Goal: Task Accomplishment & Management: Complete application form

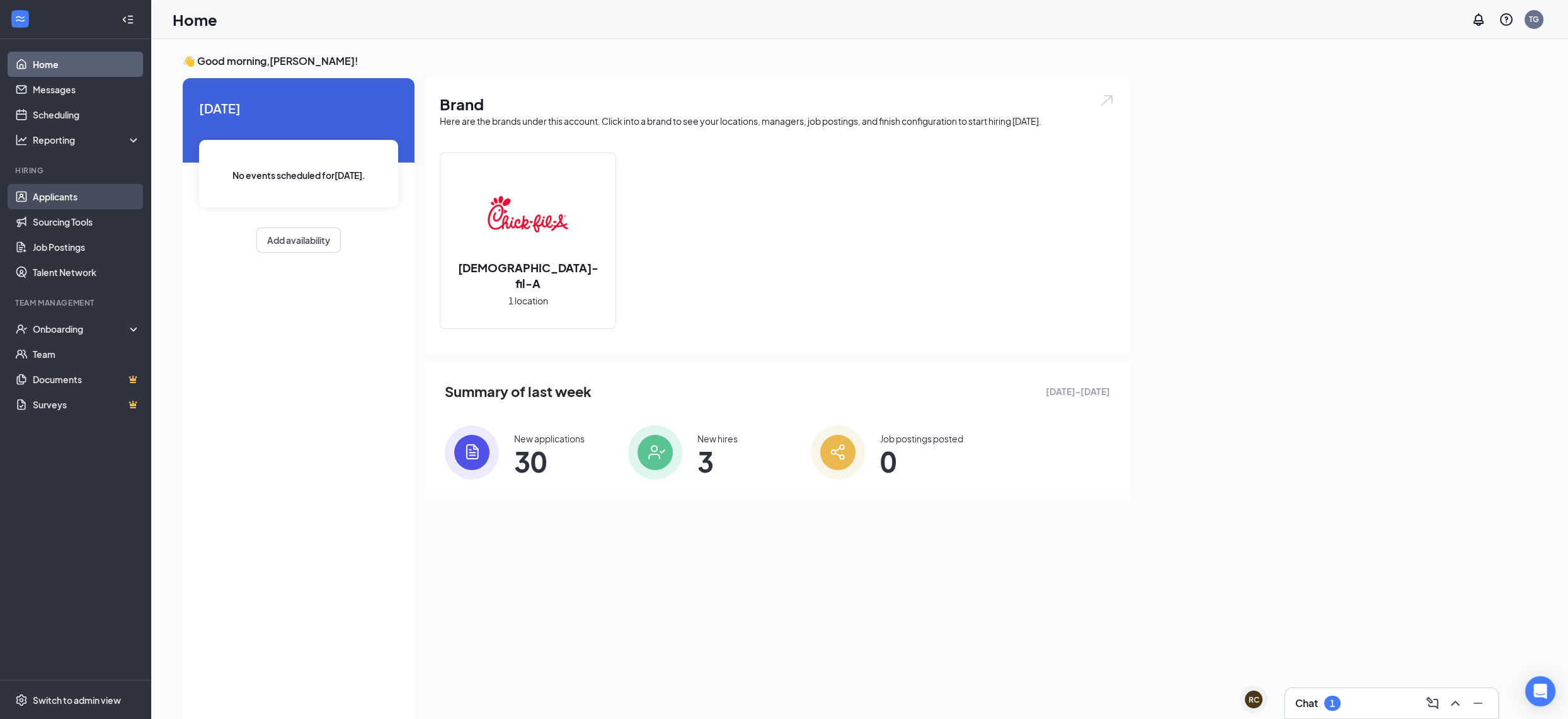
click at [51, 198] on link "Applicants" at bounding box center [87, 197] width 108 height 26
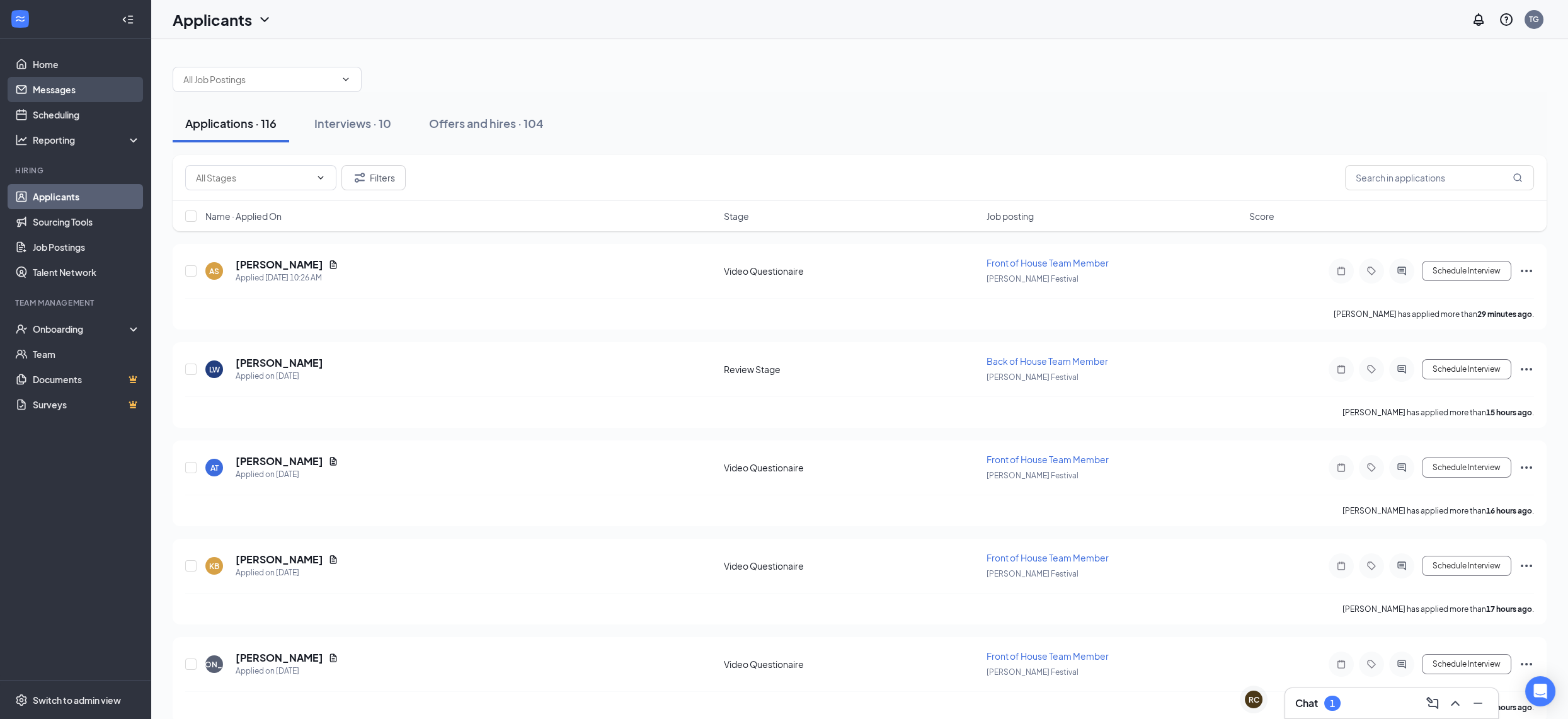
click at [65, 84] on link "Messages" at bounding box center [87, 90] width 108 height 26
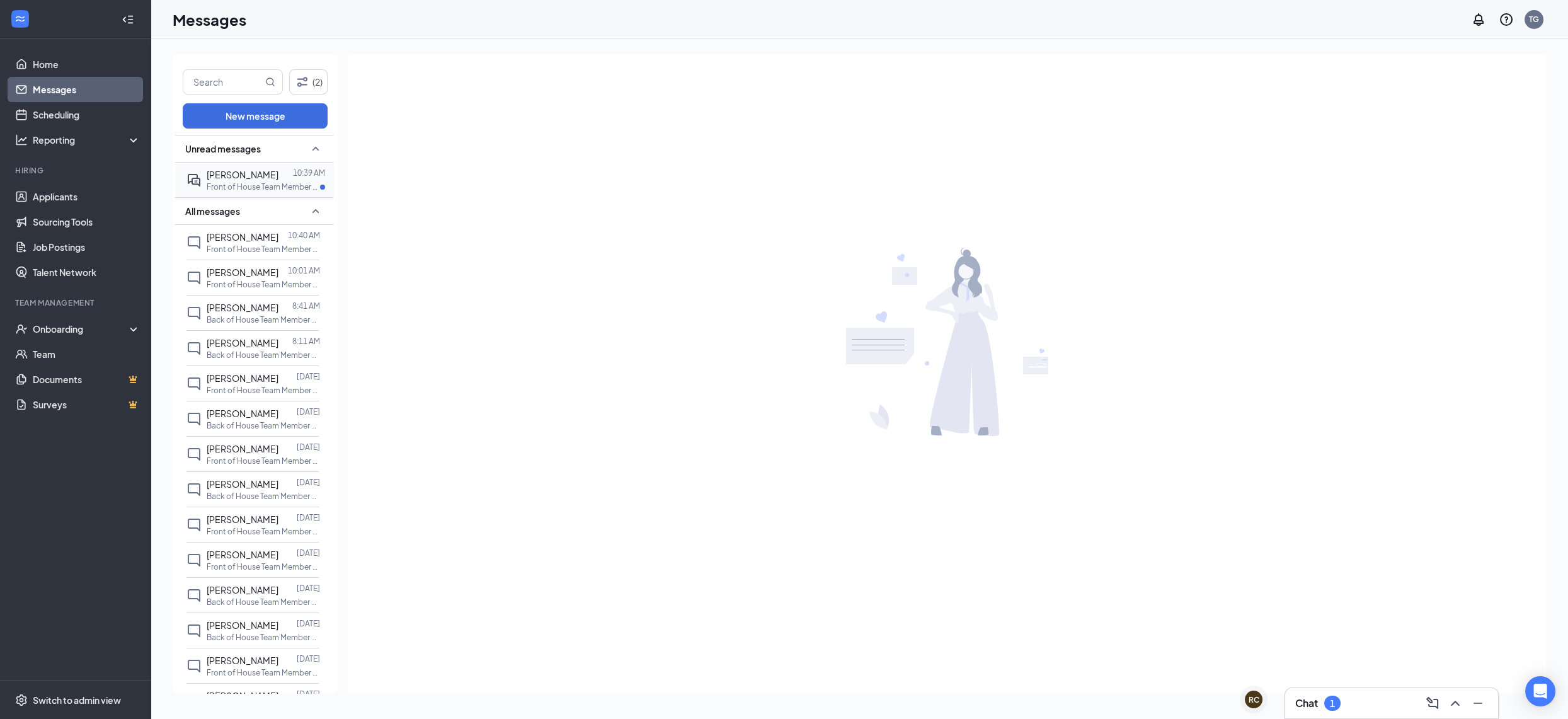
click at [241, 177] on div "[PERSON_NAME]" at bounding box center [243, 174] width 71 height 14
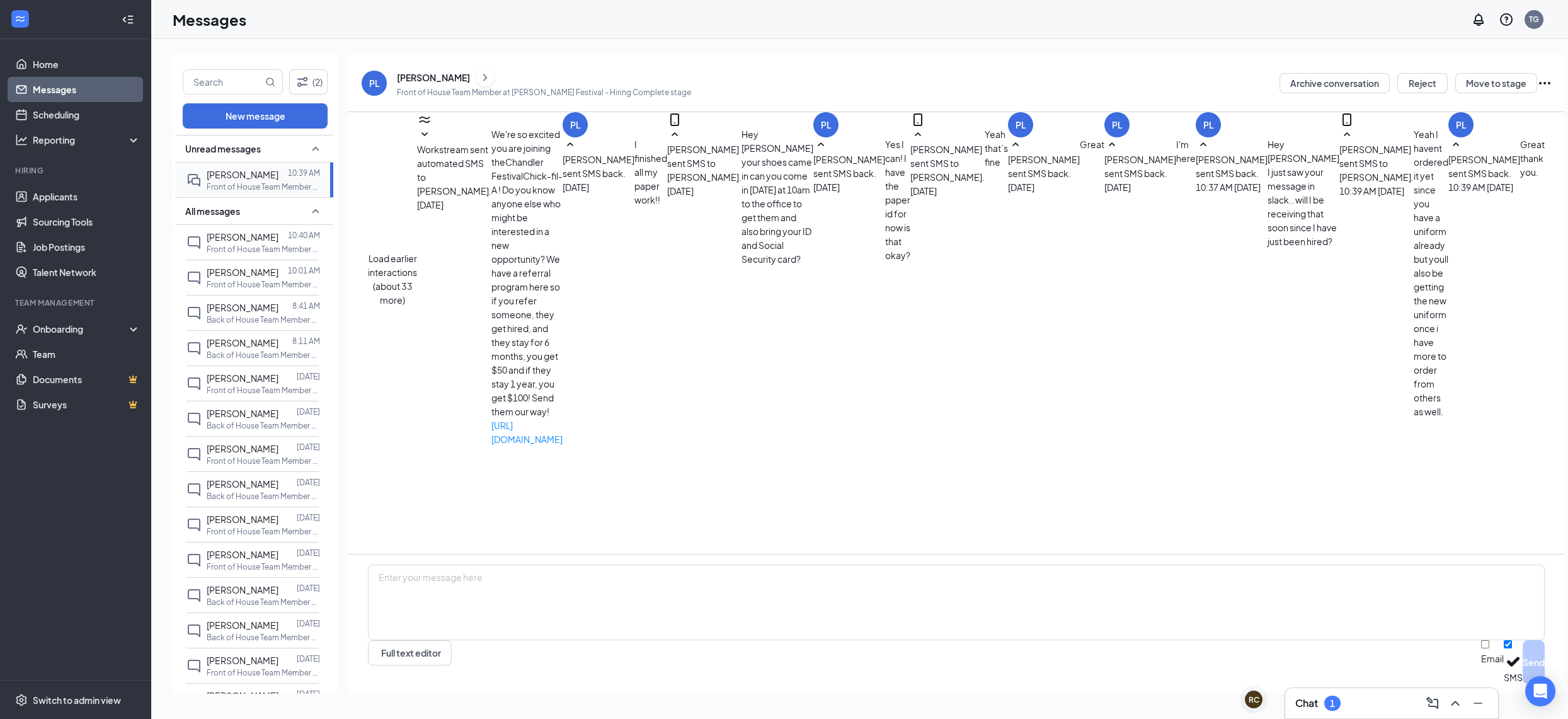
scroll to position [245, 0]
click at [98, 318] on div "Onboarding" at bounding box center [75, 329] width 151 height 26
click at [101, 352] on link "Overview" at bounding box center [85, 357] width 110 height 26
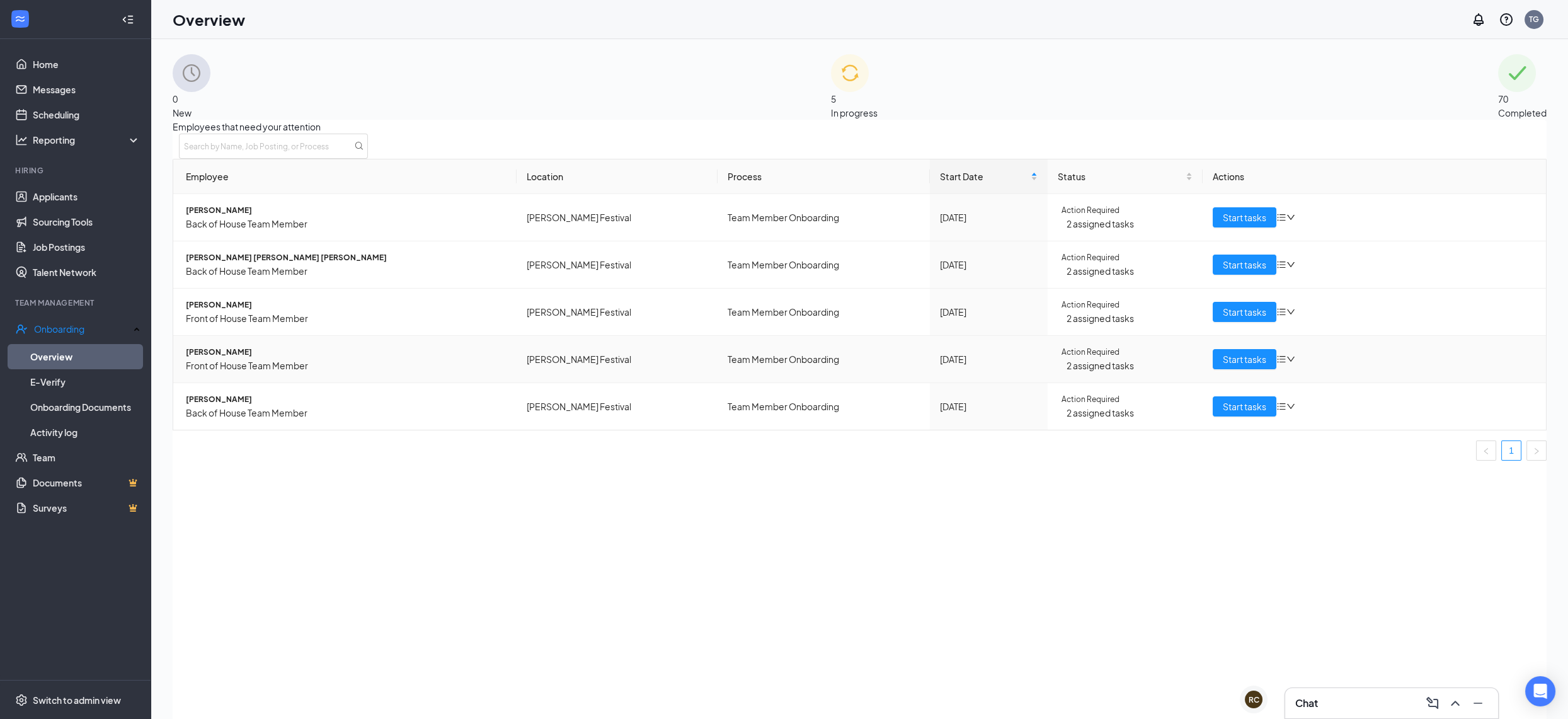
click at [1286, 364] on icon "down" at bounding box center [1291, 359] width 9 height 9
click at [1331, 438] on div "Remove from onboarding" at bounding box center [1335, 430] width 107 height 14
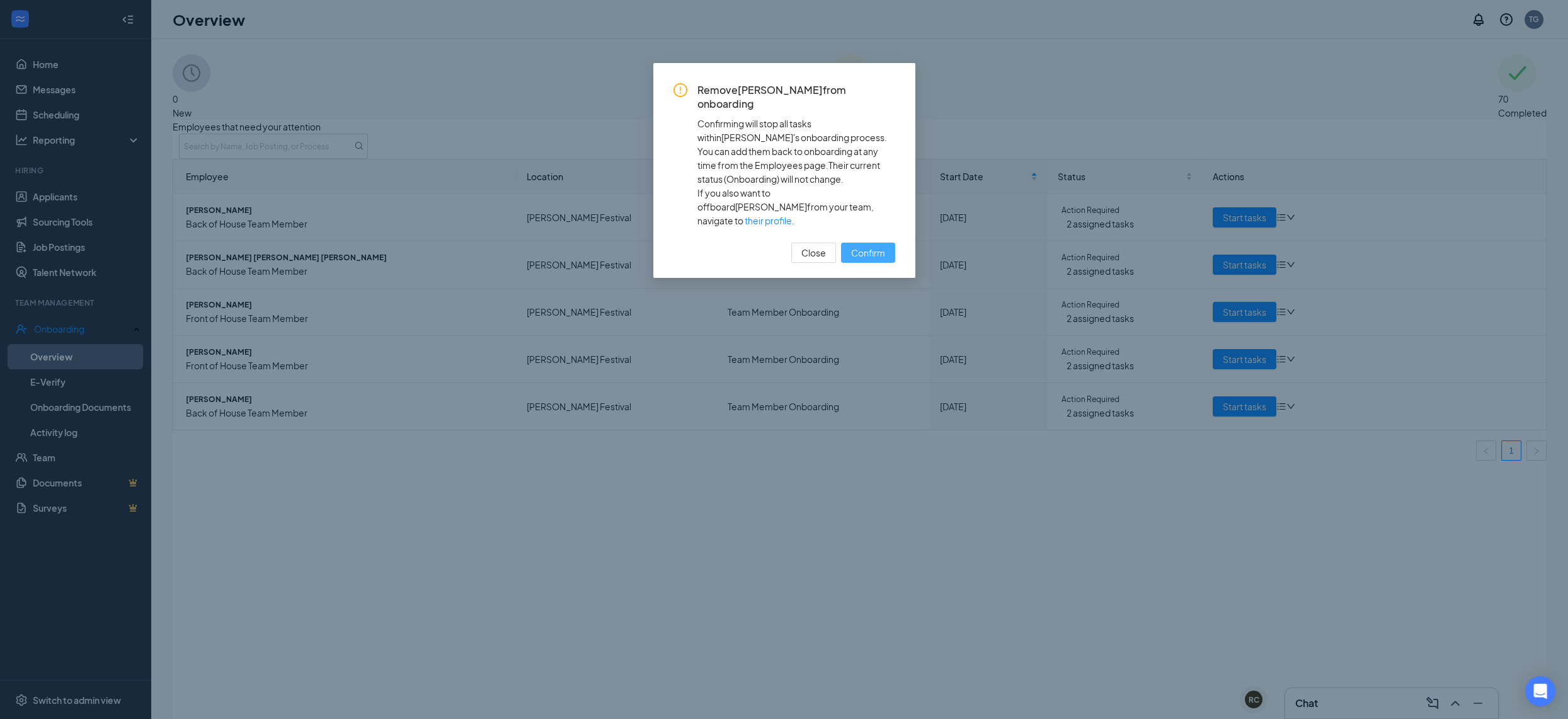
click at [876, 243] on button "Confirm" at bounding box center [868, 253] width 54 height 20
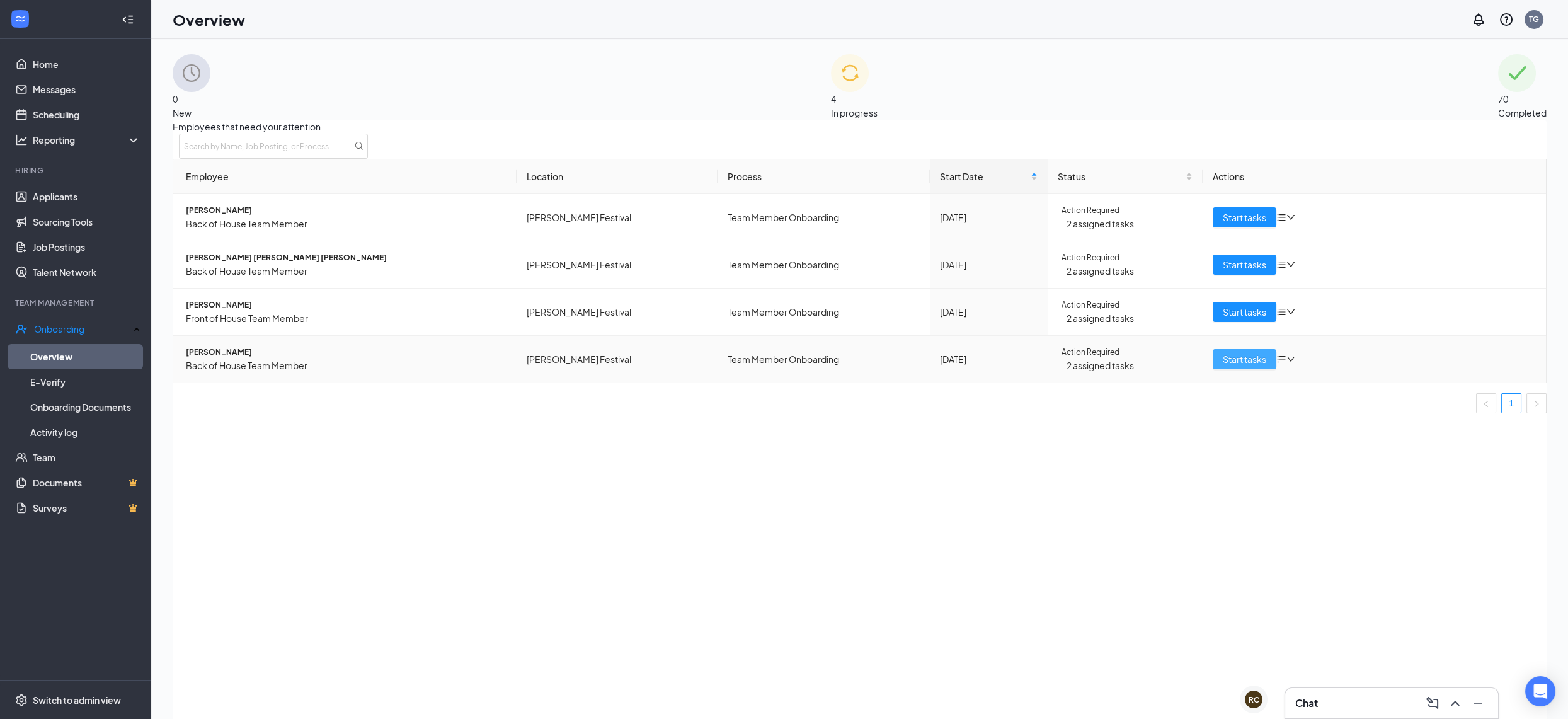
click at [1256, 366] on span "Start tasks" at bounding box center [1244, 359] width 43 height 14
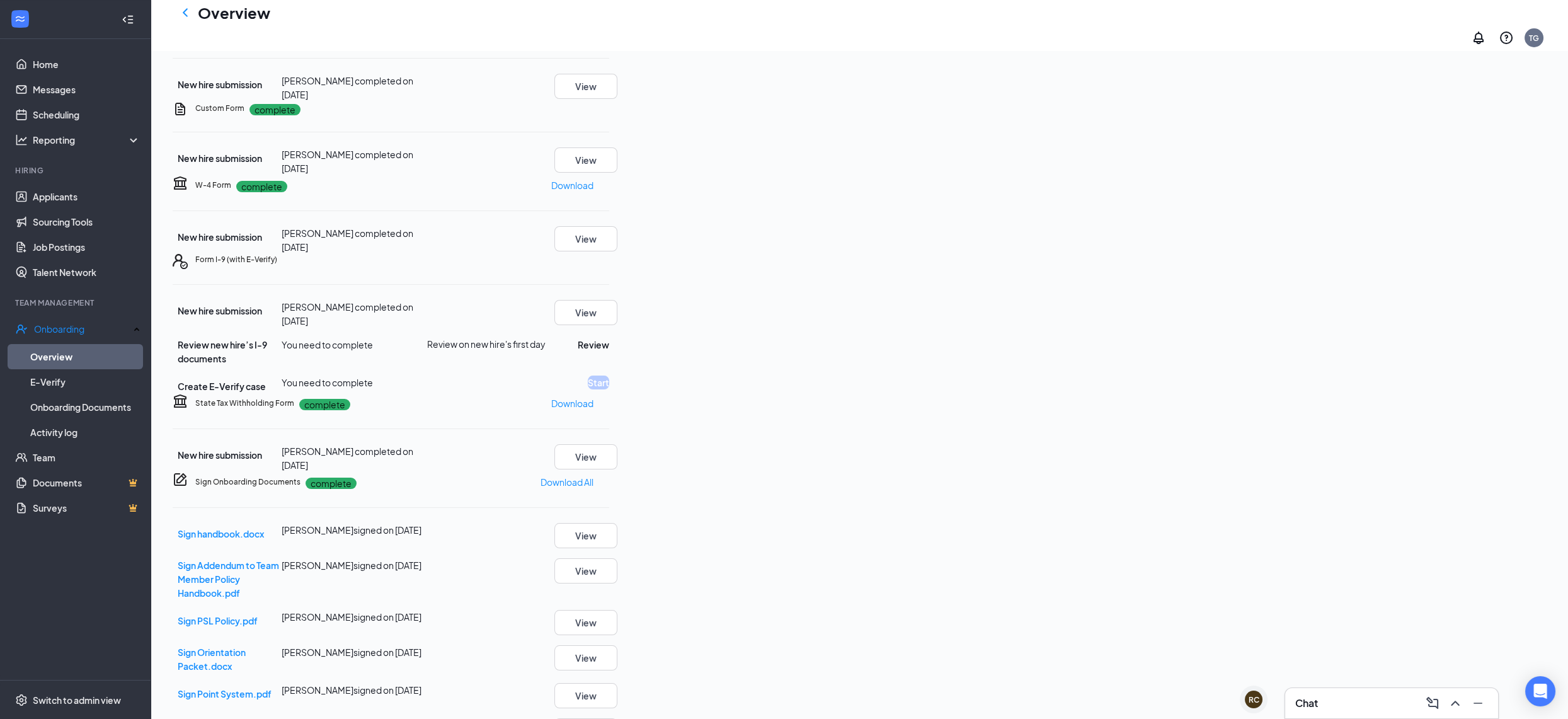
scroll to position [126, 0]
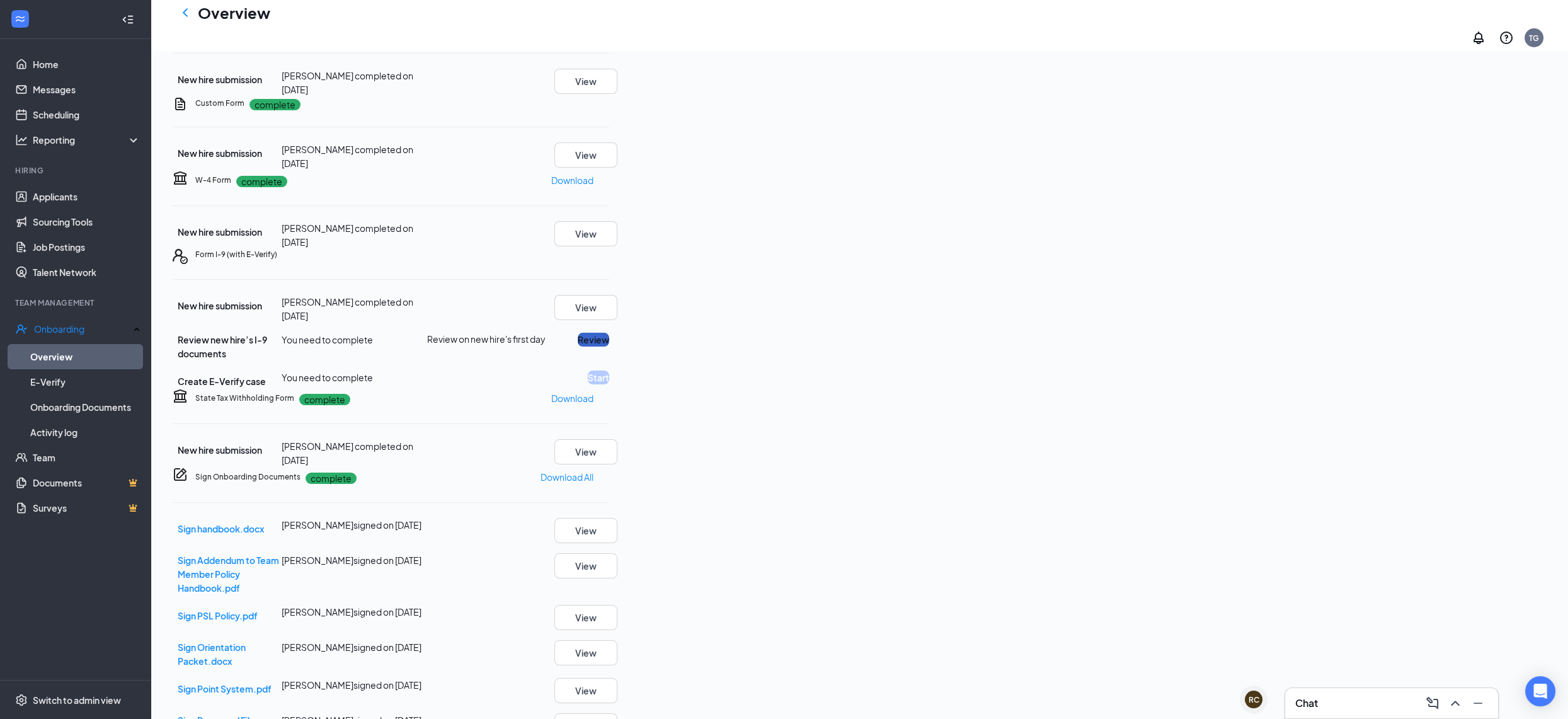
click at [609, 347] on button "Review" at bounding box center [593, 339] width 31 height 14
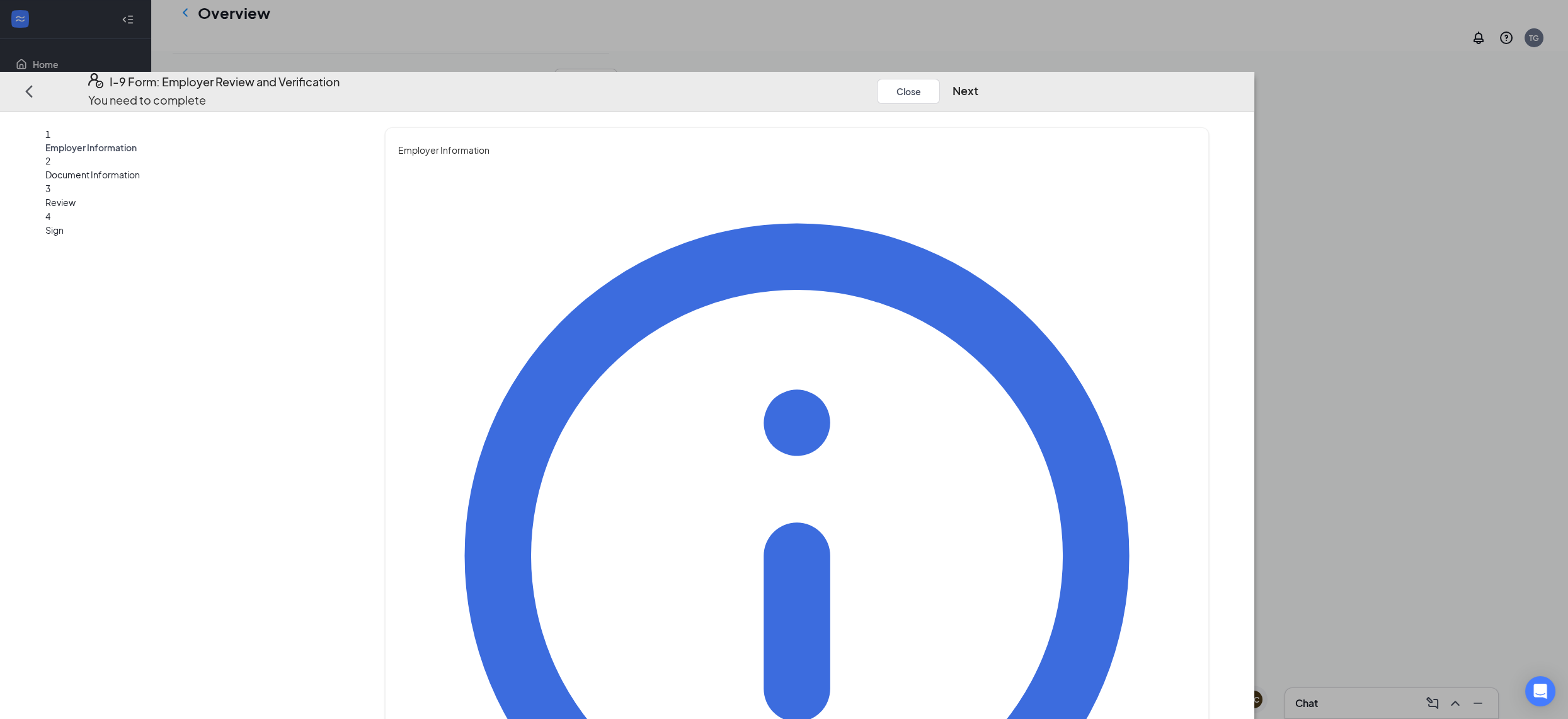
type input "[PERSON_NAME]"
type input "Grow"
type input "[EMAIL_ADDRESS][DOMAIN_NAME]"
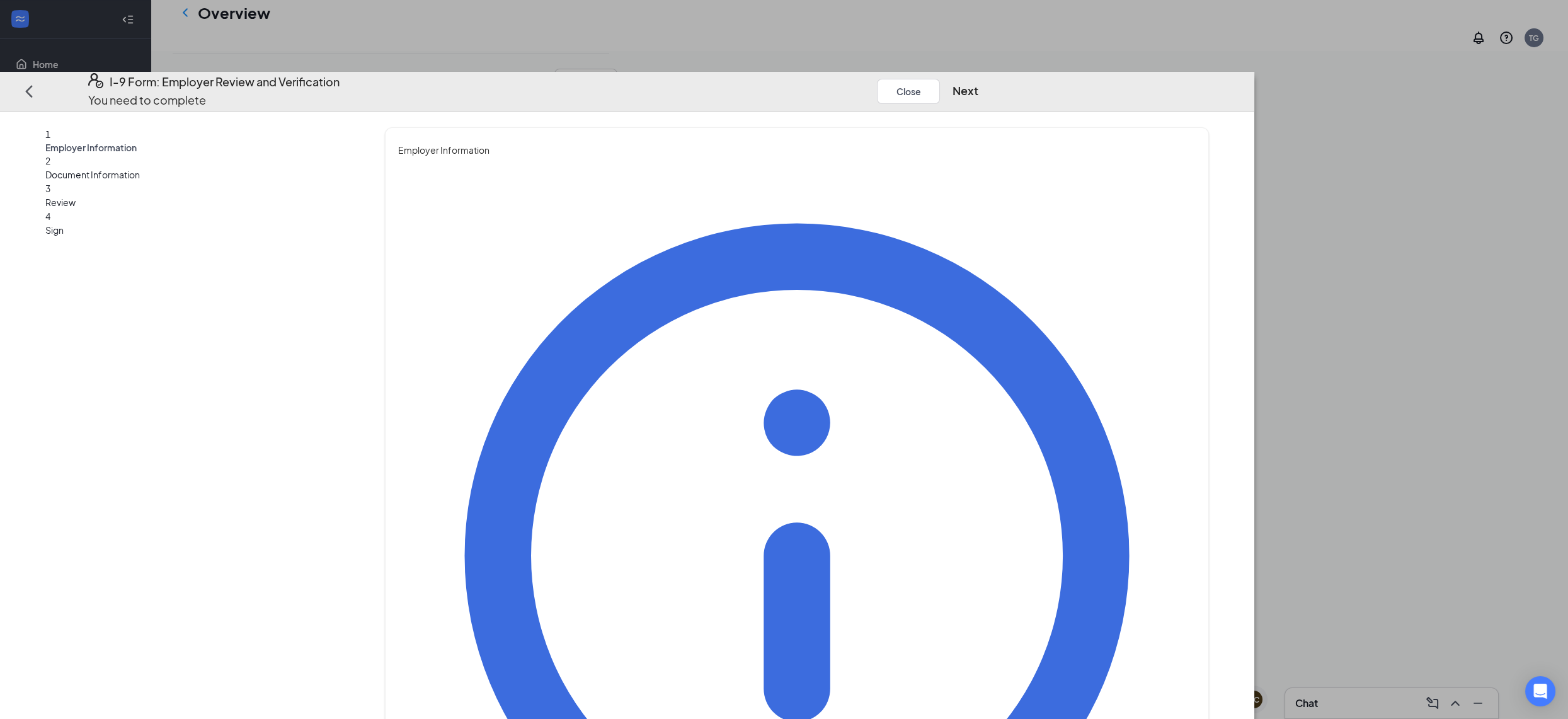
type input "4808551555"
type input "HR Director"
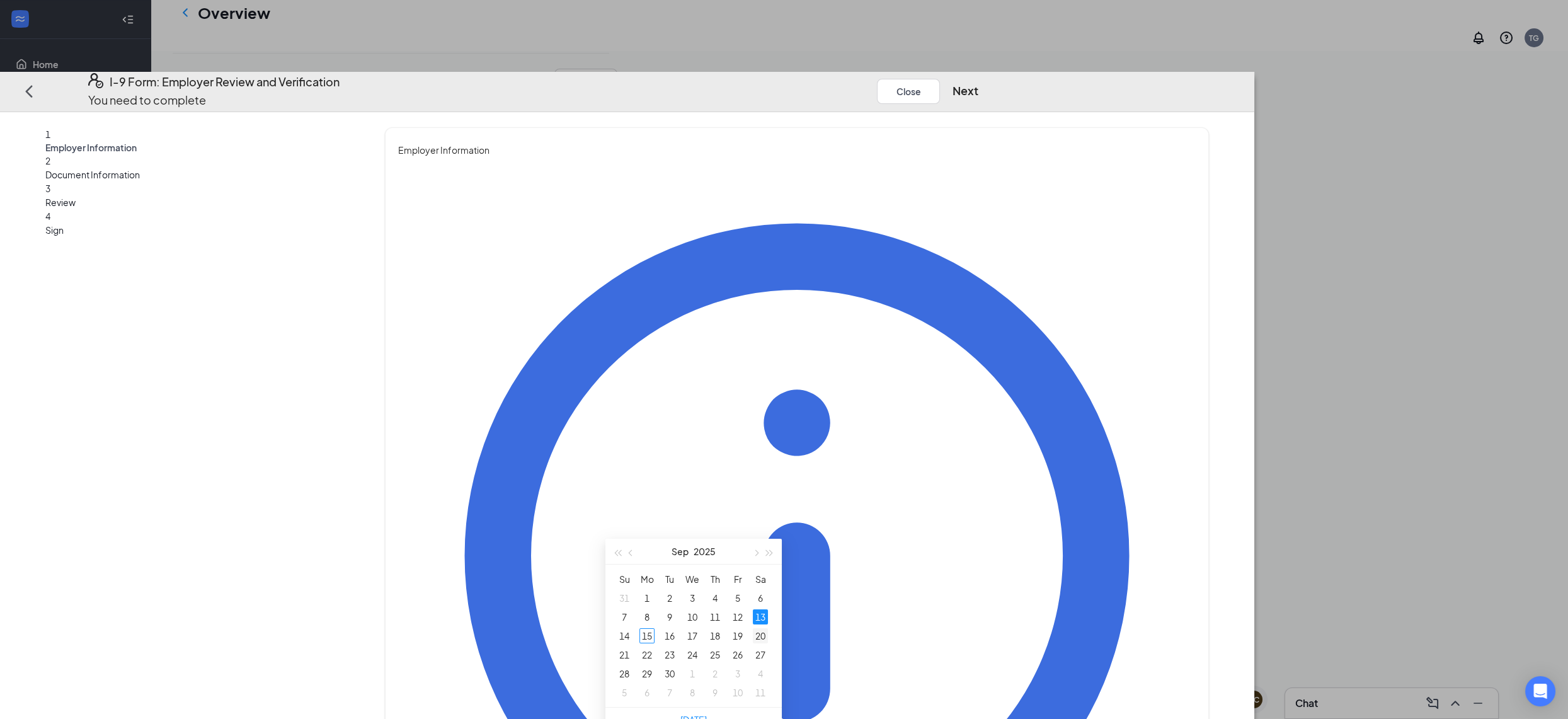
type input "[DATE]"
click at [764, 640] on div "20" at bounding box center [760, 636] width 16 height 16
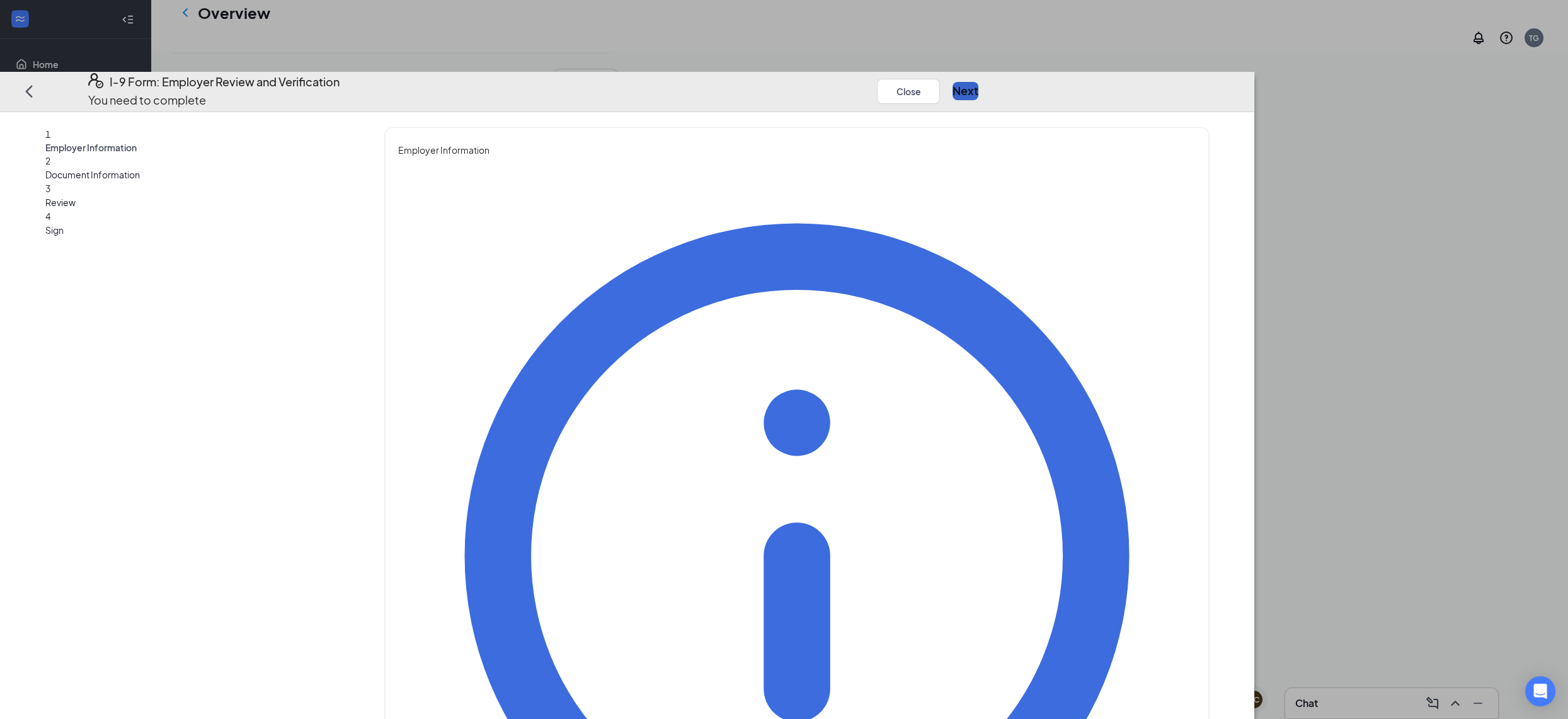
click at [979, 82] on button "Next" at bounding box center [966, 90] width 26 height 17
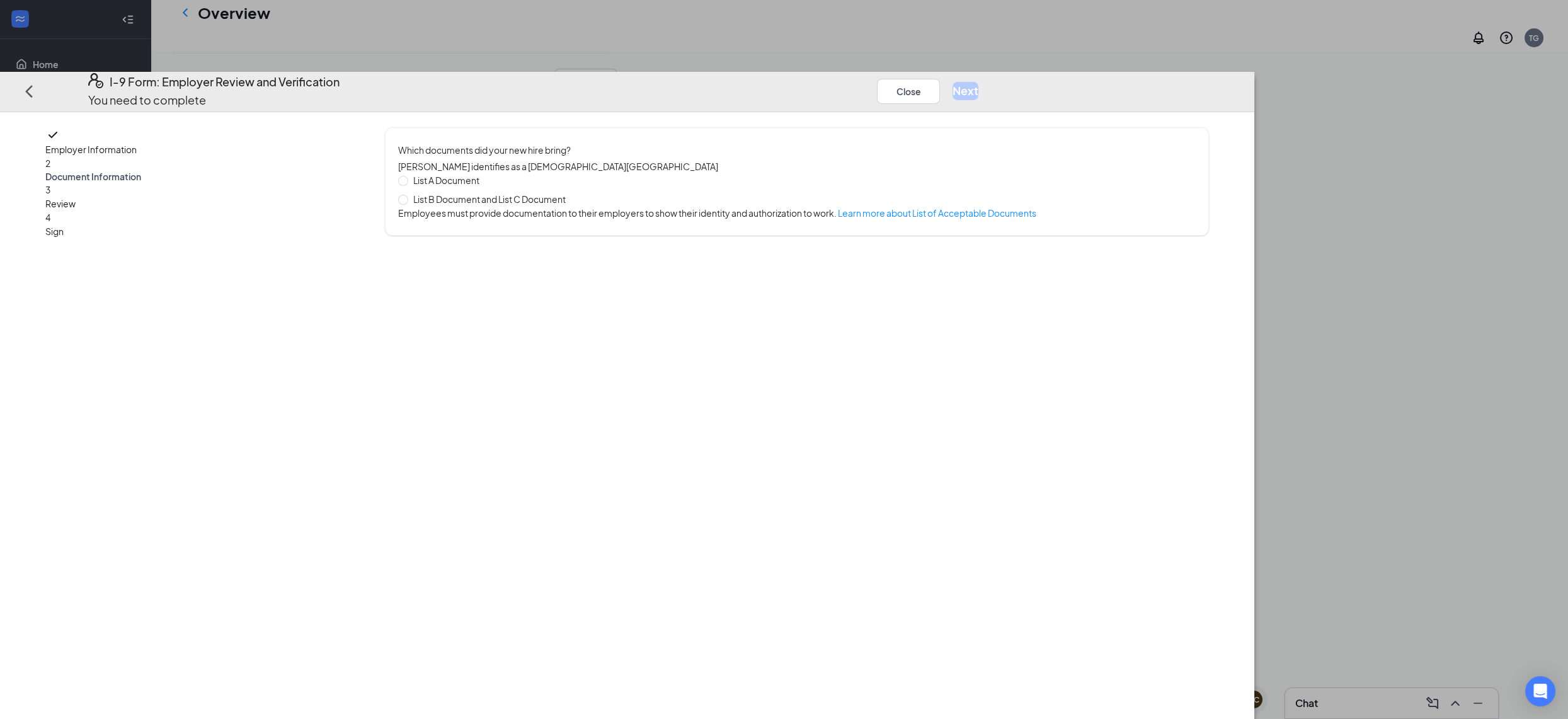
click at [484, 173] on span "List A Document" at bounding box center [446, 180] width 76 height 14
click at [407, 176] on input "List A Document" at bounding box center [403, 180] width 9 height 9
radio input "true"
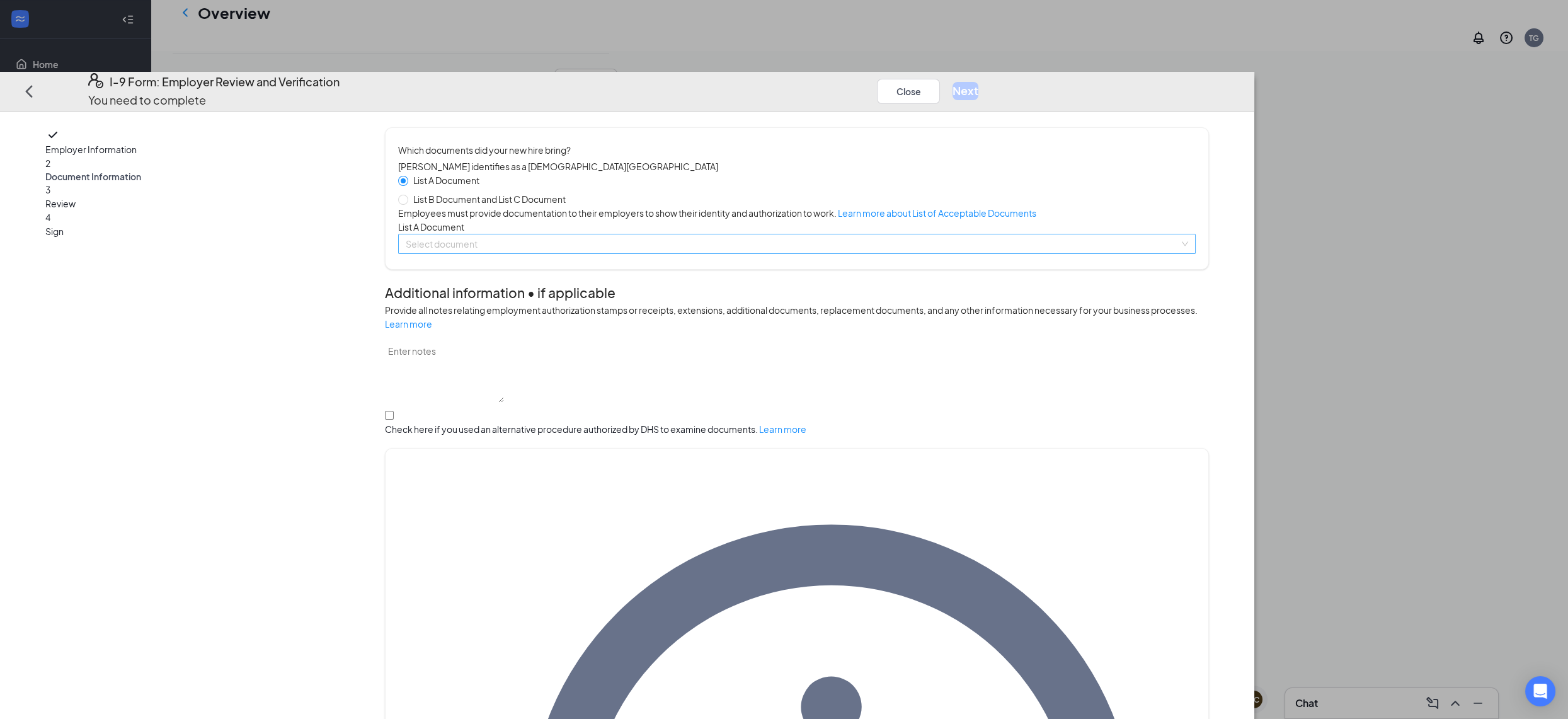
click at [664, 254] on input "search" at bounding box center [792, 244] width 773 height 19
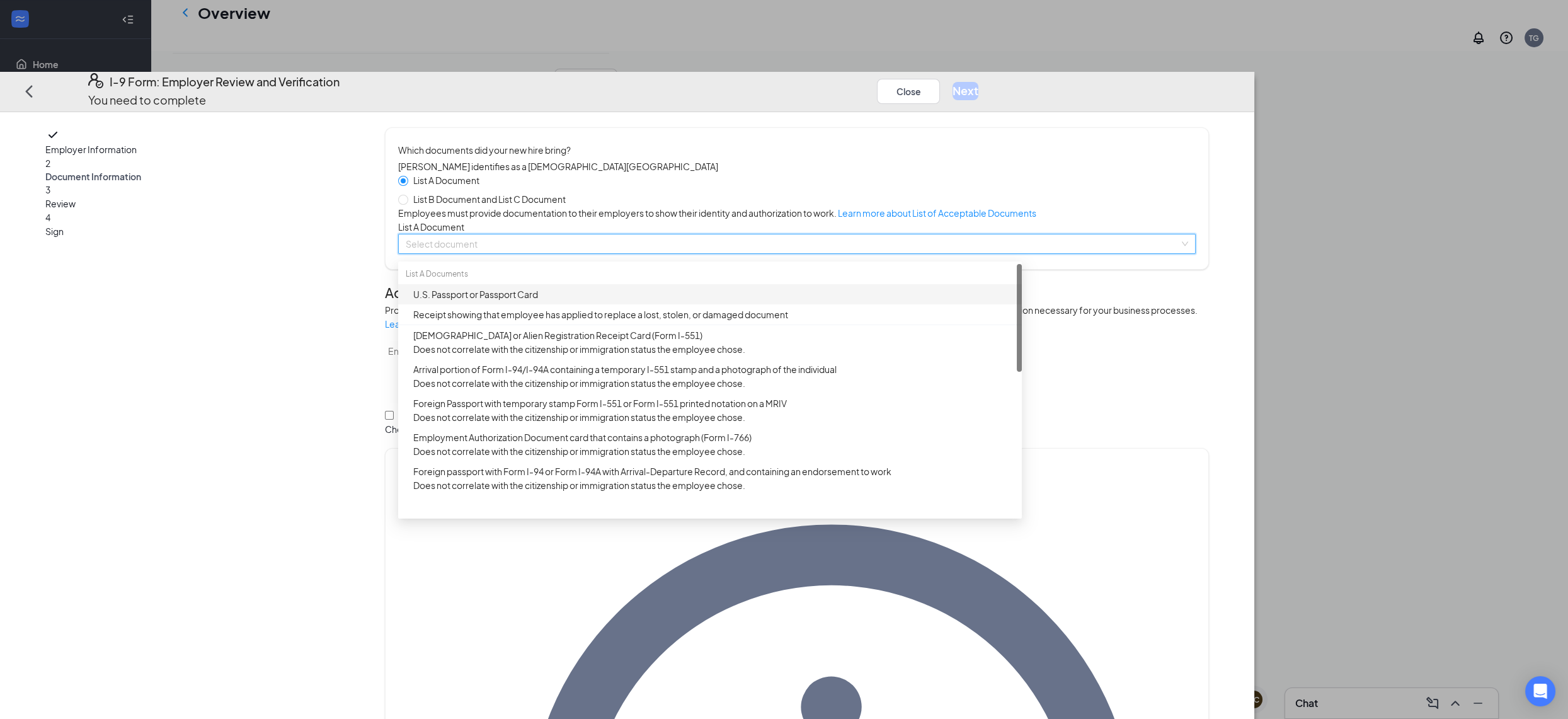
click at [675, 304] on div "U.S. Passport or Passport Card" at bounding box center [709, 294] width 623 height 20
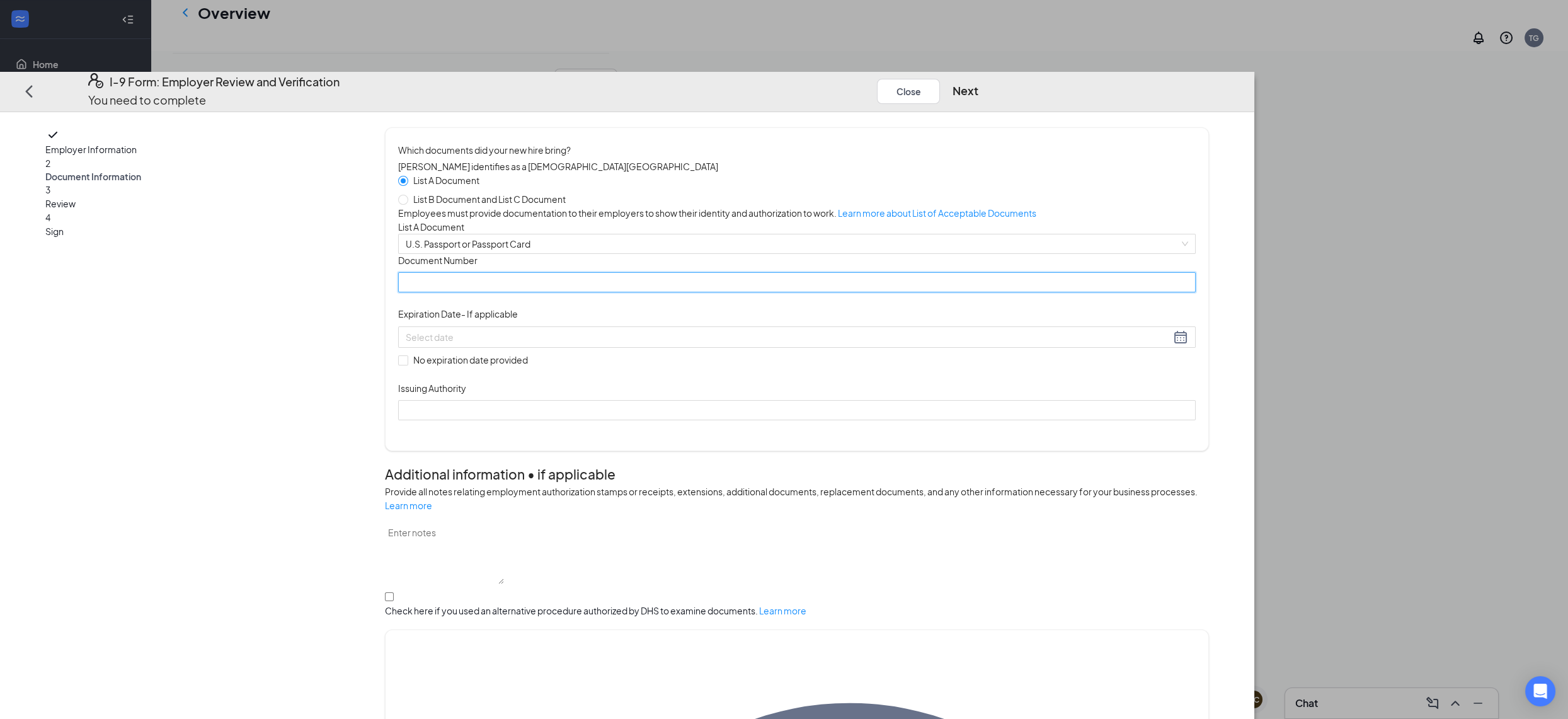
click at [686, 293] on input "Document Number" at bounding box center [796, 283] width 797 height 20
type input "560998447"
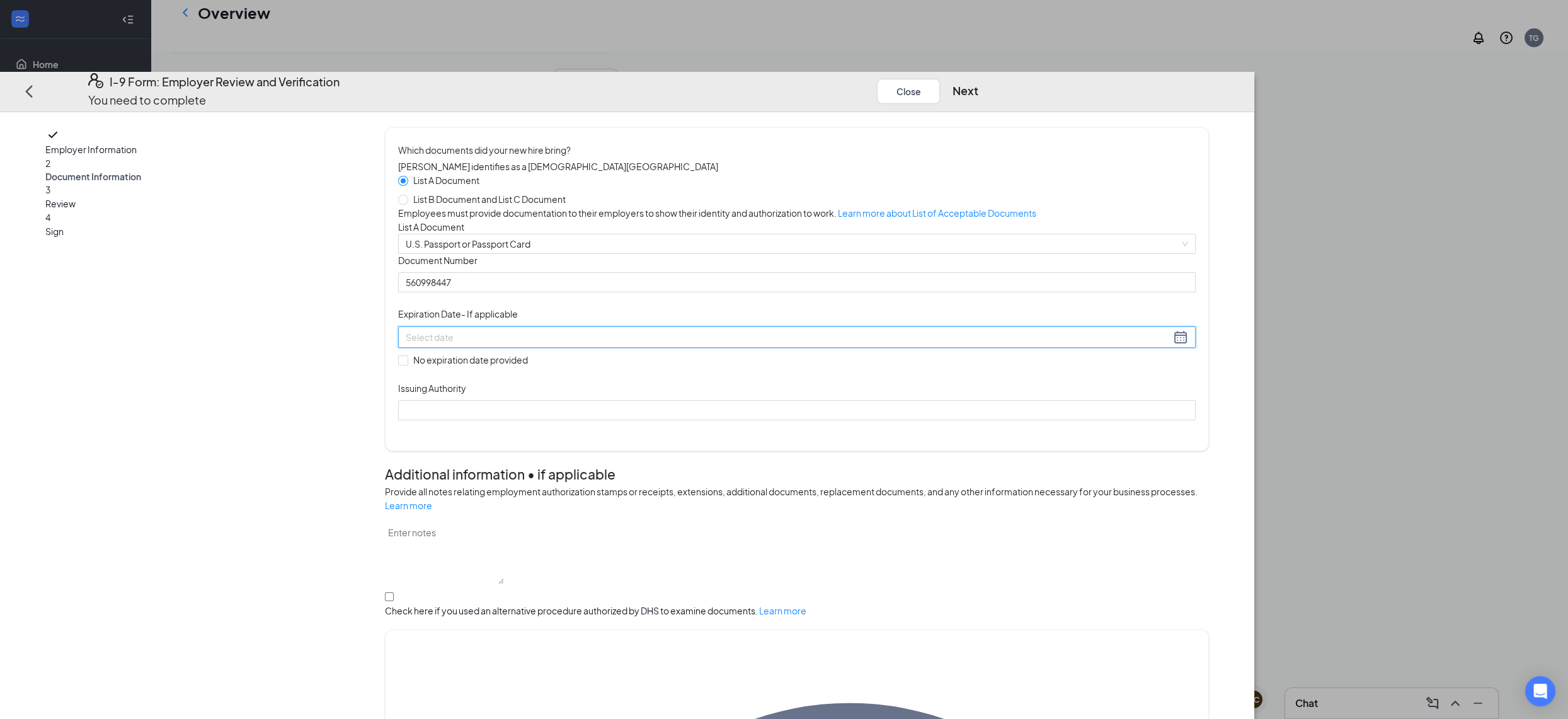
click at [687, 344] on input at bounding box center [787, 337] width 764 height 14
type input "[DATE]"
click at [718, 420] on input "Issuing Authority" at bounding box center [796, 410] width 797 height 20
click at [764, 420] on input "[GEOGRAPHIC_DATA]" at bounding box center [796, 410] width 797 height 20
type input "[GEOGRAPHIC_DATA]"
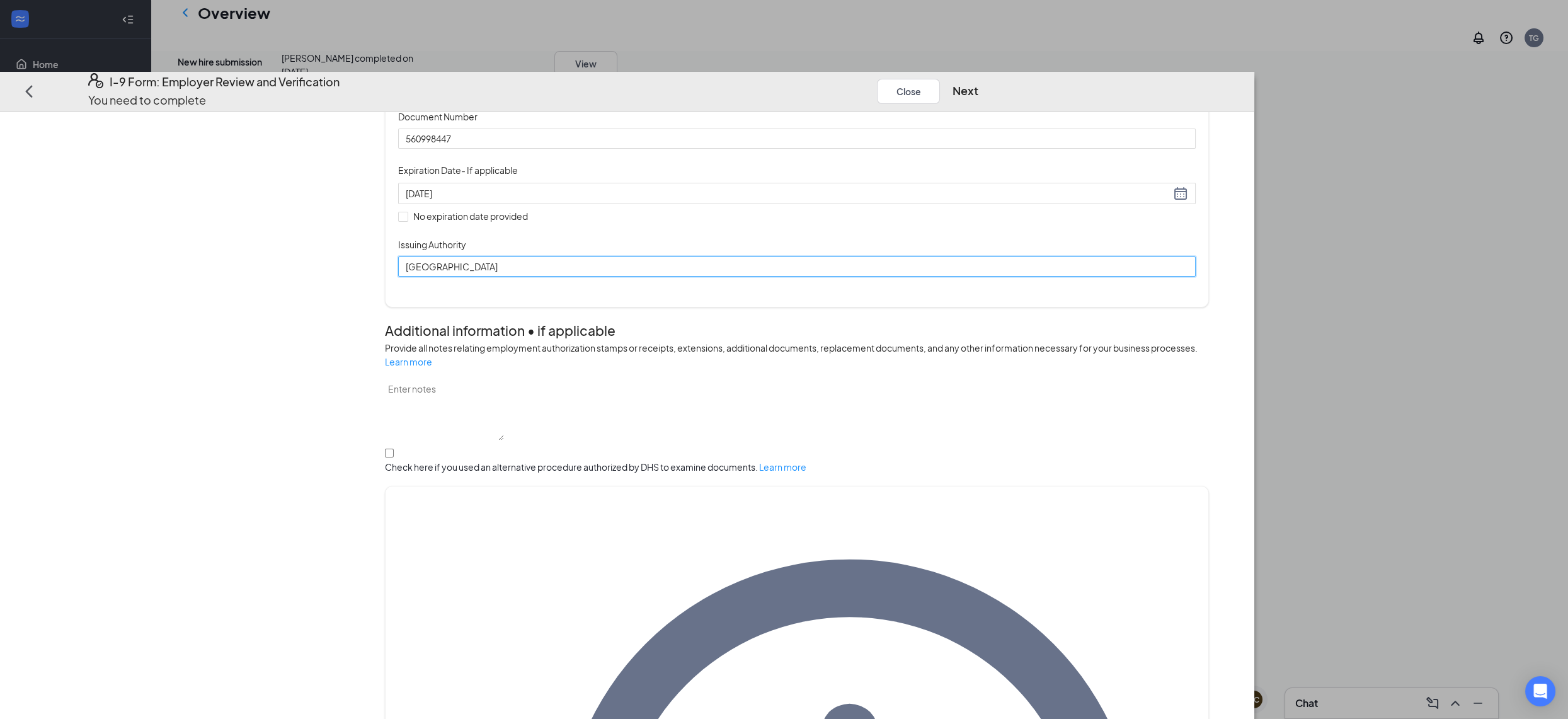
scroll to position [238, 0]
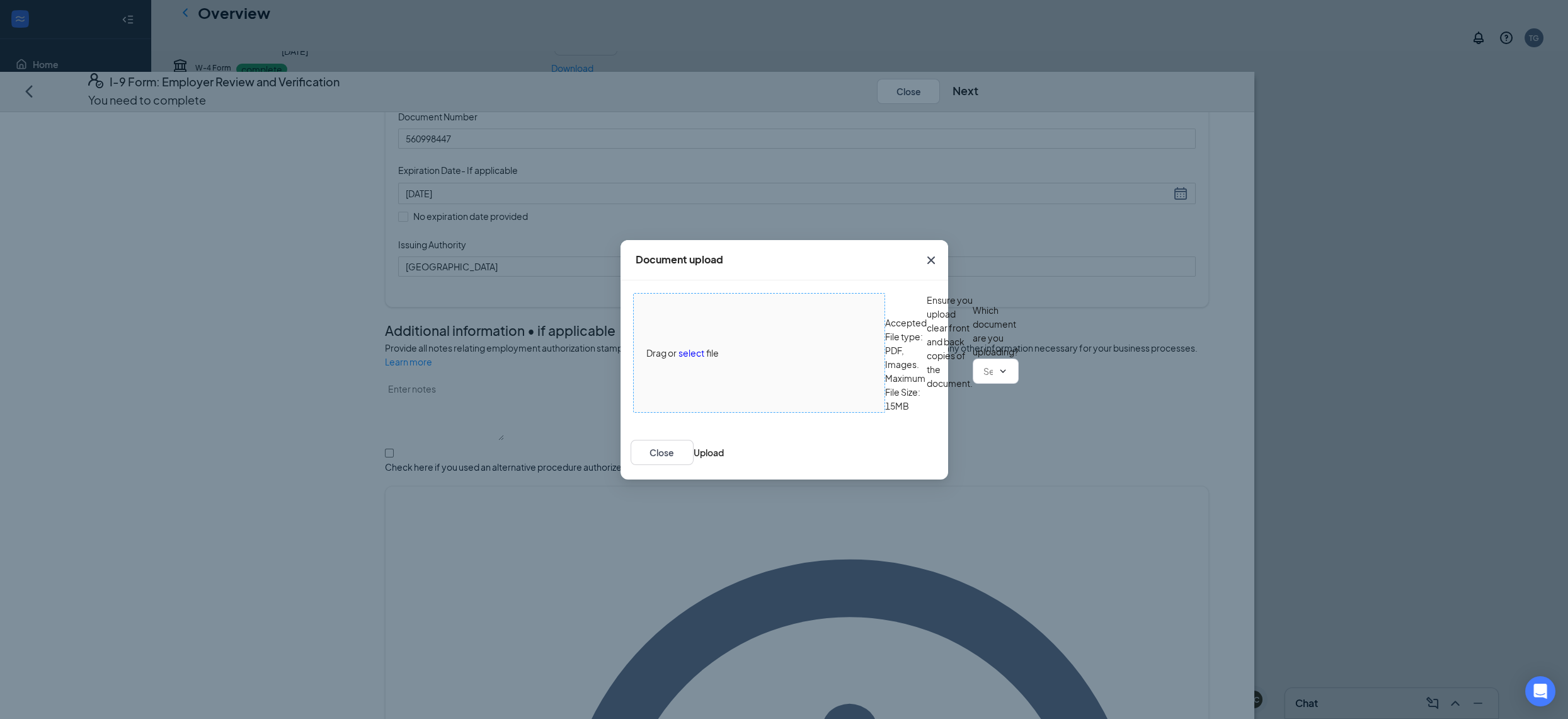
click at [693, 346] on span "select" at bounding box center [691, 353] width 26 height 14
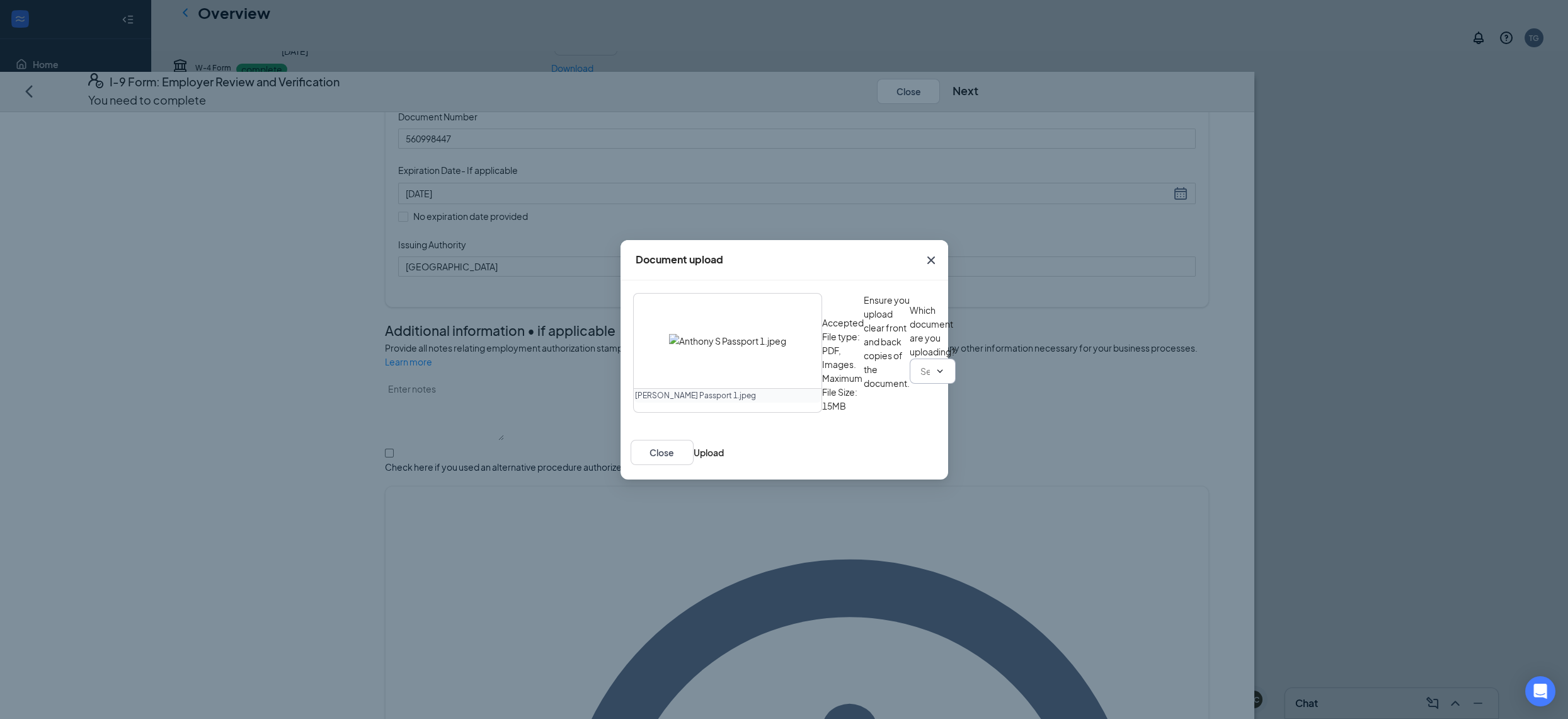
click at [920, 378] on input "text" at bounding box center [925, 371] width 9 height 14
click at [768, 508] on div "U.S. Passport or Passport Card" at bounding box center [706, 515] width 124 height 14
type input "U.S. Passport or Passport Card"
click at [724, 460] on button "Upload" at bounding box center [708, 452] width 30 height 14
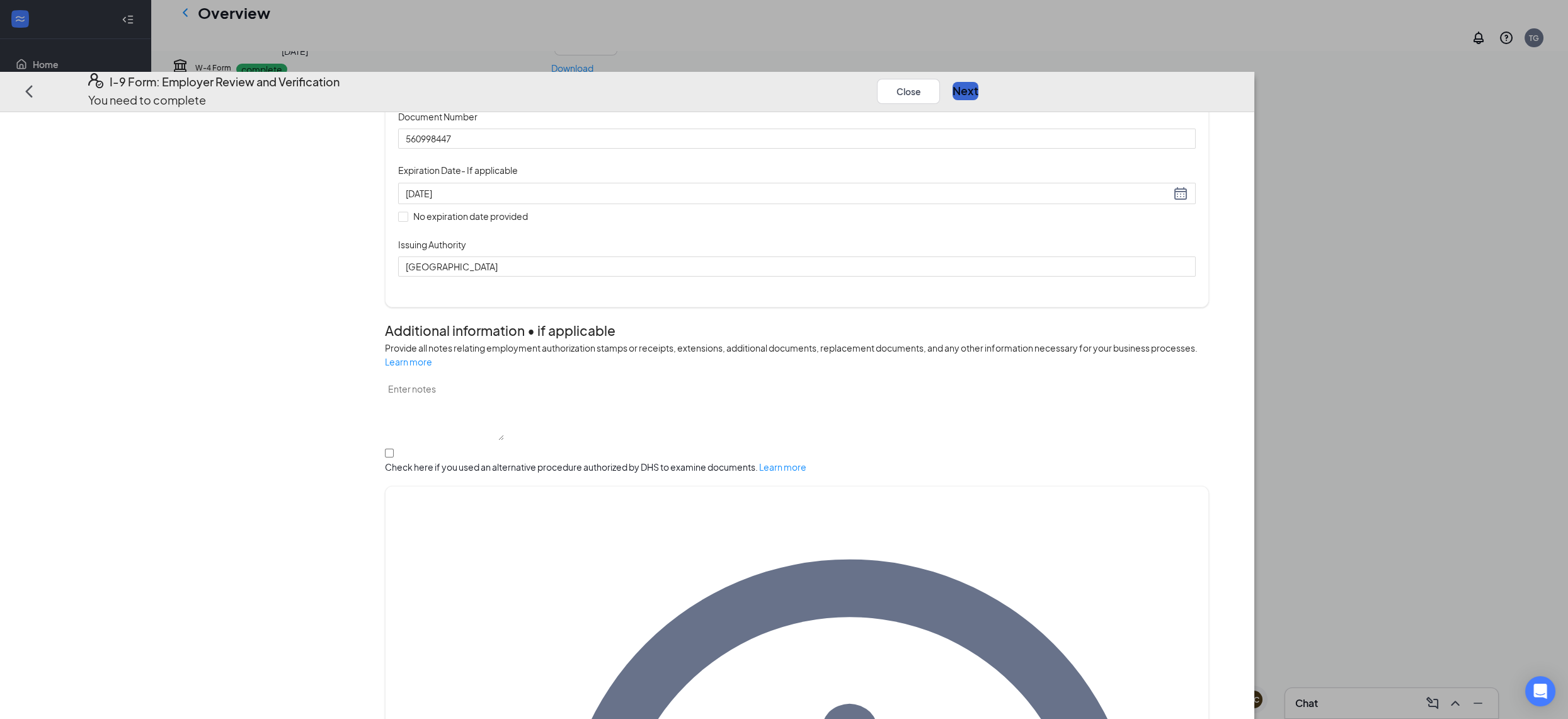
drag, startPoint x: 1157, startPoint y: 60, endPoint x: 1180, endPoint y: 41, distance: 29.8
click at [1162, 71] on div "I-9 Form: Employer Review and Verification You need to complete Close Next" at bounding box center [627, 92] width 1254 height 40
click at [979, 82] on button "Next" at bounding box center [966, 90] width 26 height 17
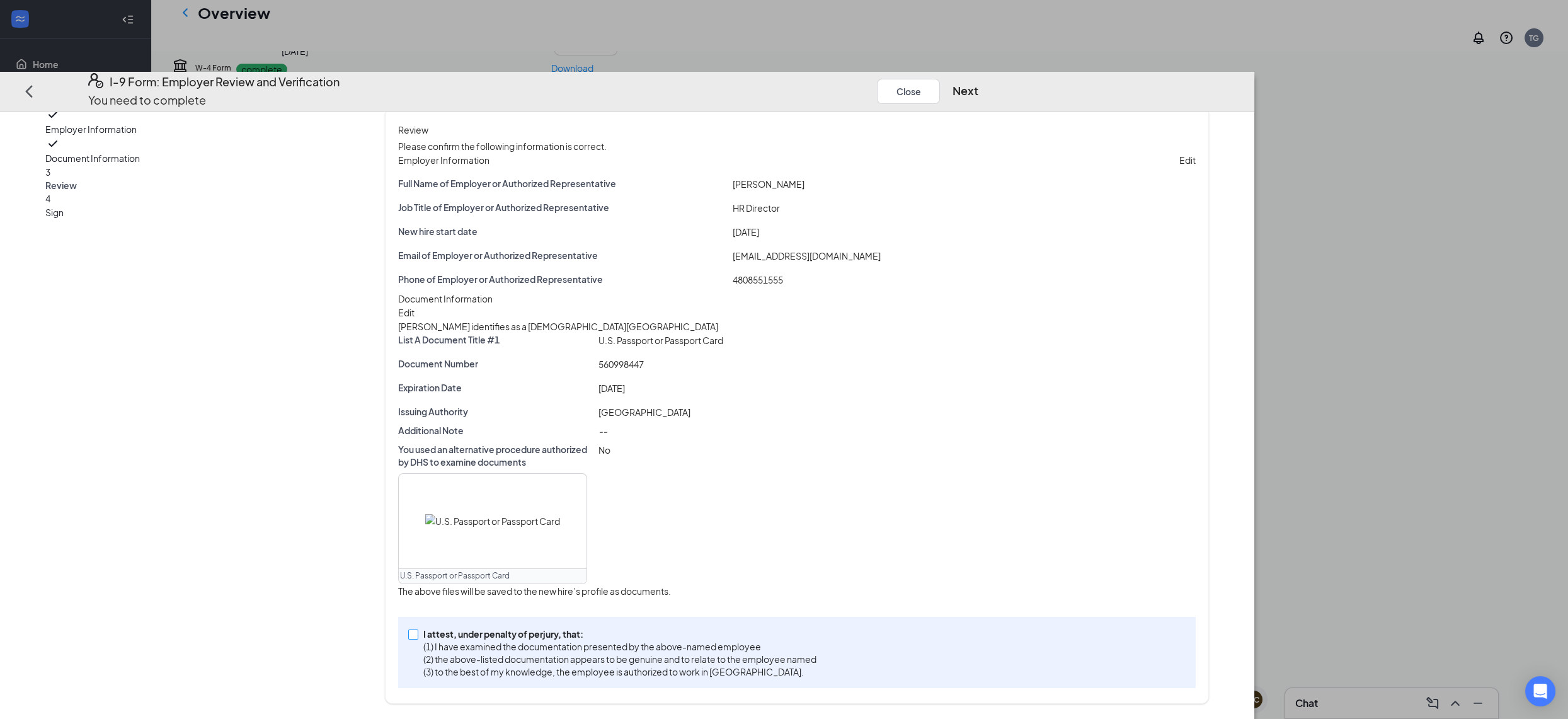
click at [662, 640] on p "I attest, under penalty of perjury, that:" at bounding box center [619, 634] width 393 height 13
click at [417, 638] on input "I attest, under penalty of [PERSON_NAME], that: (1) I have examined the documen…" at bounding box center [413, 634] width 9 height 9
checkbox input "true"
click at [979, 82] on button "Next" at bounding box center [966, 90] width 26 height 17
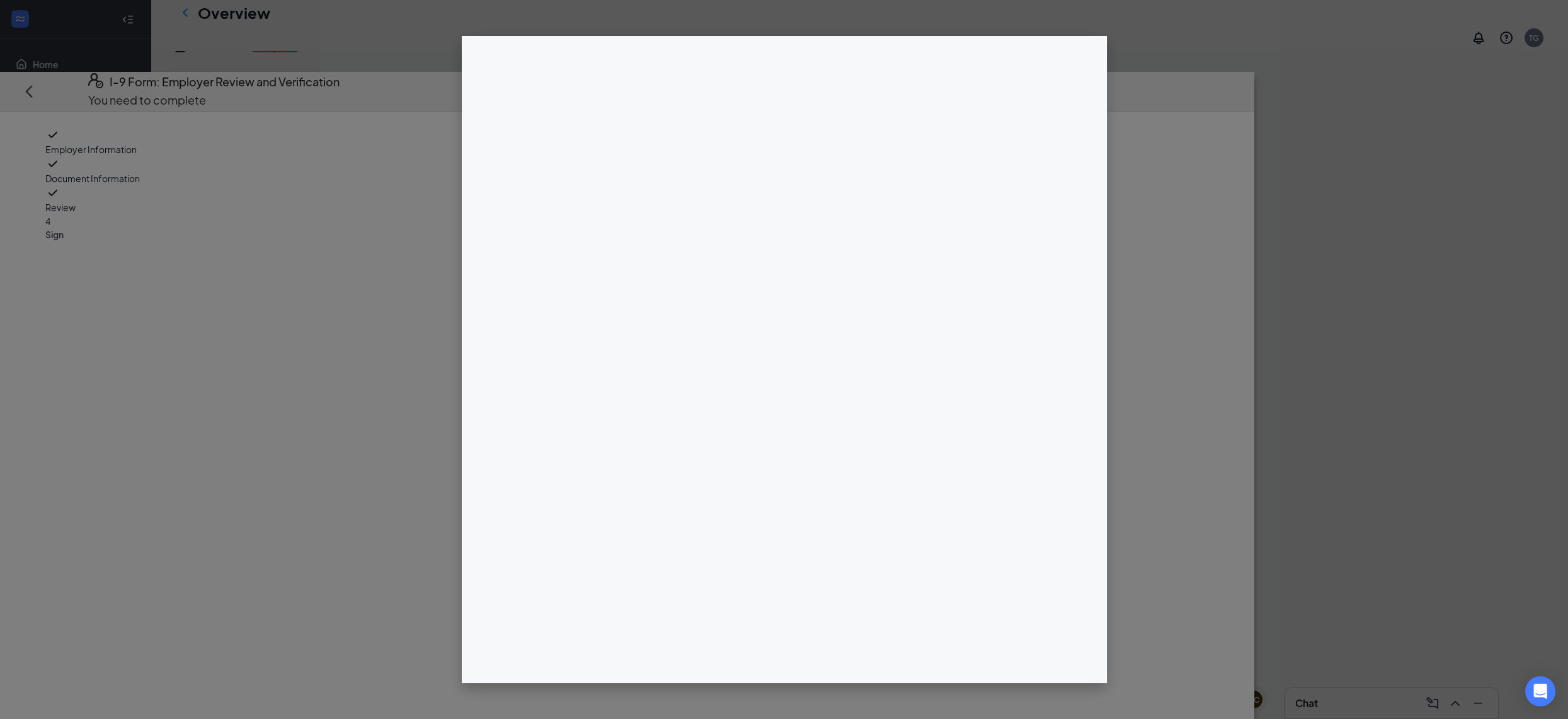
scroll to position [181, 0]
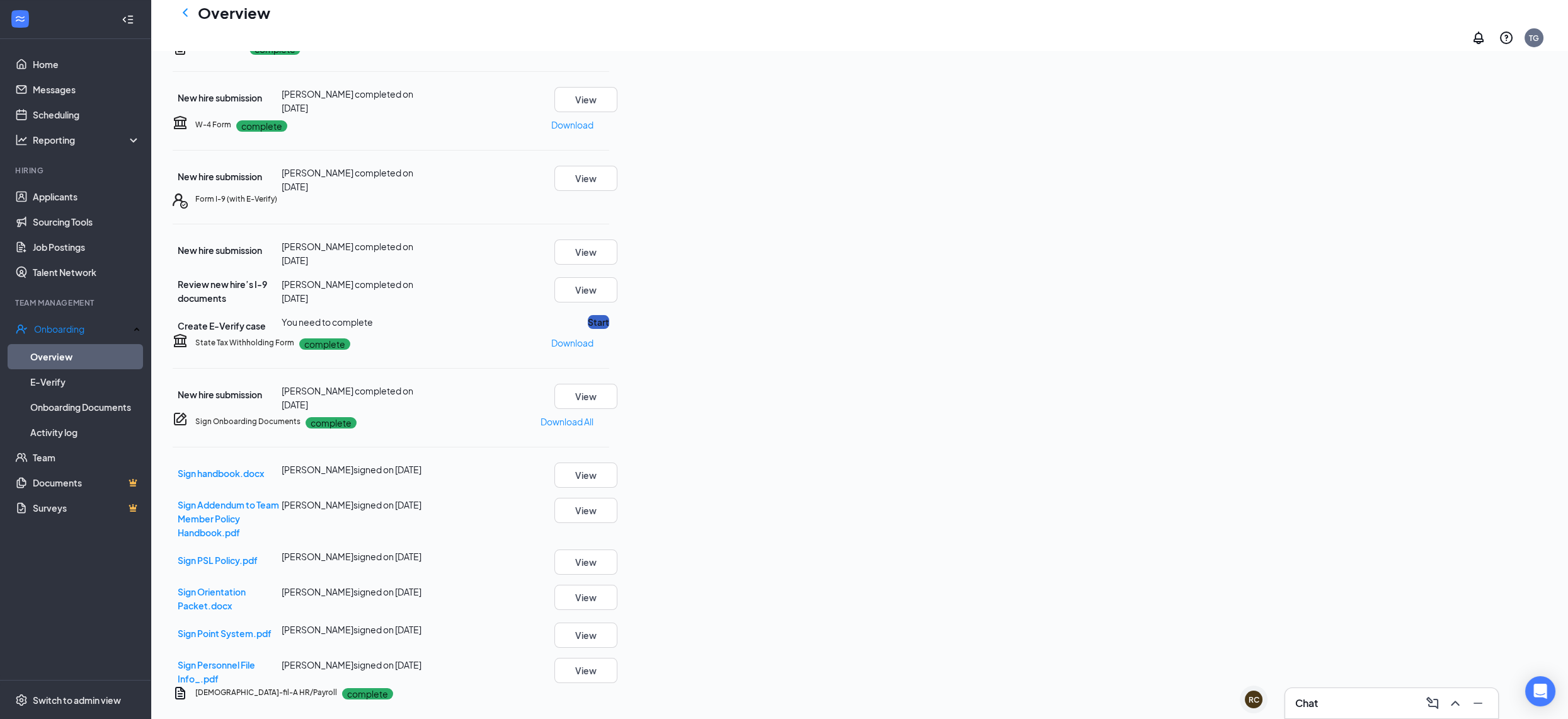
click at [609, 329] on button "Start" at bounding box center [598, 321] width 21 height 14
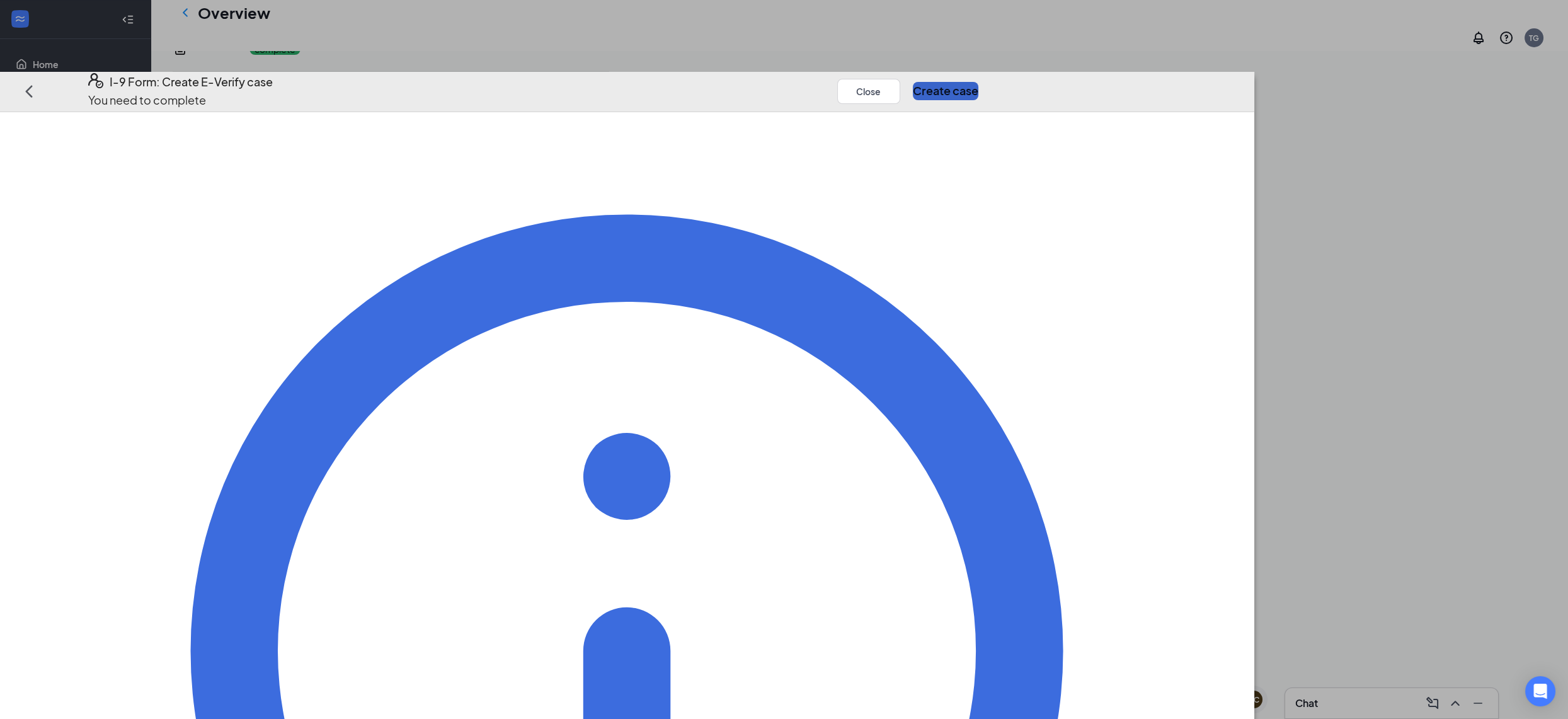
click at [979, 82] on button "Create case" at bounding box center [946, 90] width 66 height 17
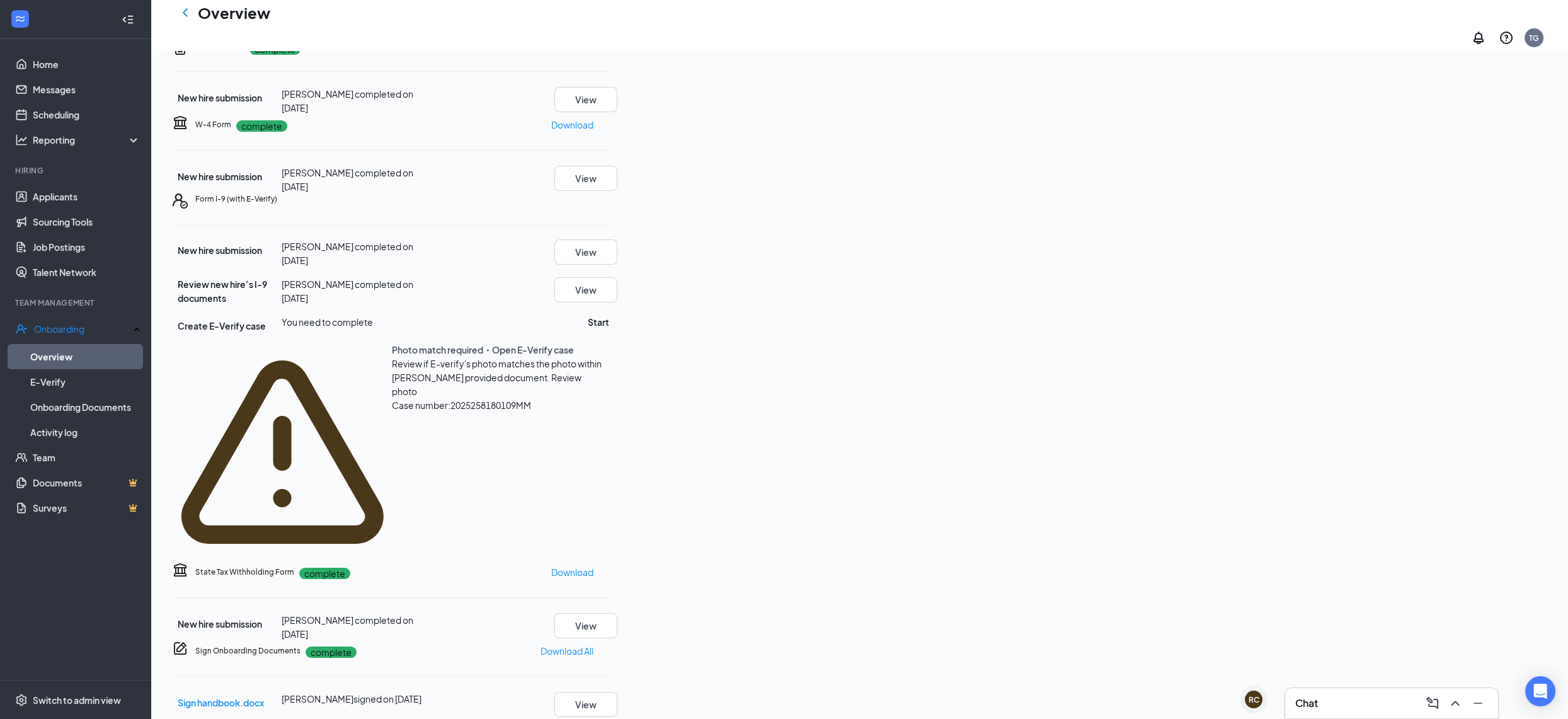
click at [581, 398] on span "Review photo" at bounding box center [486, 385] width 189 height 26
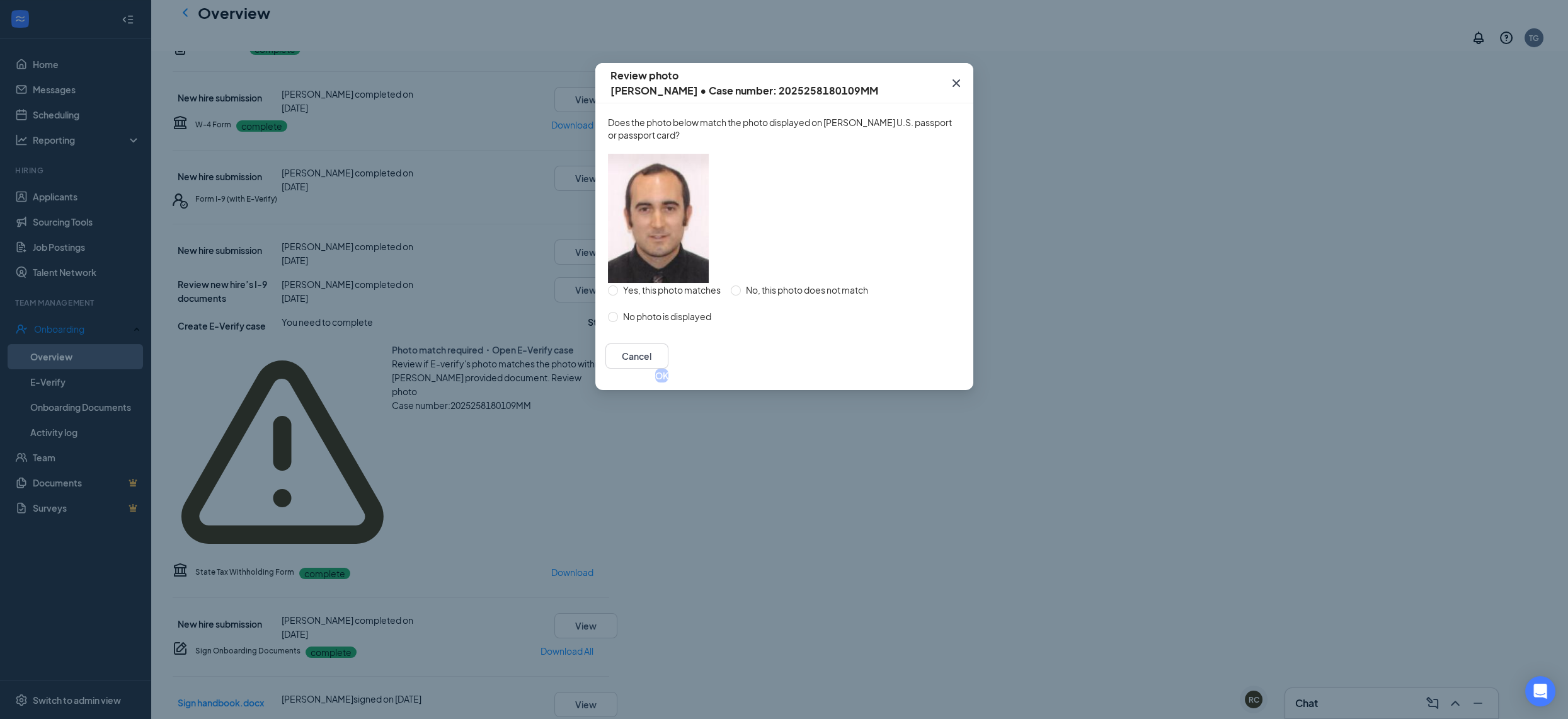
click at [688, 297] on span "Yes, this photo matches" at bounding box center [672, 289] width 108 height 14
click at [618, 296] on input "Yes, this photo matches" at bounding box center [612, 290] width 10 height 10
radio input "true"
click at [668, 383] on button "OK" at bounding box center [662, 376] width 13 height 14
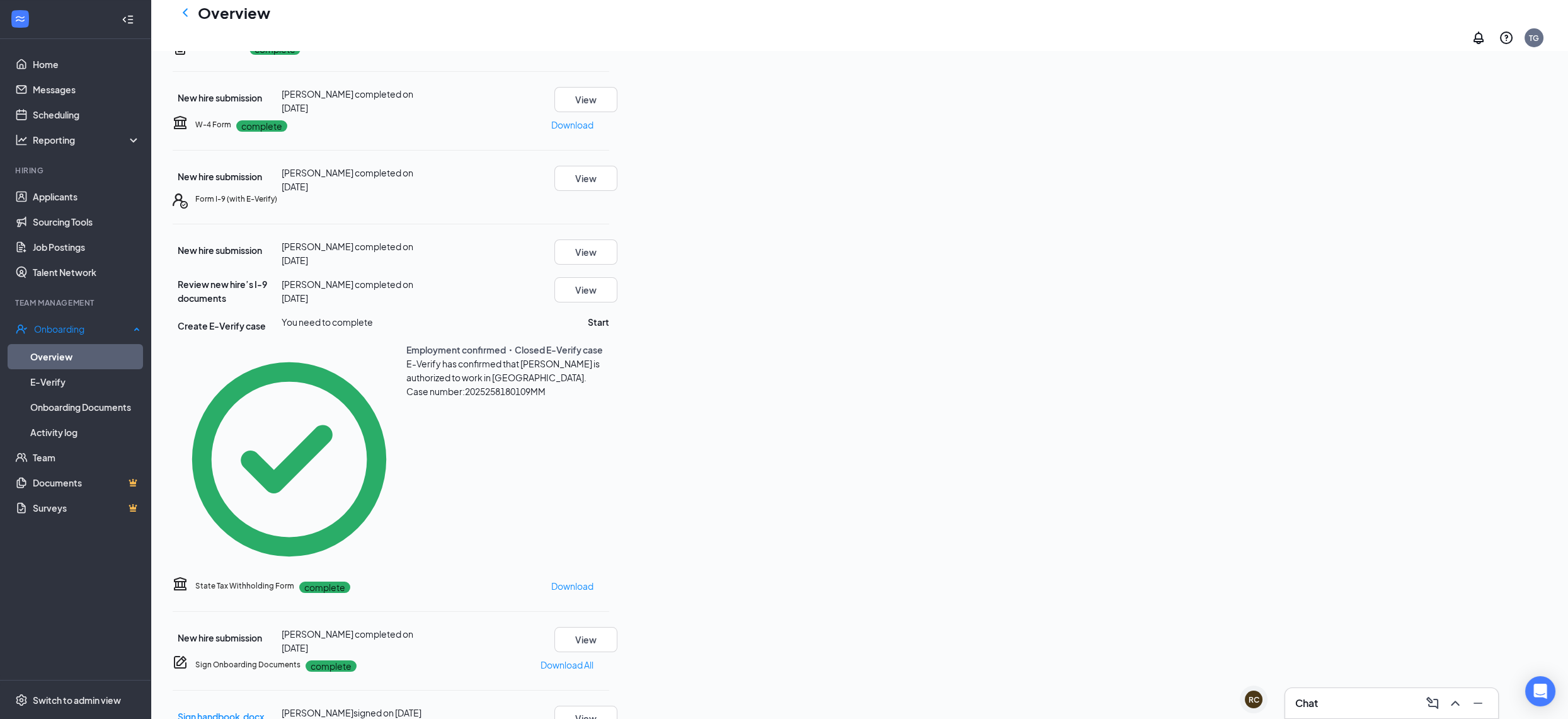
click at [79, 361] on link "Overview" at bounding box center [85, 357] width 110 height 26
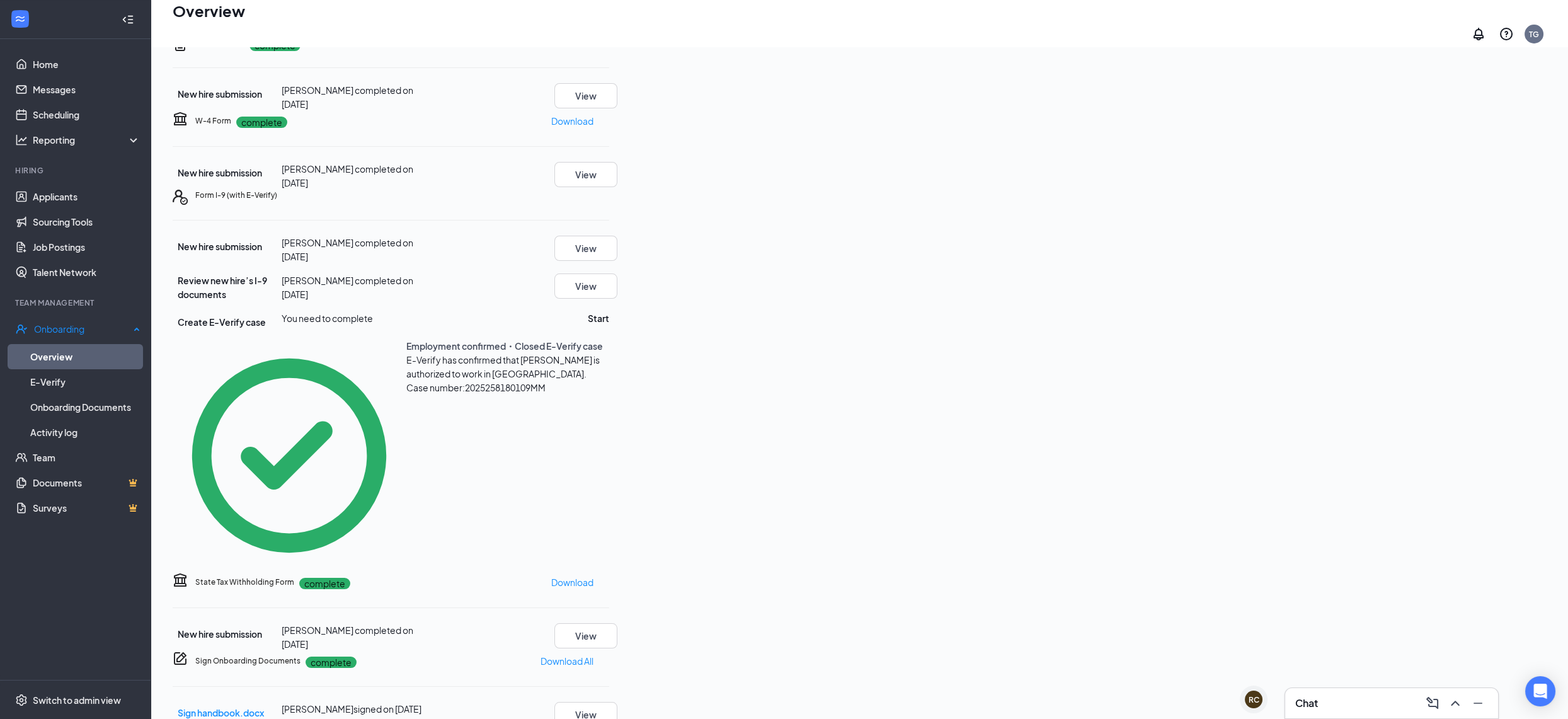
scroll to position [57, 0]
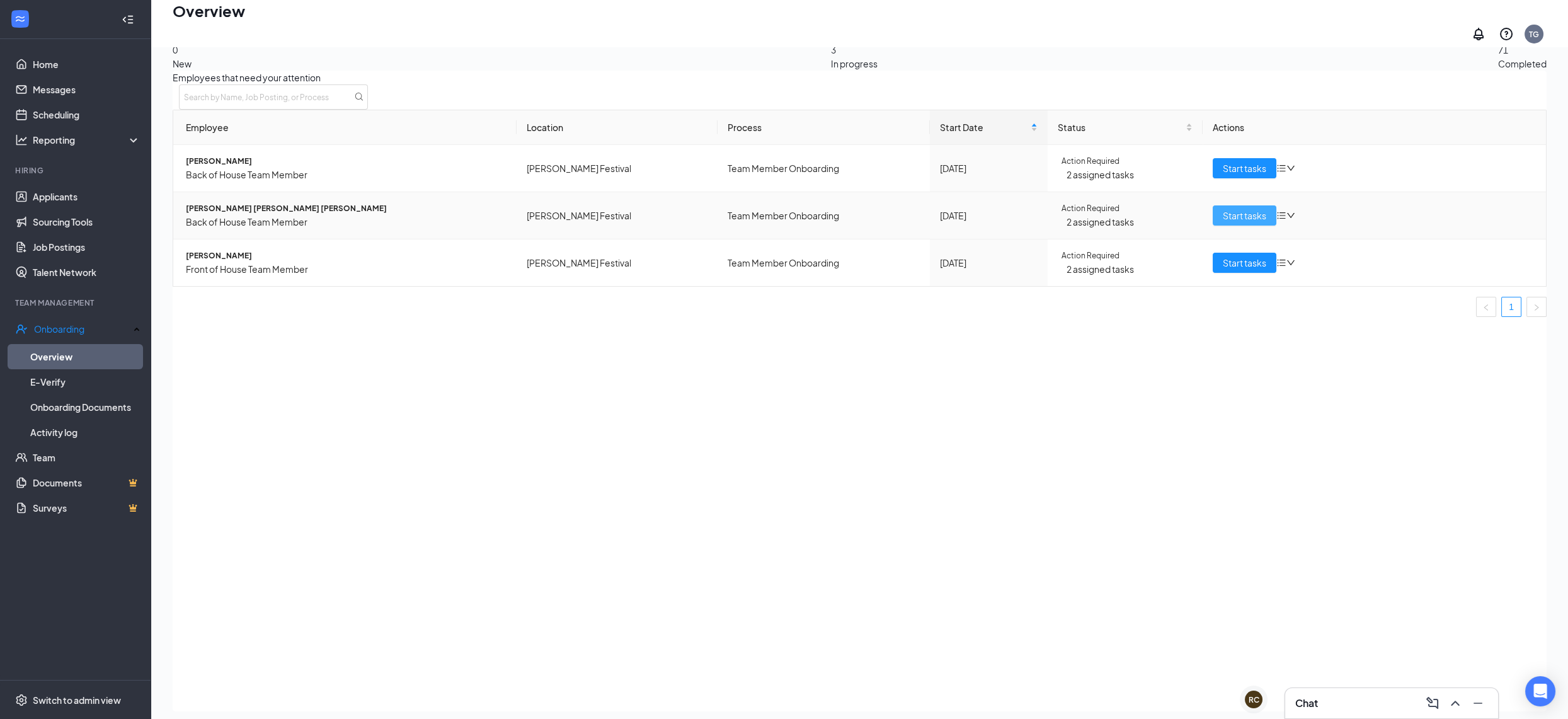
click at [1229, 220] on span "Start tasks" at bounding box center [1244, 215] width 43 height 14
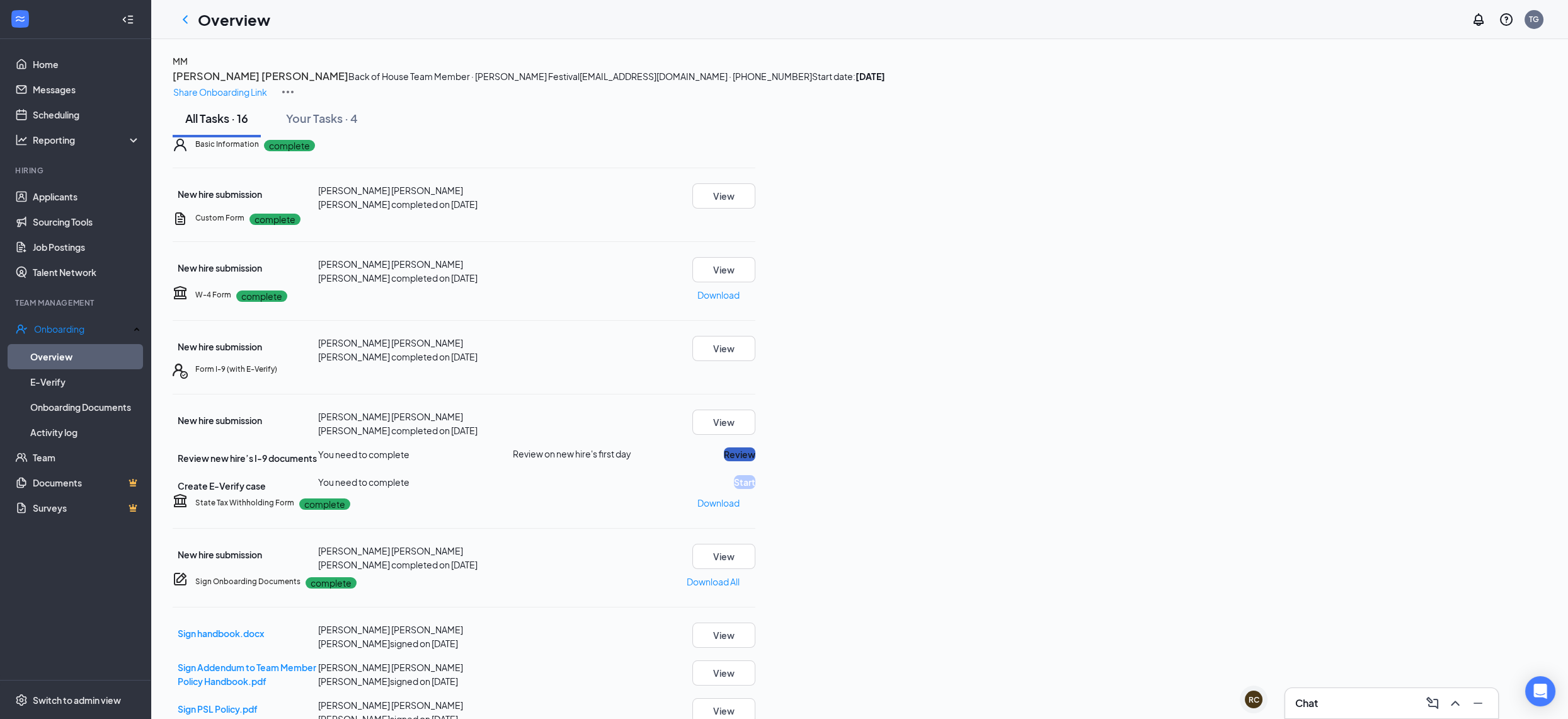
click at [755, 462] on button "Review" at bounding box center [740, 454] width 31 height 14
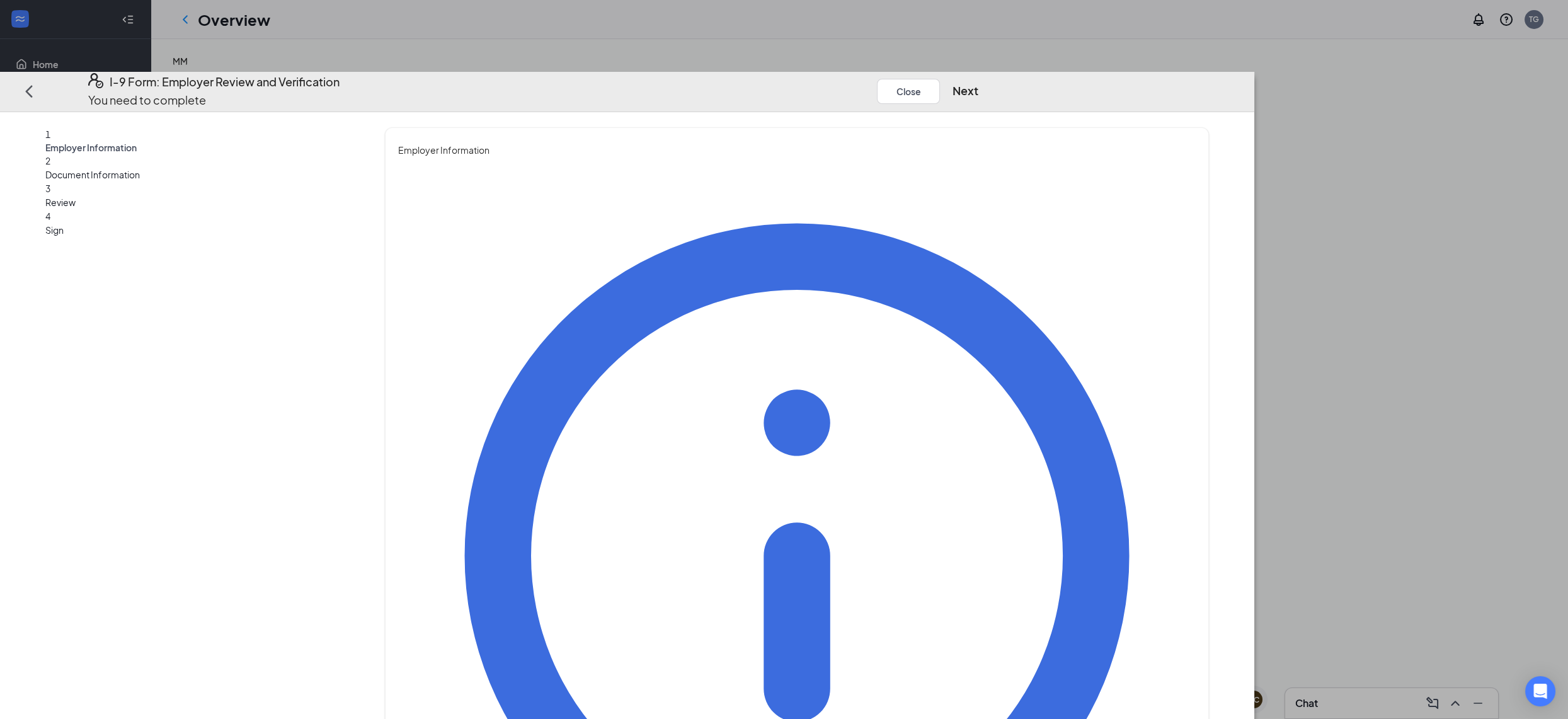
type input "[PERSON_NAME]"
type input "Grow"
type input "[EMAIL_ADDRESS][DOMAIN_NAME]"
type input "4808551555"
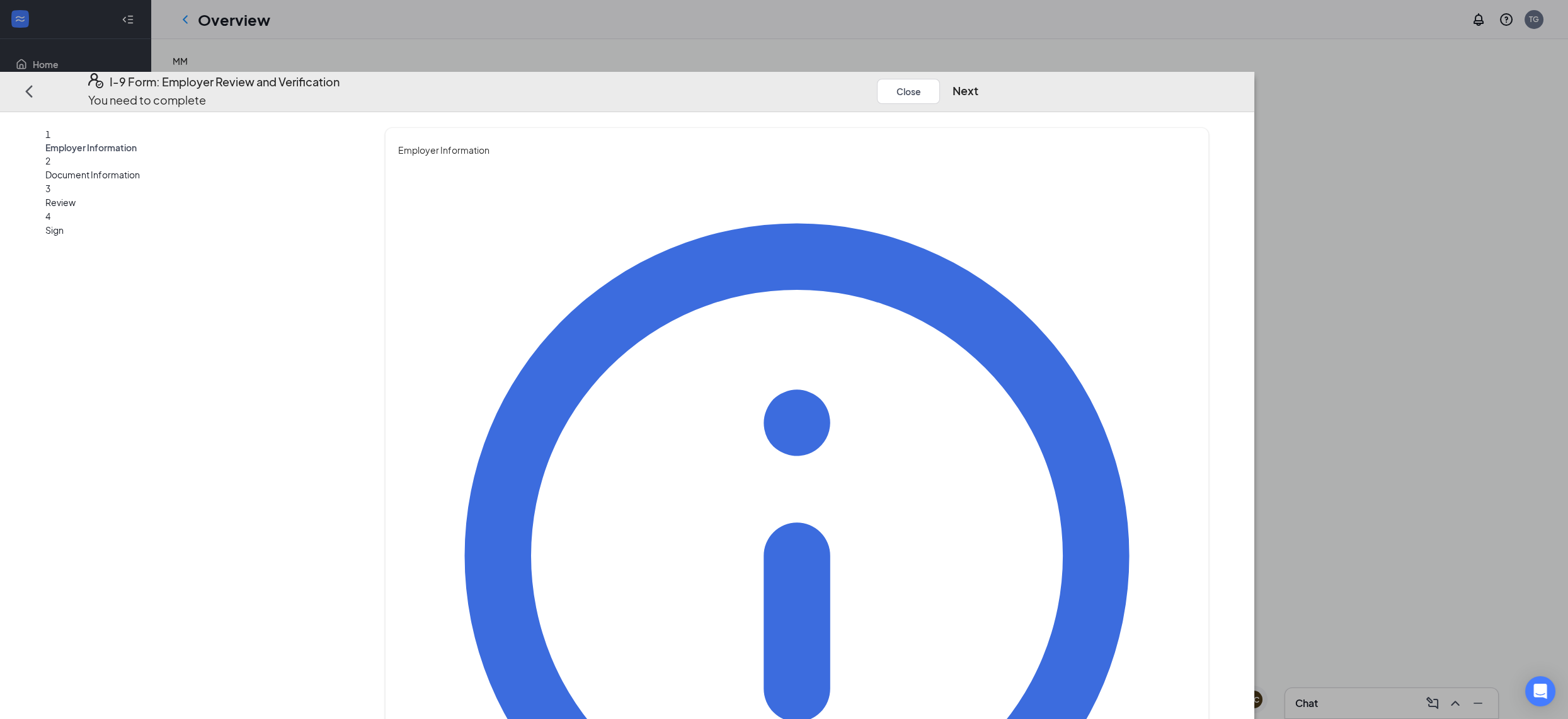
drag, startPoint x: 702, startPoint y: 304, endPoint x: 704, endPoint y: 314, distance: 10.2
type input "HR Director"
click at [979, 82] on button "Next" at bounding box center [966, 90] width 26 height 17
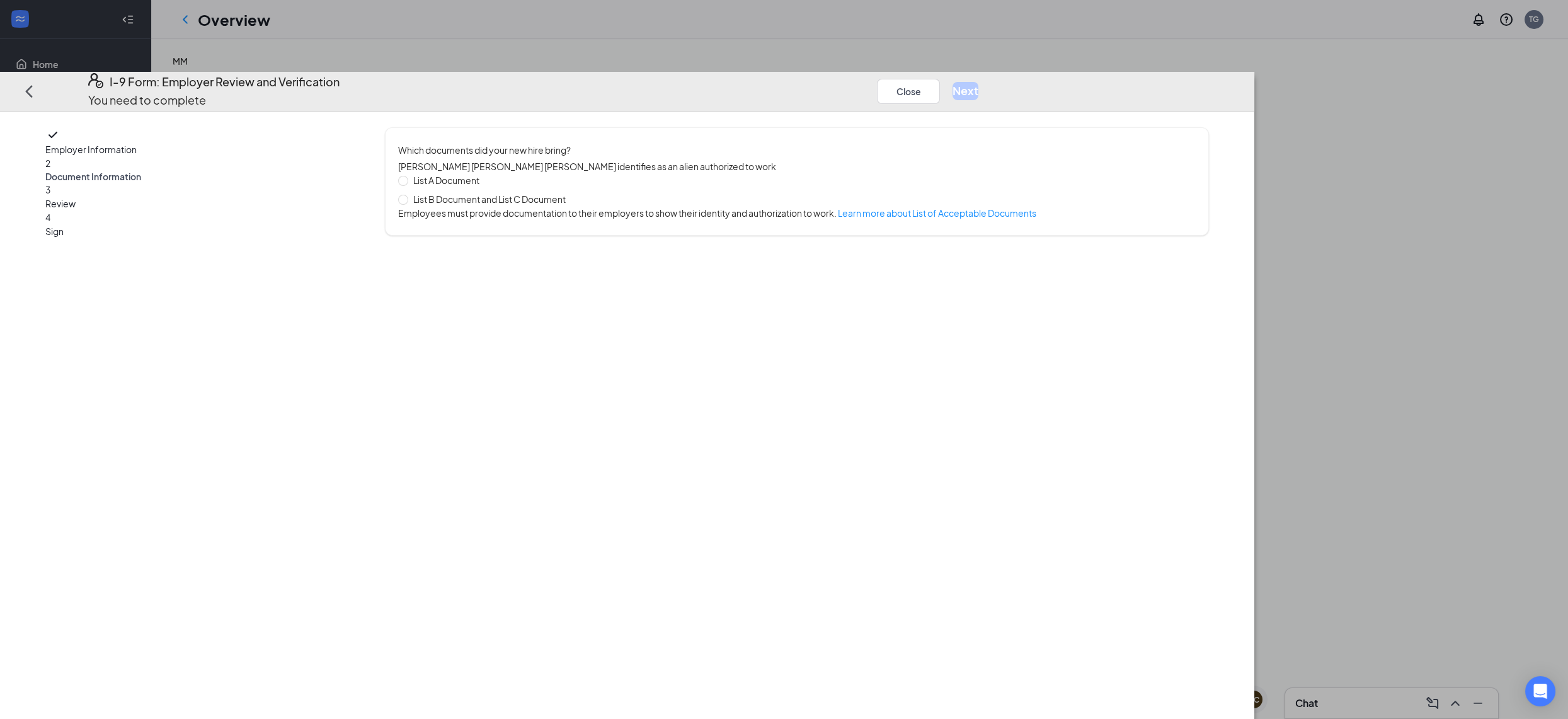
click at [484, 173] on span "List A Document" at bounding box center [446, 180] width 76 height 14
click at [407, 176] on input "List A Document" at bounding box center [403, 180] width 9 height 9
radio input "true"
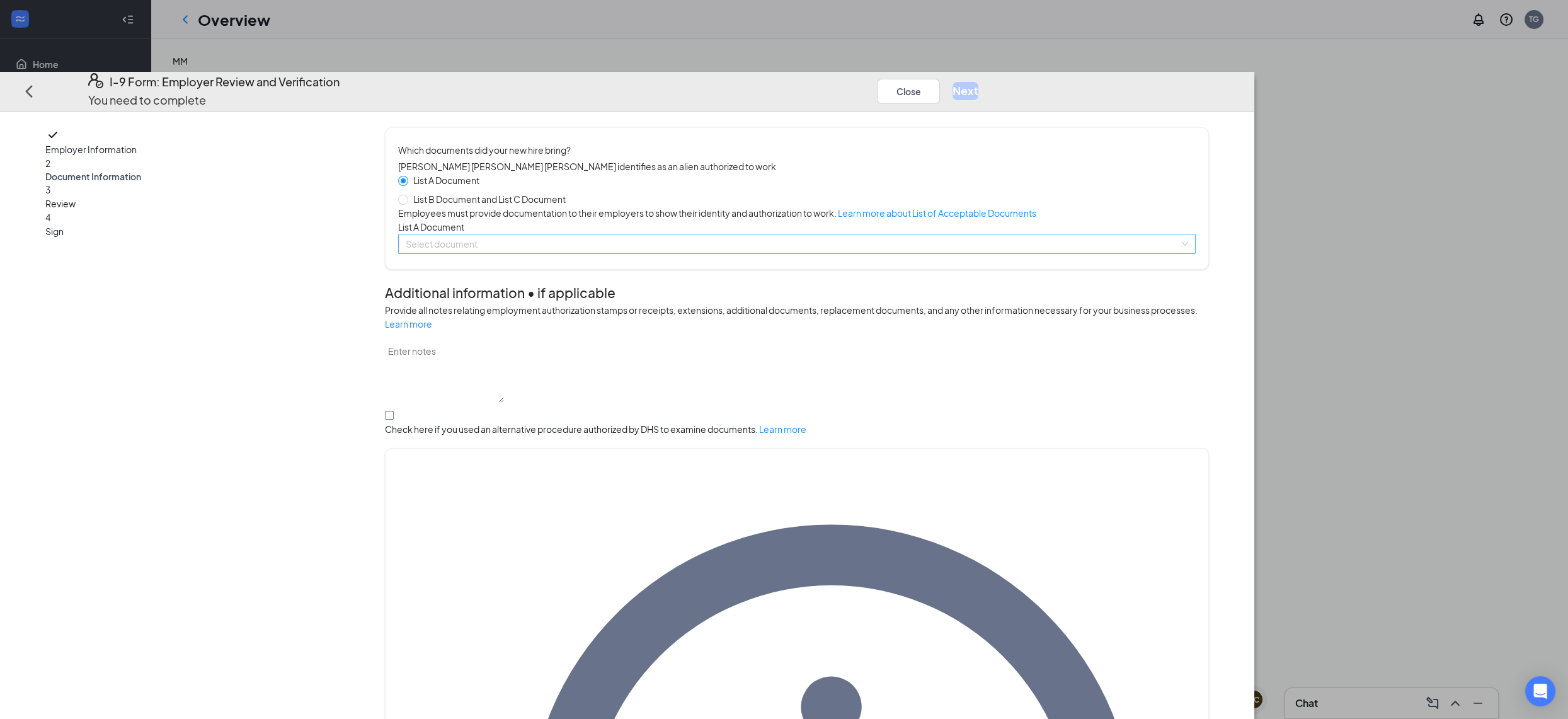
click at [677, 254] on input "search" at bounding box center [792, 244] width 773 height 19
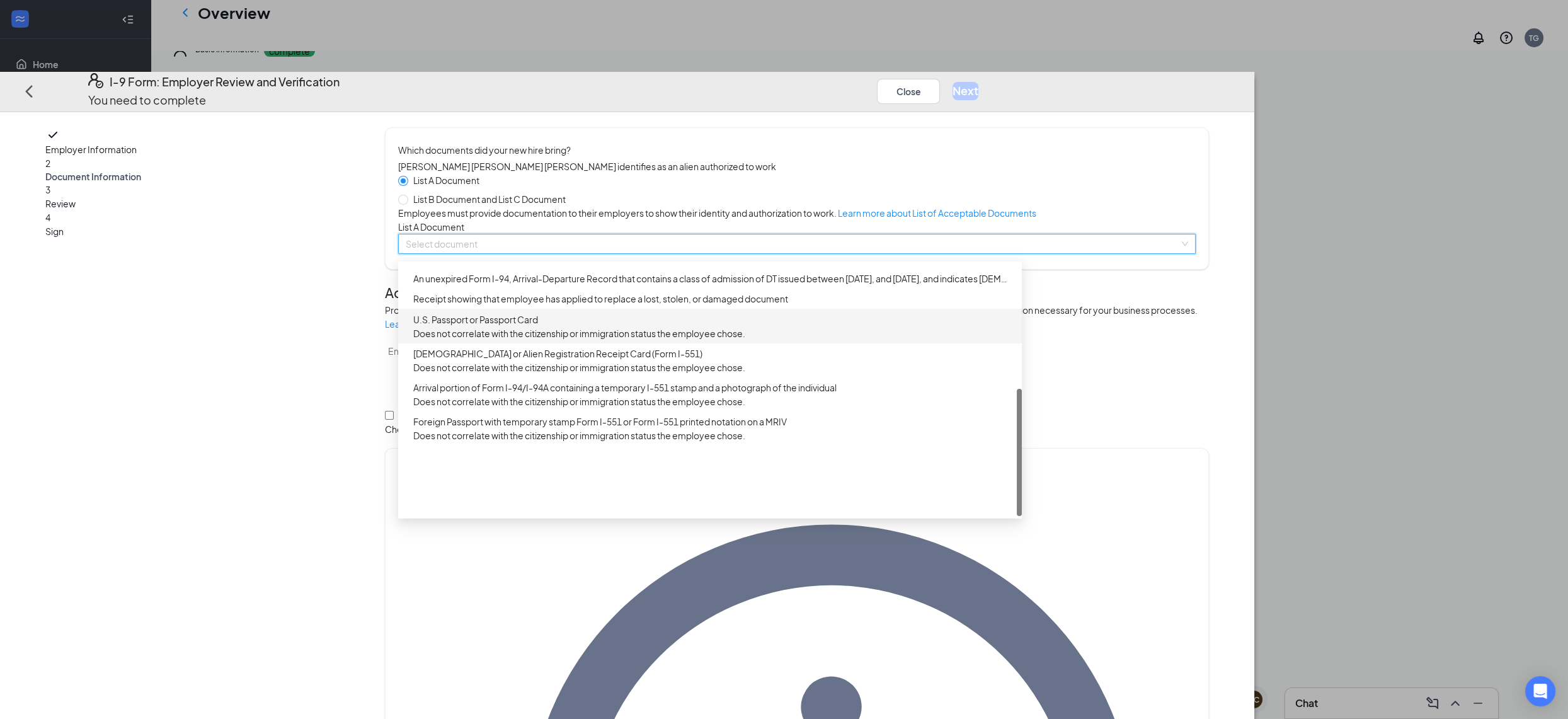
scroll to position [108, 0]
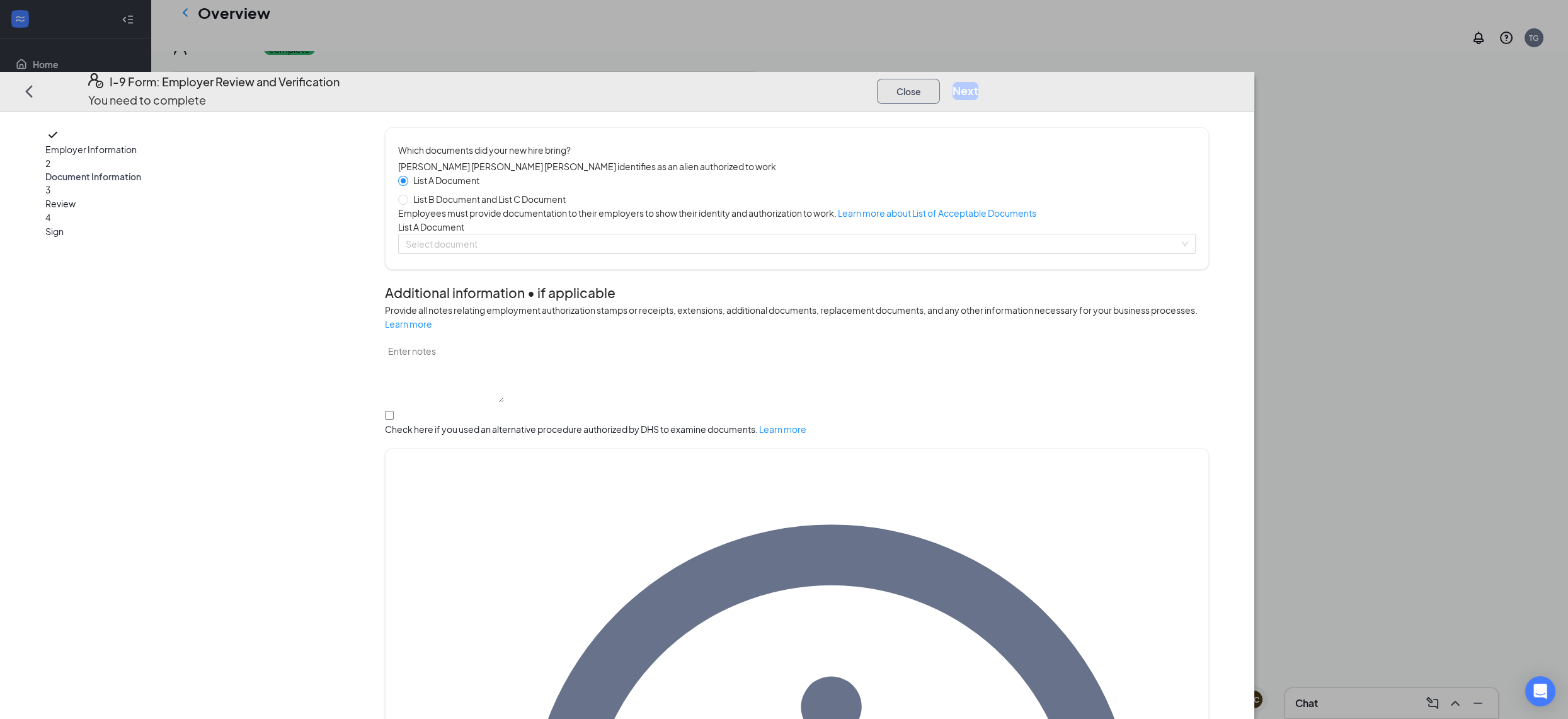
drag, startPoint x: 1092, startPoint y: 39, endPoint x: 896, endPoint y: 74, distance: 199.1
click at [940, 79] on button "Close" at bounding box center [908, 92] width 63 height 26
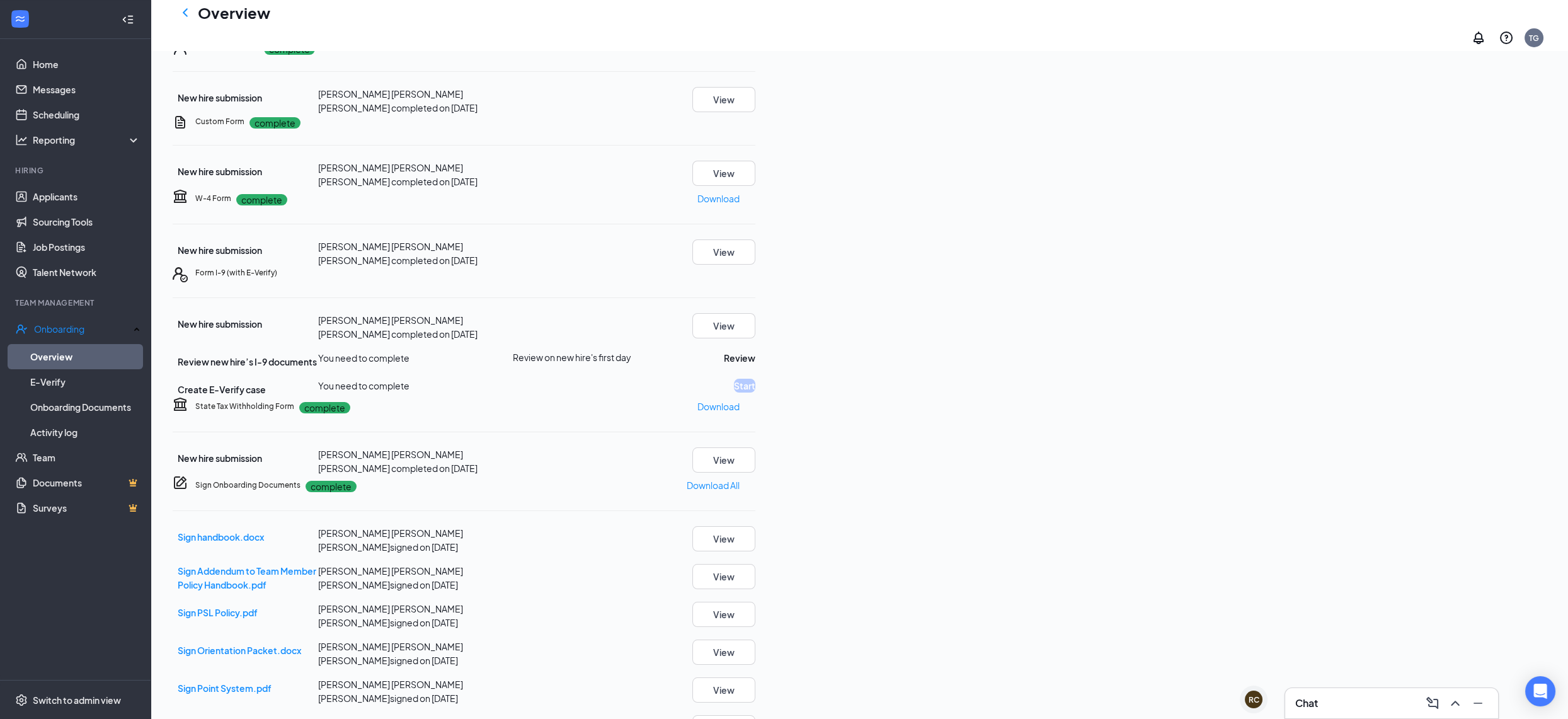
click at [185, 16] on icon "ChevronLeft" at bounding box center [186, 12] width 5 height 8
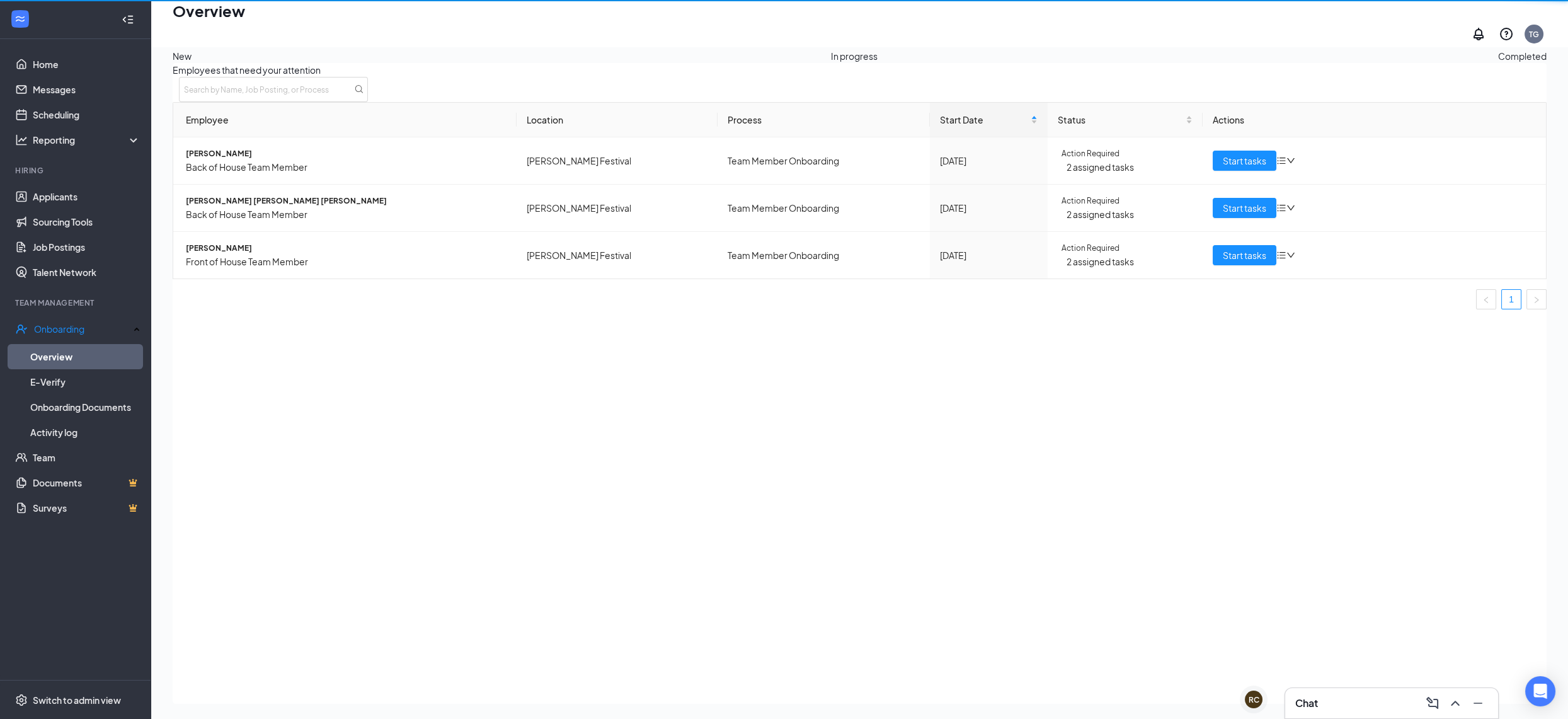
scroll to position [57, 0]
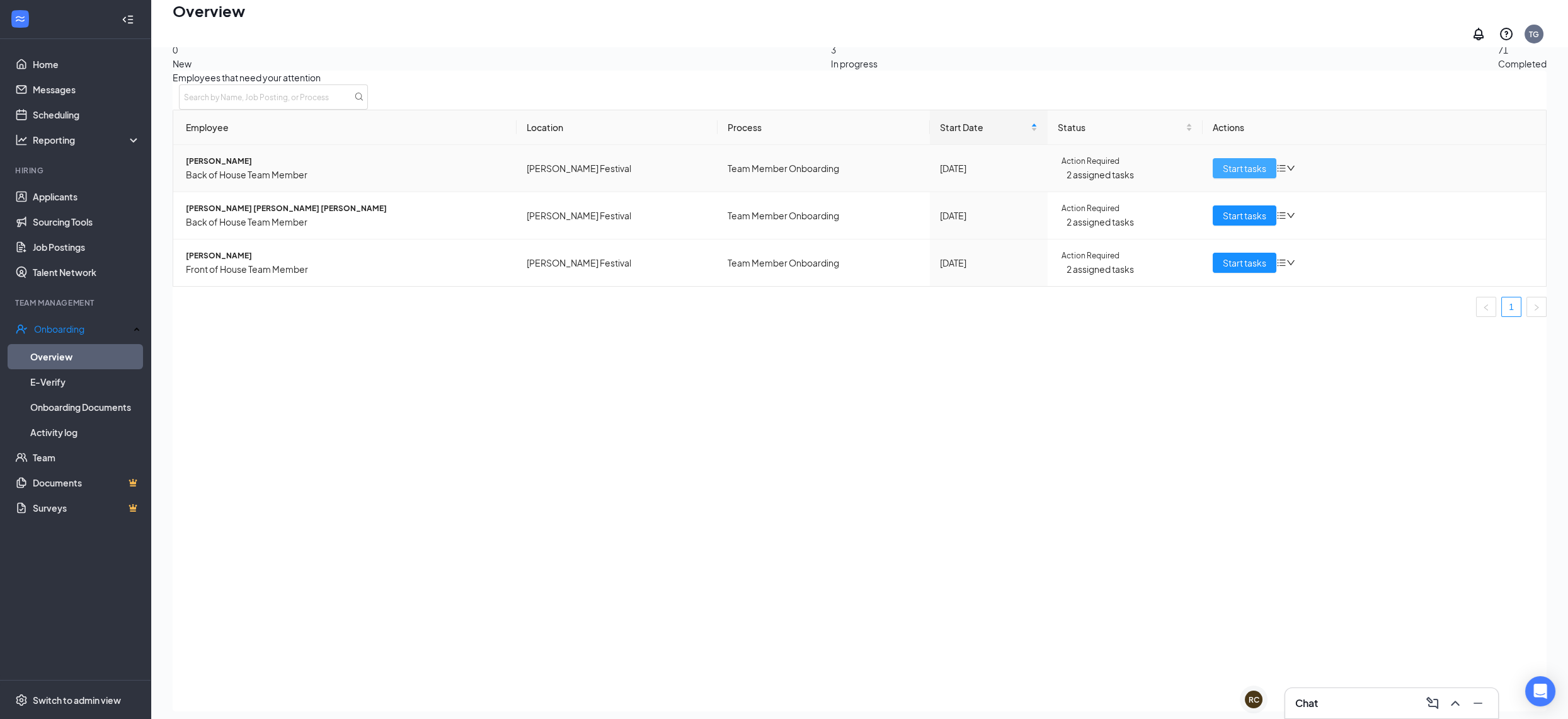
click at [1242, 175] on span "Start tasks" at bounding box center [1244, 168] width 43 height 14
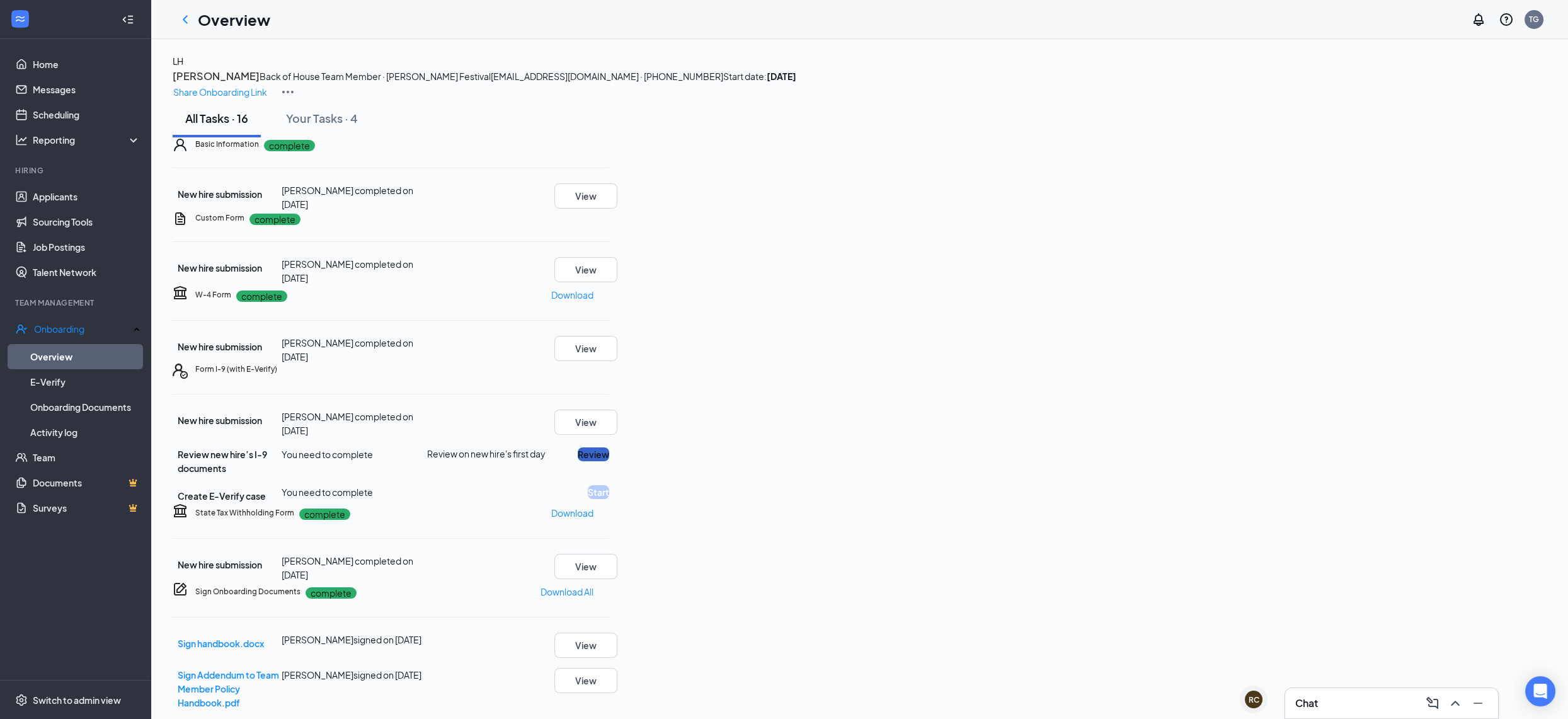
click at [609, 462] on button "Review" at bounding box center [593, 454] width 31 height 14
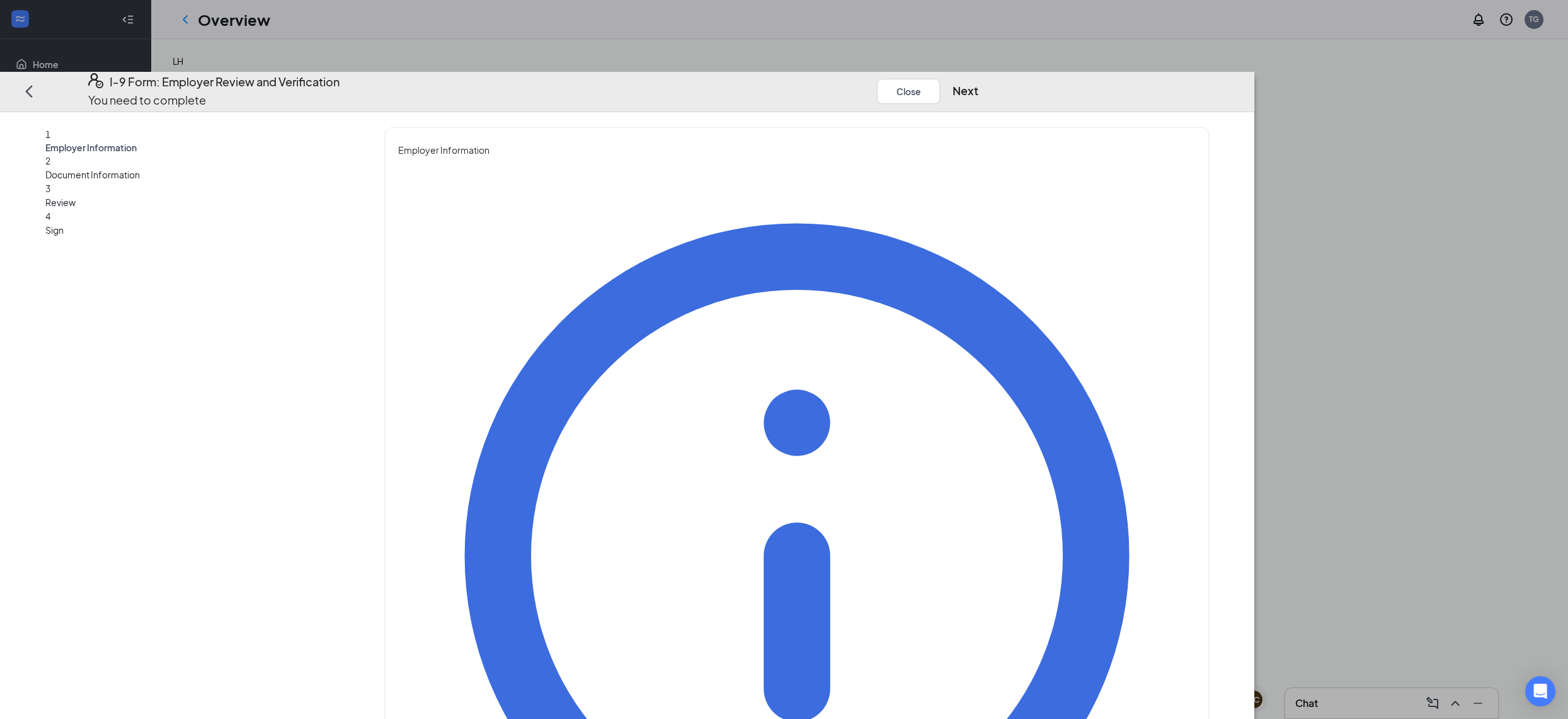
drag, startPoint x: 712, startPoint y: 219, endPoint x: 713, endPoint y: 208, distance: 11.0
type input "[PERSON_NAME]"
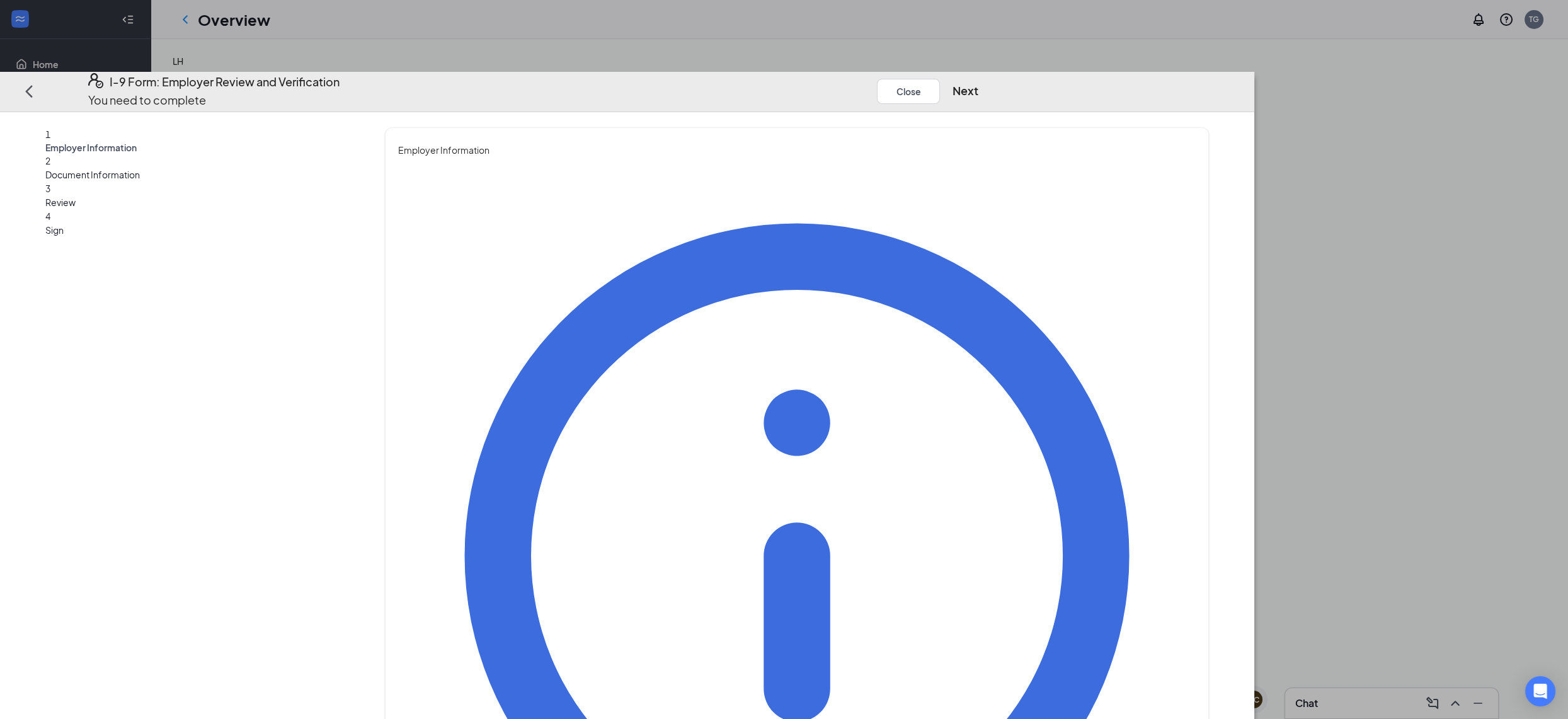
type input "Grow"
type input "[EMAIL_ADDRESS][DOMAIN_NAME]"
type input "4808551555"
type input "HR Director"
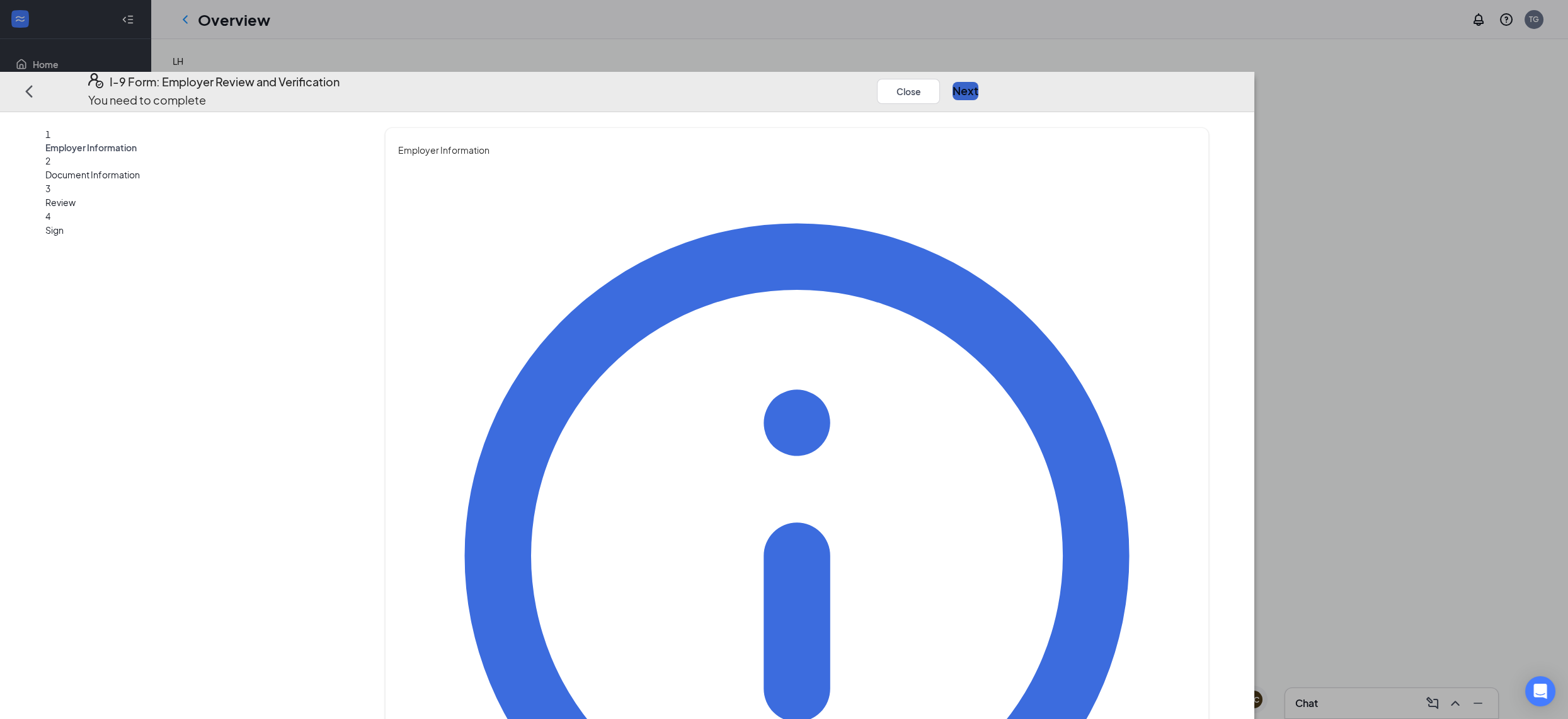
click at [979, 82] on button "Next" at bounding box center [966, 90] width 26 height 17
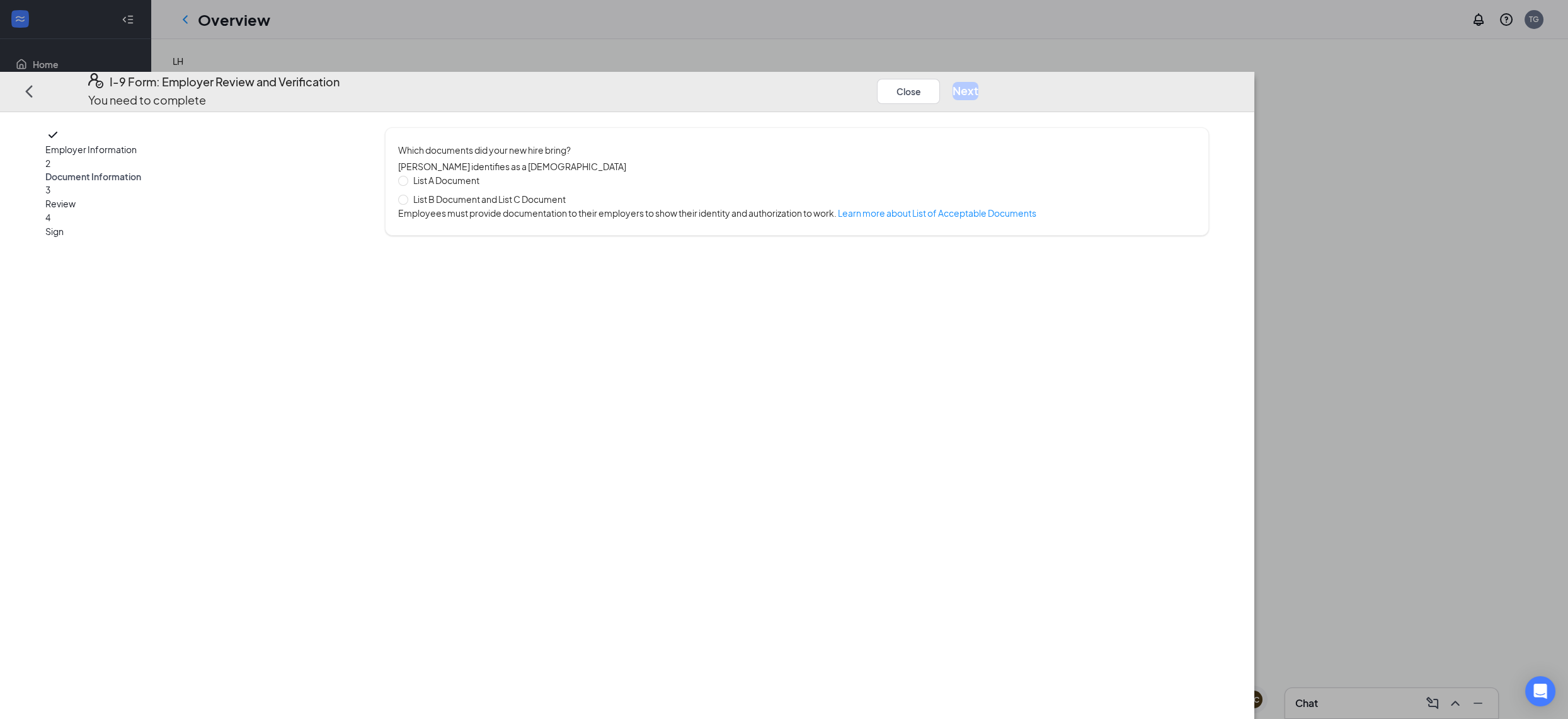
click at [484, 173] on span "List A Document" at bounding box center [446, 180] width 76 height 14
click at [407, 176] on input "List A Document" at bounding box center [403, 180] width 9 height 9
radio input "true"
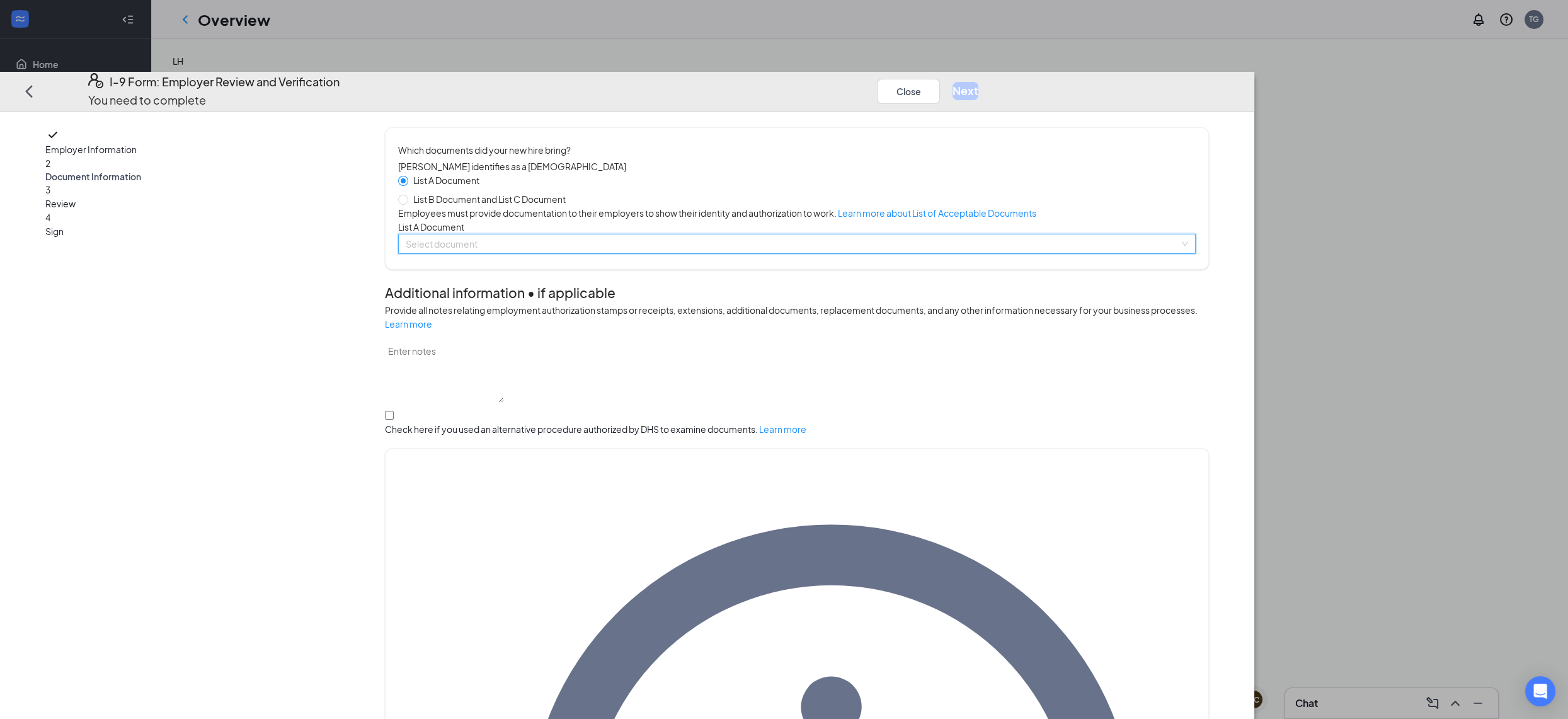
click at [666, 254] on input "search" at bounding box center [792, 244] width 773 height 19
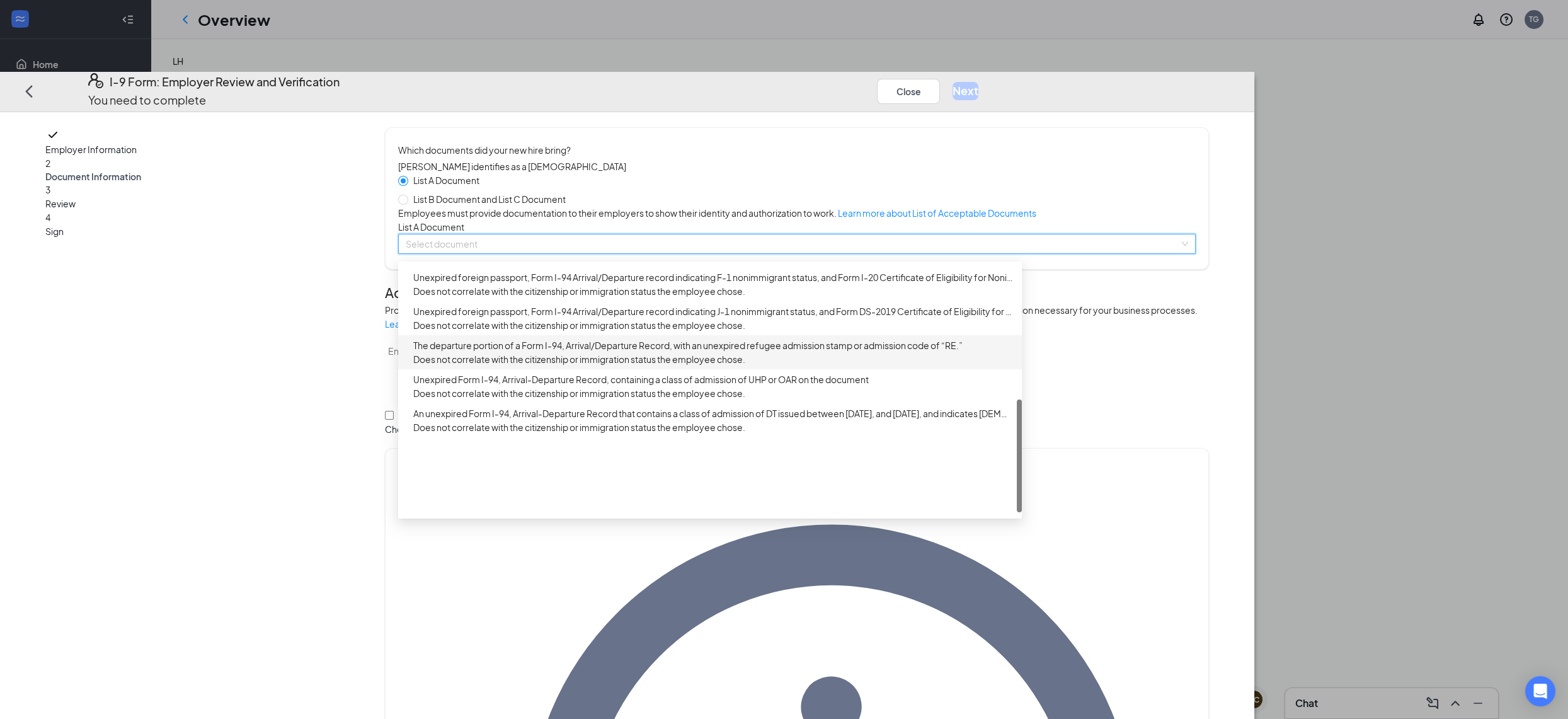
scroll to position [310, 0]
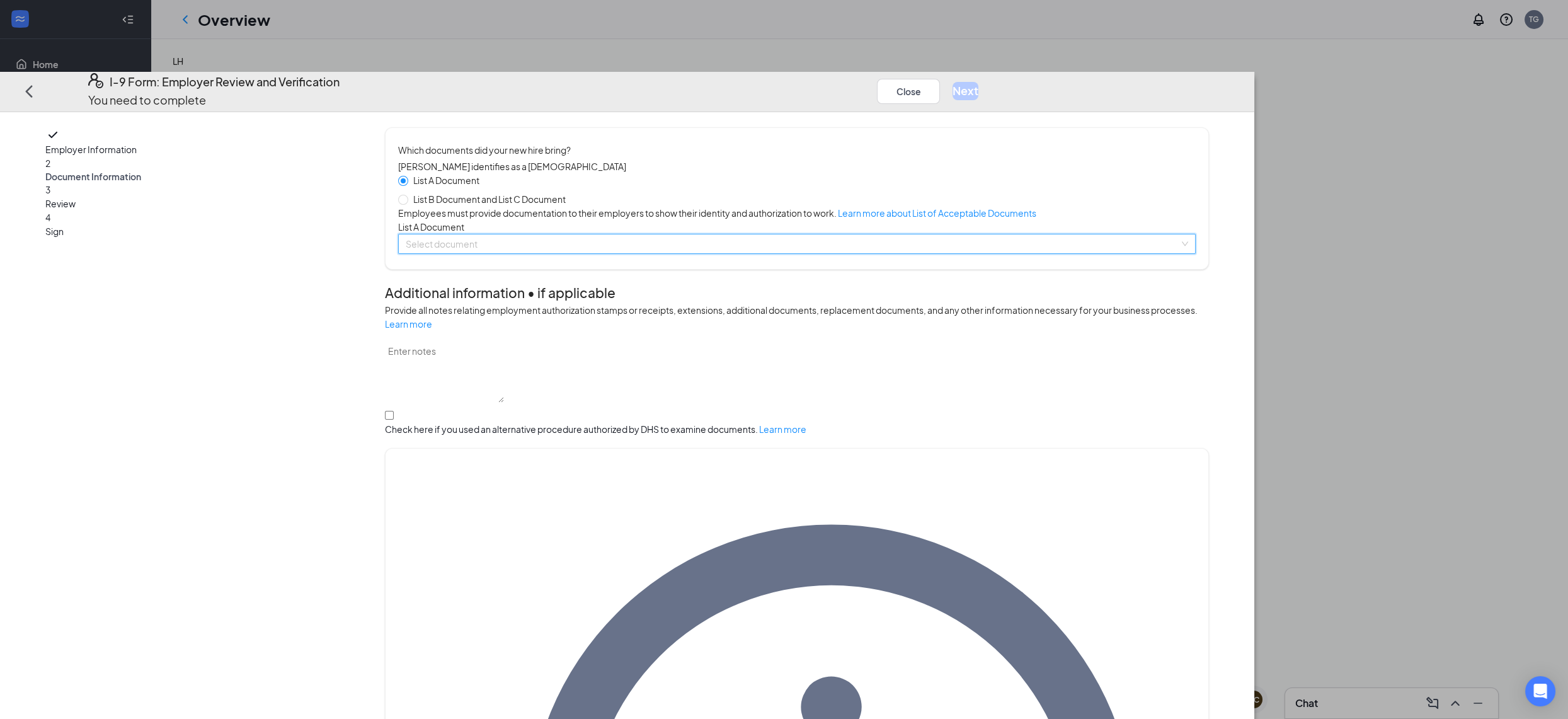
click at [695, 254] on input "search" at bounding box center [792, 244] width 773 height 19
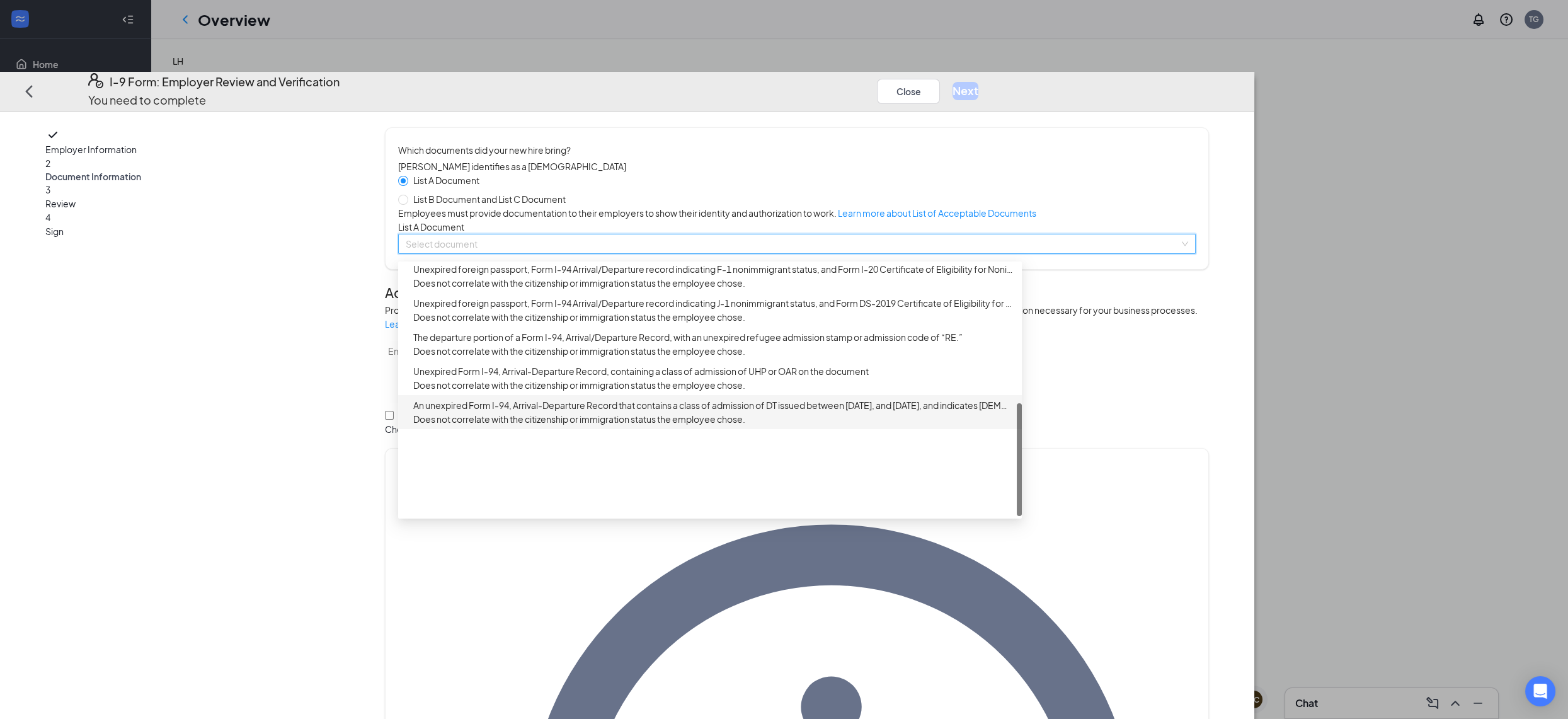
click at [695, 254] on input "search" at bounding box center [792, 244] width 773 height 19
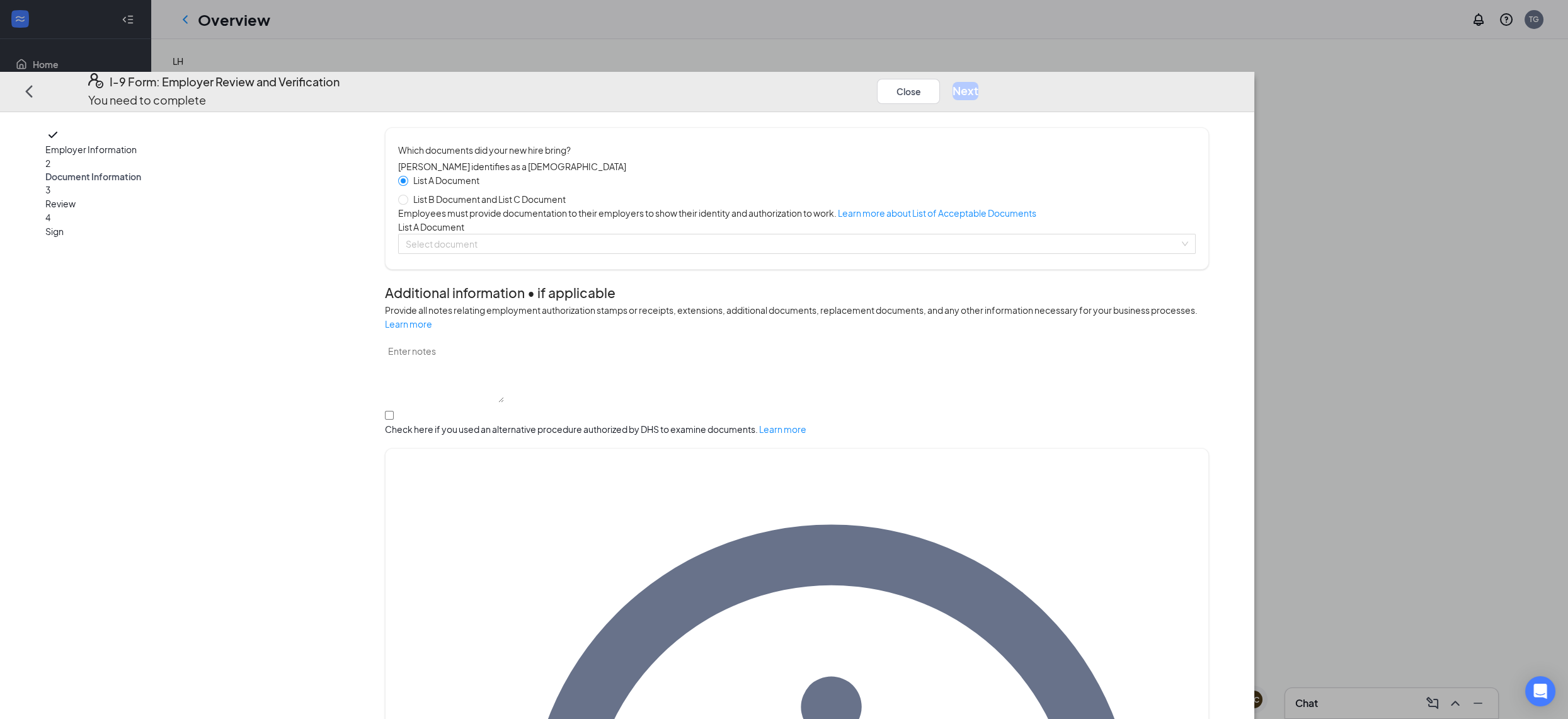
drag, startPoint x: 637, startPoint y: 163, endPoint x: 645, endPoint y: 191, distance: 29.1
click at [570, 192] on span "List B Document and List C Document" at bounding box center [490, 199] width 163 height 14
click at [407, 195] on input "List B Document and List C Document" at bounding box center [403, 200] width 9 height 9
radio input "true"
radio input "false"
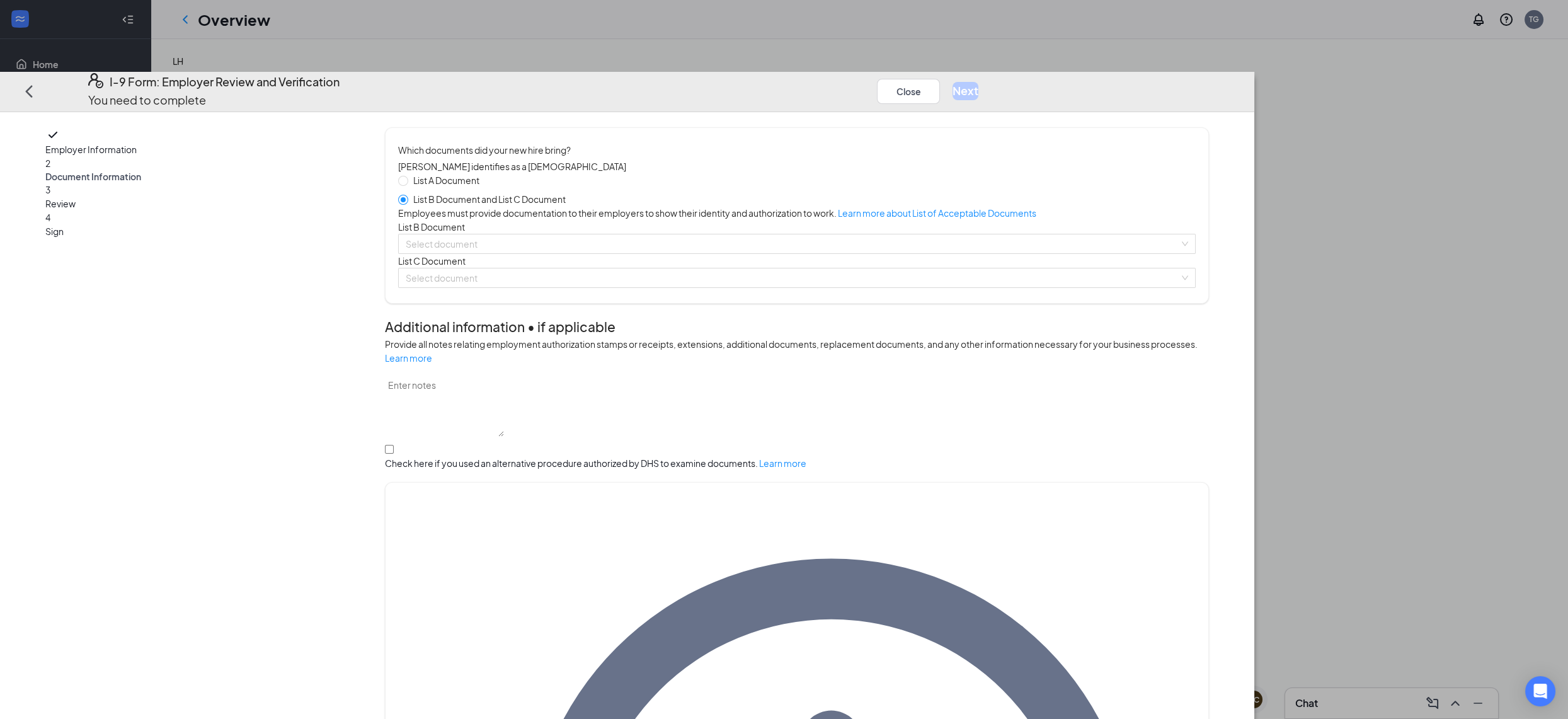
click at [667, 289] on div "List A Document List B Document and List C Document Employees must provide docu…" at bounding box center [796, 230] width 797 height 114
click at [677, 289] on div "List C Document Select document" at bounding box center [796, 270] width 797 height 34
click at [681, 288] on input "search" at bounding box center [792, 278] width 773 height 19
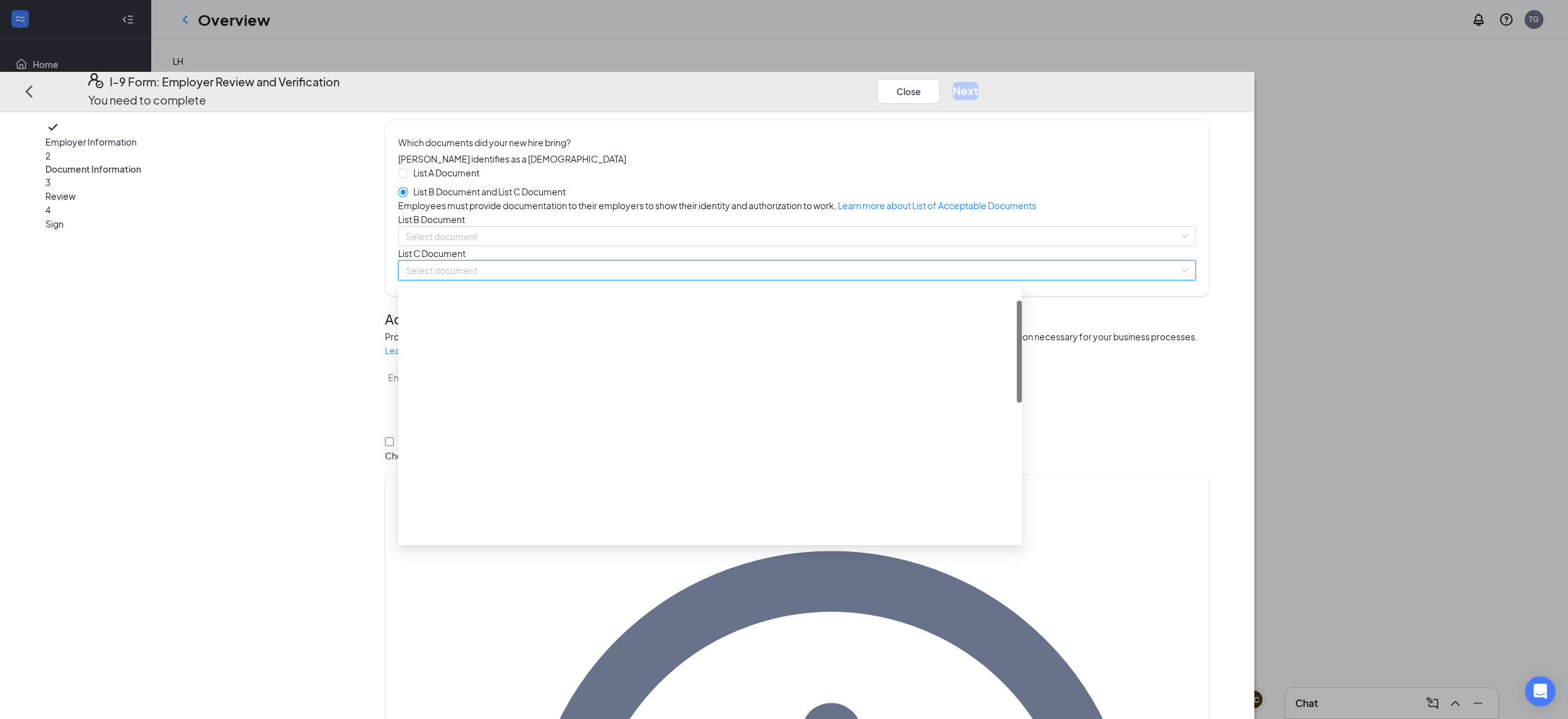
scroll to position [0, 0]
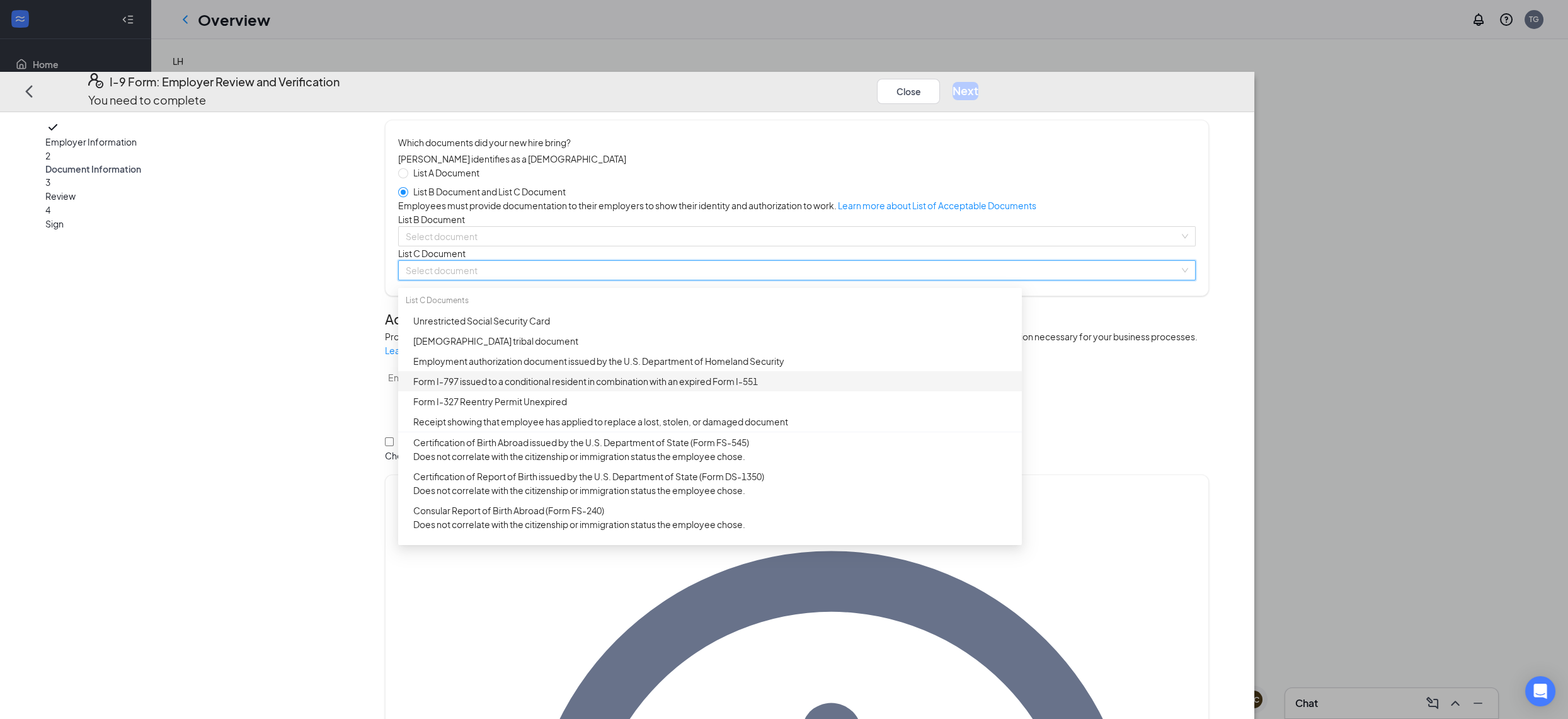
click at [786, 388] on div "Form I-797 issued to a conditional resident in combination with an expired Form…" at bounding box center [713, 381] width 601 height 14
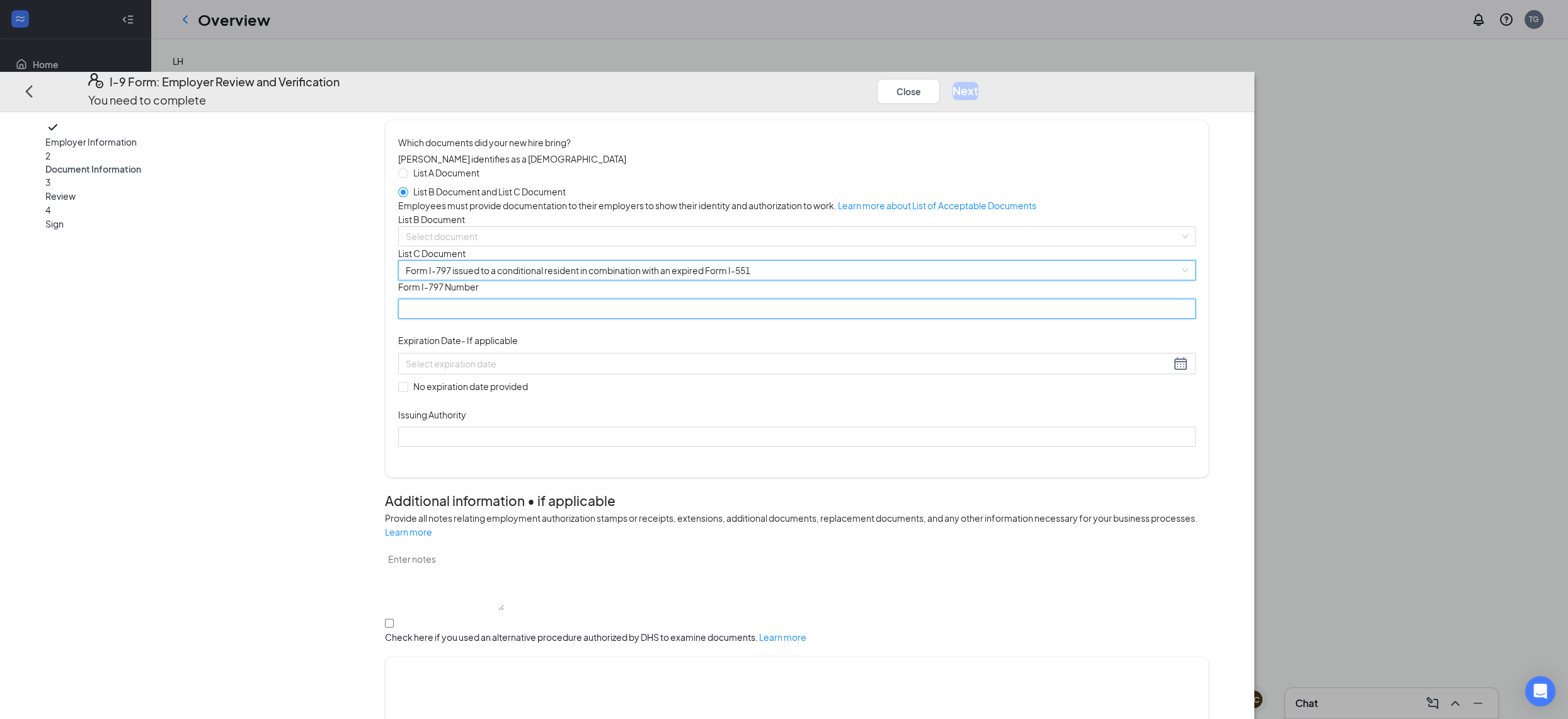
click at [718, 320] on input "Form I-797 Number" at bounding box center [796, 310] width 797 height 20
click at [692, 282] on div "List A Document List B Document and List C Document Employees must provide docu…" at bounding box center [796, 306] width 797 height 281
click at [693, 245] on span at bounding box center [792, 236] width 773 height 19
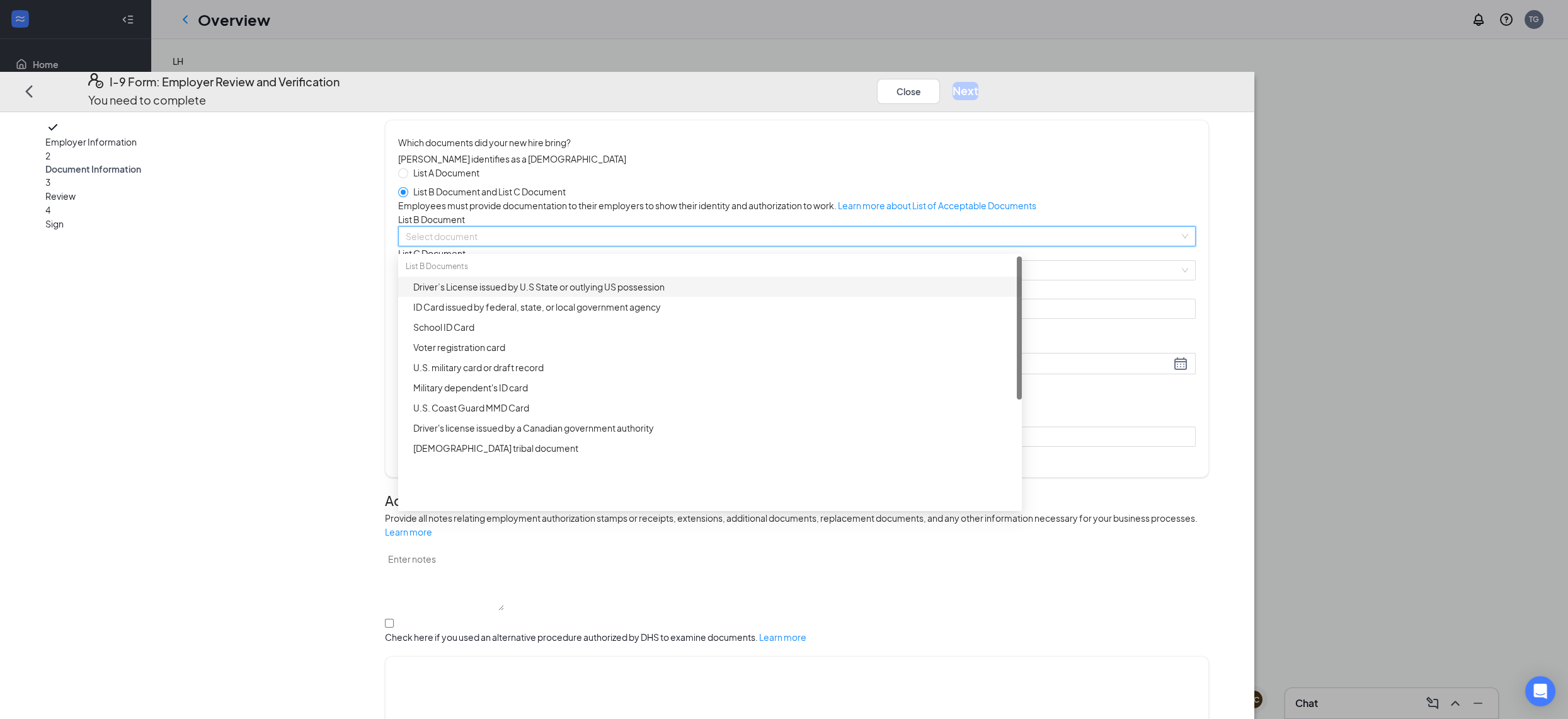
click at [689, 226] on div "List B Document" at bounding box center [796, 219] width 797 height 14
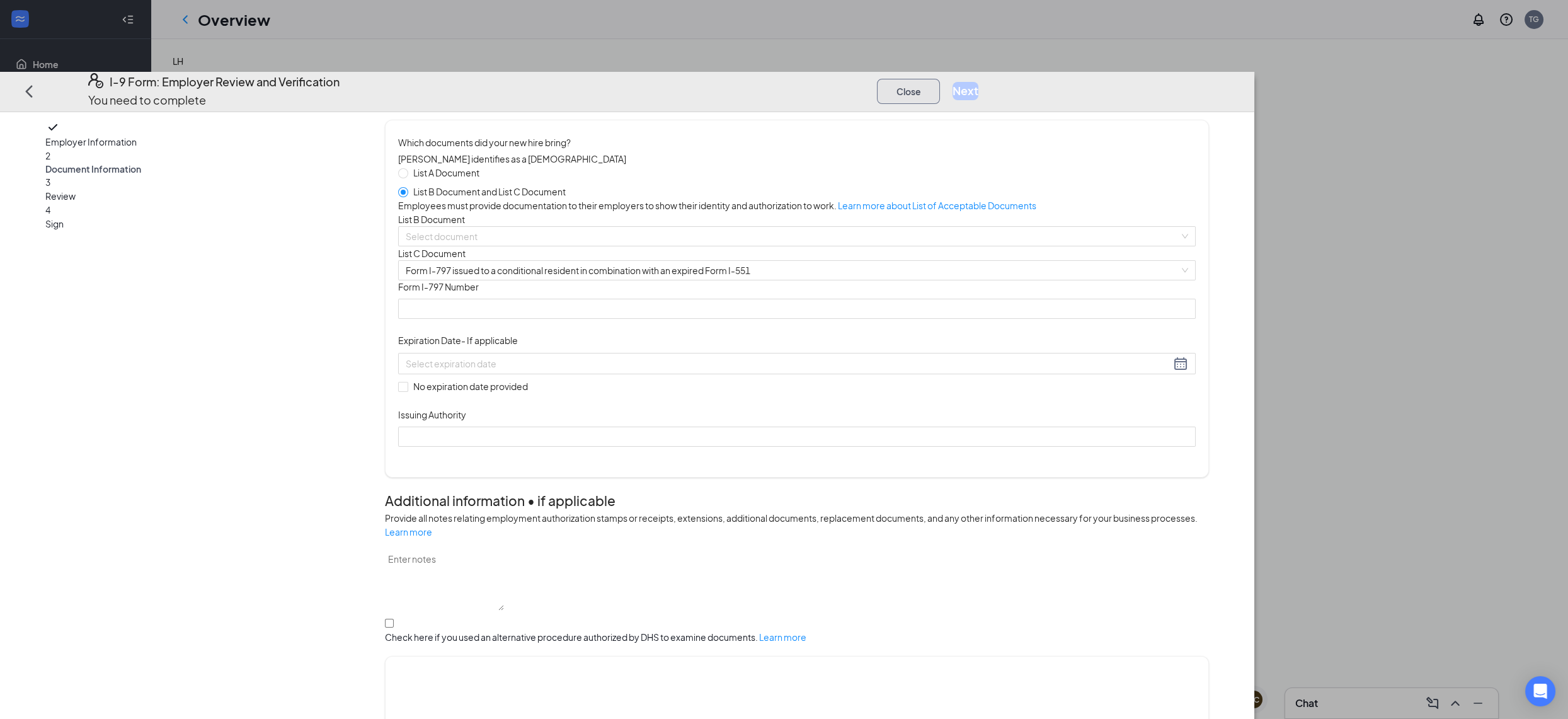
click at [940, 79] on button "Close" at bounding box center [908, 92] width 63 height 26
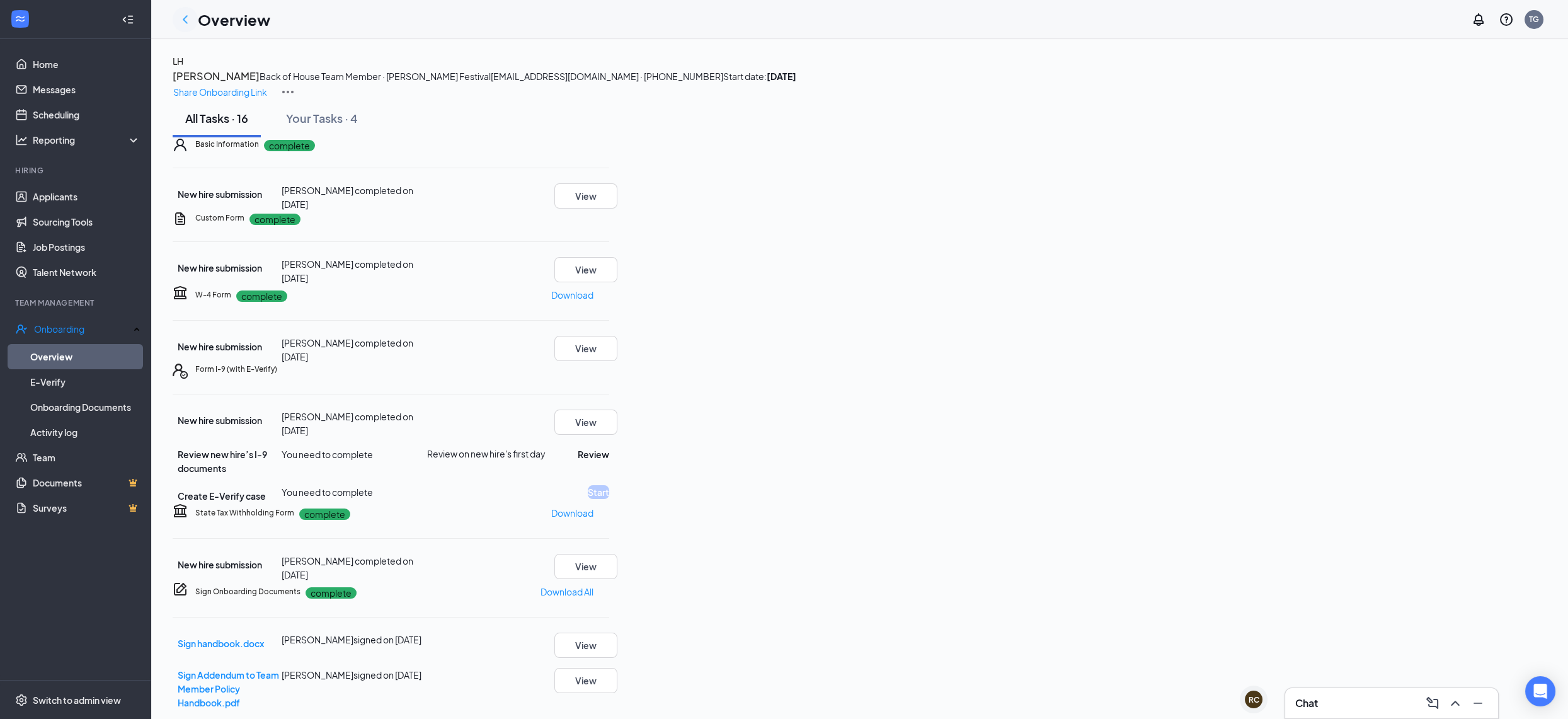
click at [178, 16] on icon "ChevronLeft" at bounding box center [185, 19] width 16 height 16
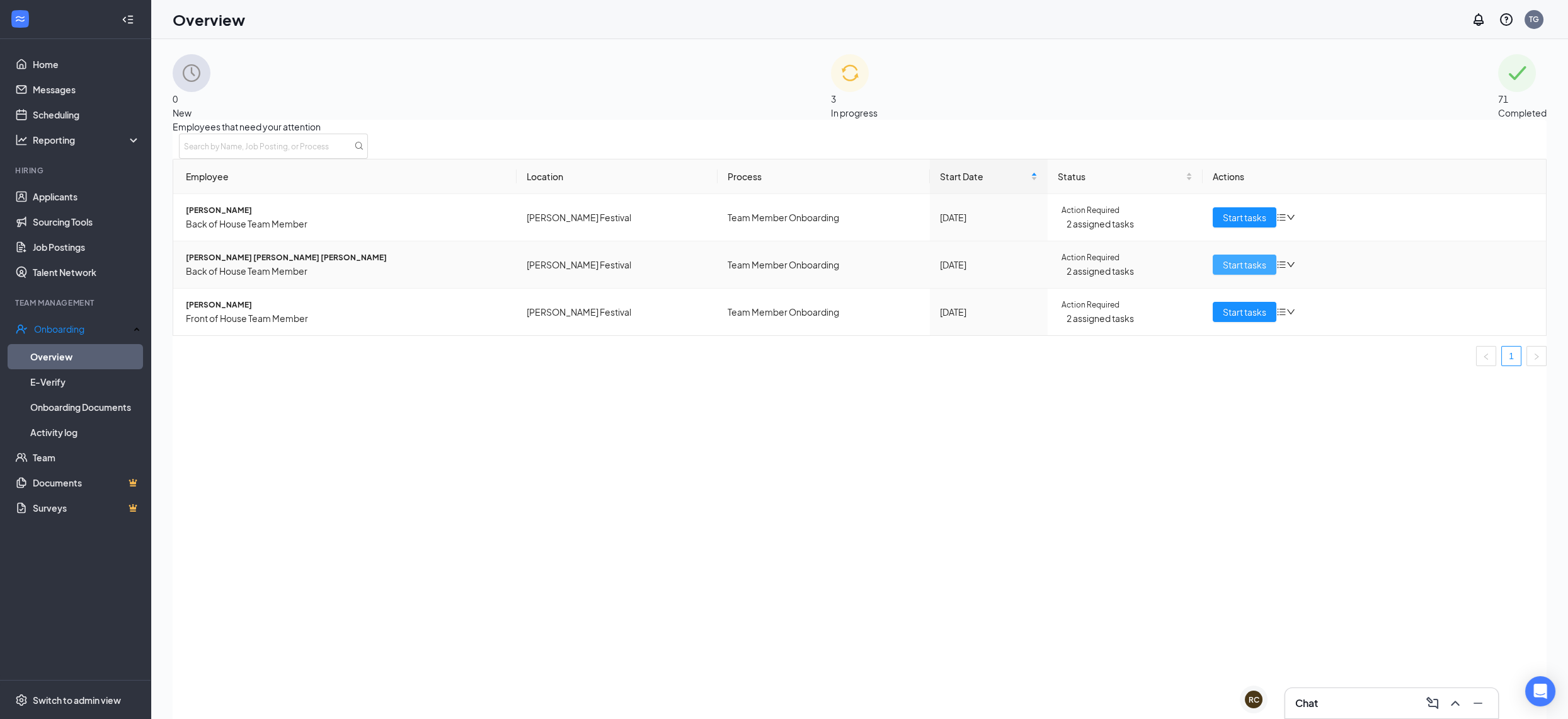
click at [1223, 272] on span "Start tasks" at bounding box center [1244, 264] width 43 height 14
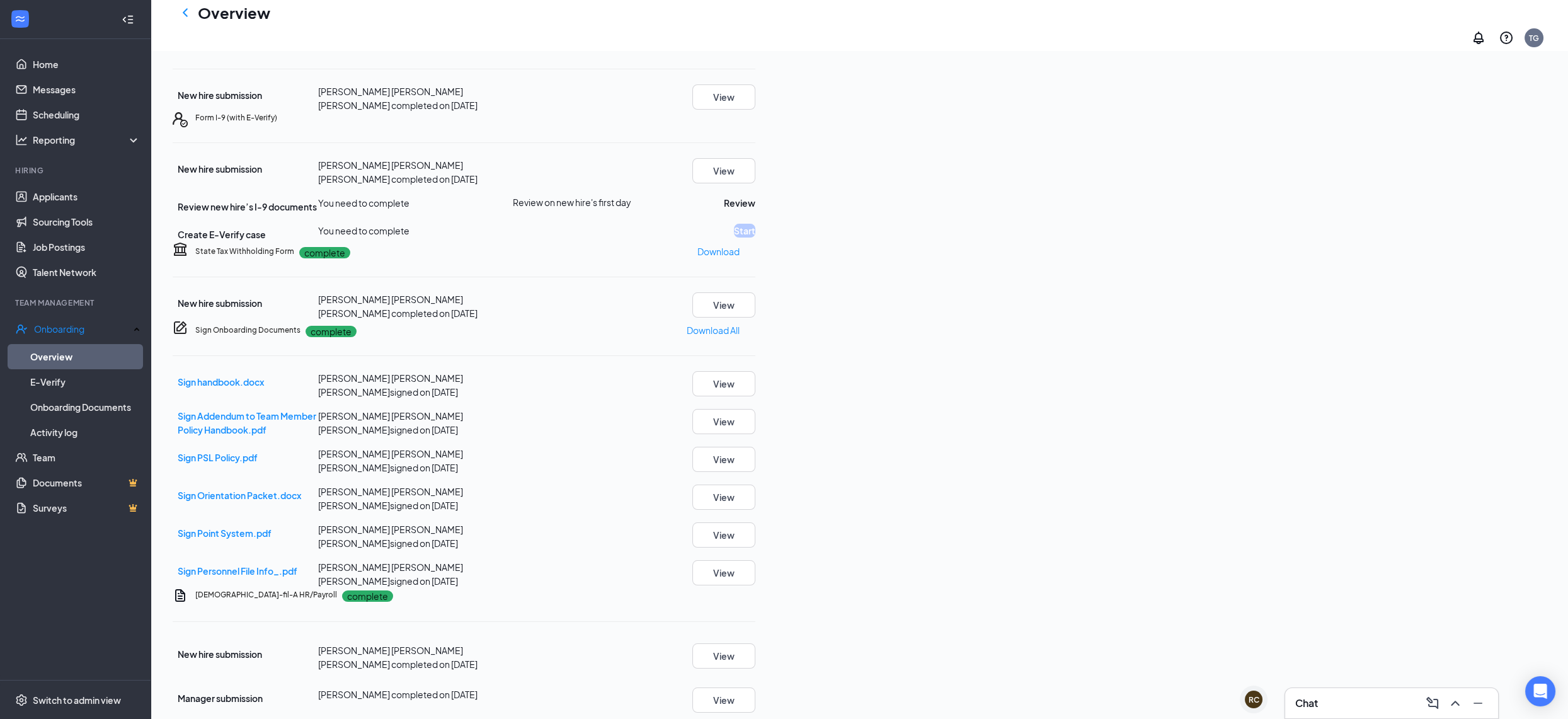
scroll to position [257, 0]
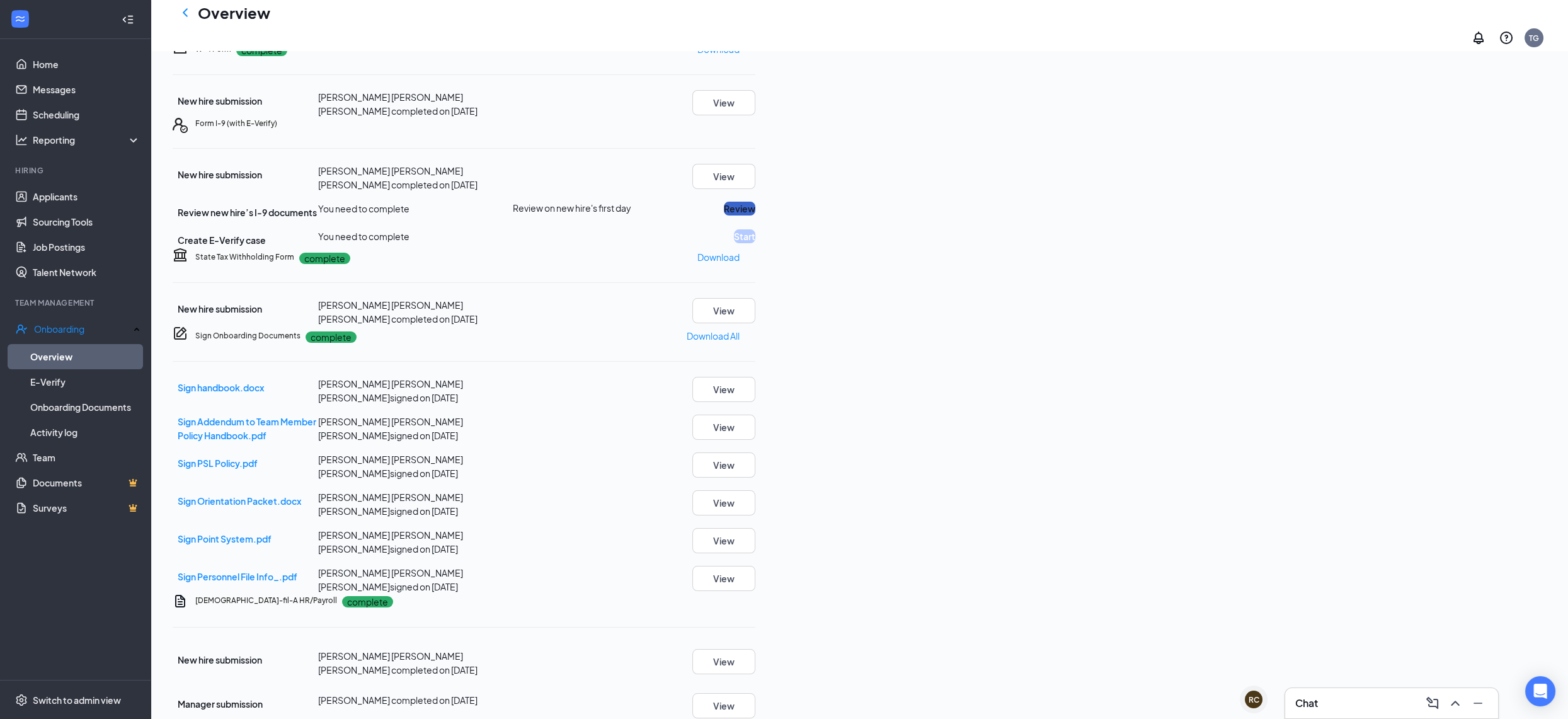
click at [755, 215] on button "Review" at bounding box center [740, 208] width 31 height 14
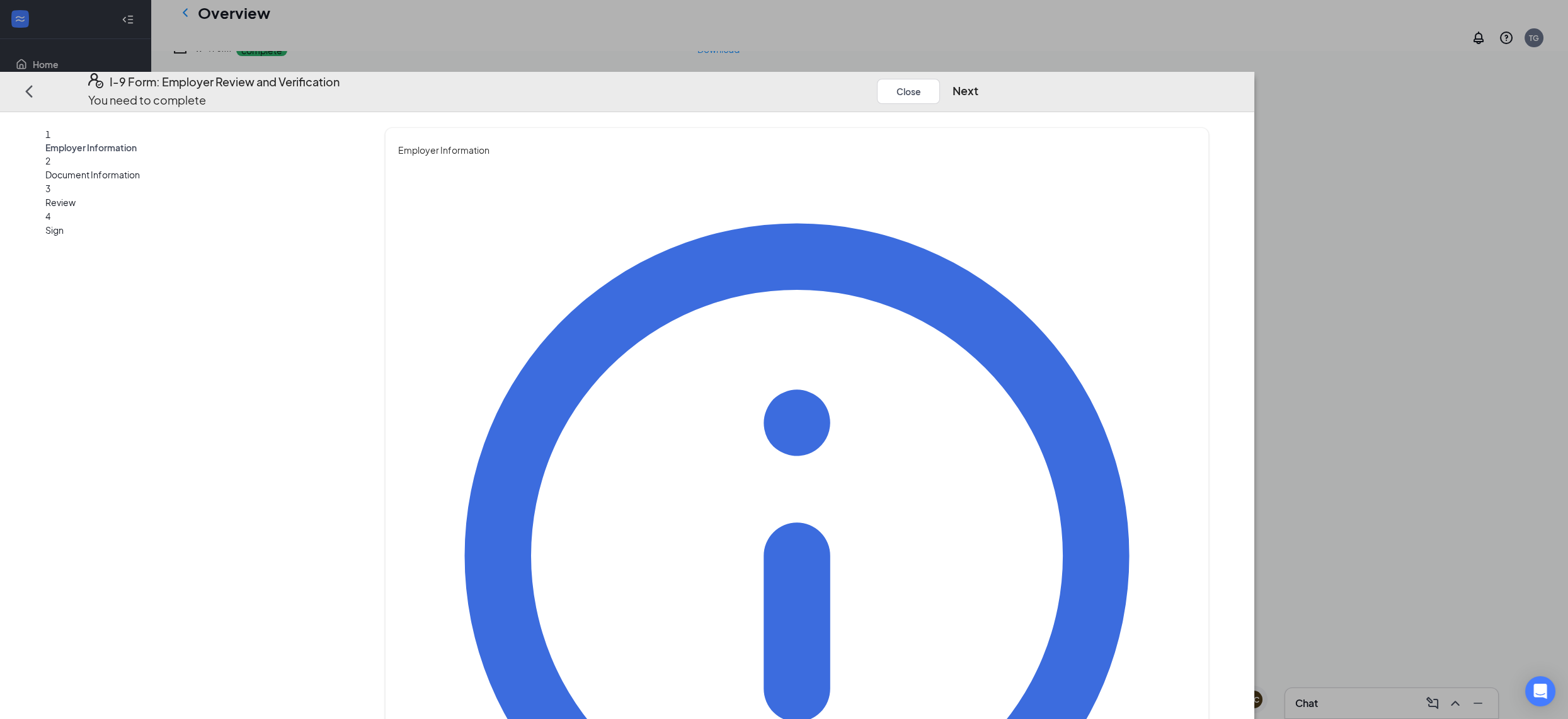
type input "[PERSON_NAME]"
type input "Grow"
type input "[EMAIL_ADDRESS][DOMAIN_NAME]"
type input "4808551555"
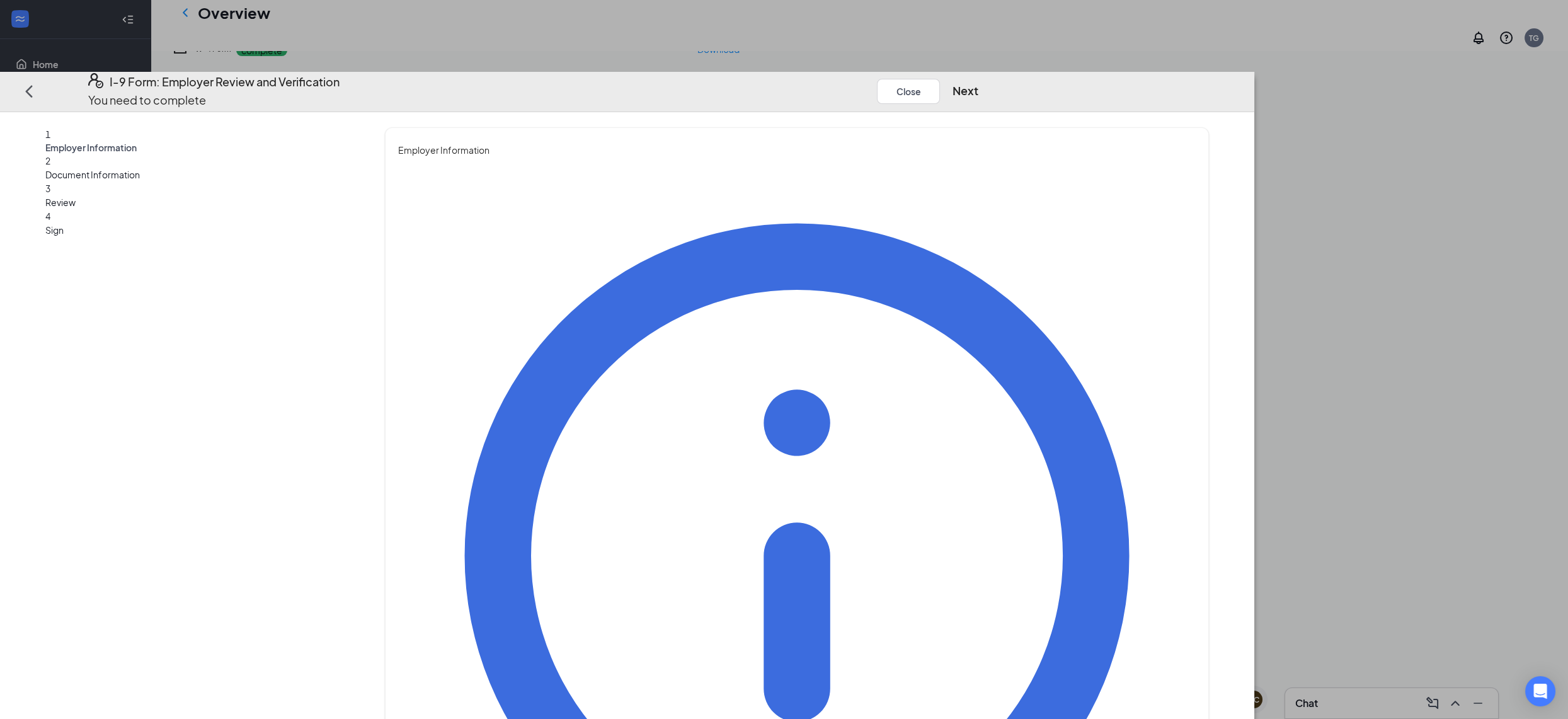
type input "HR Director"
click at [979, 82] on button "Next" at bounding box center [966, 90] width 26 height 17
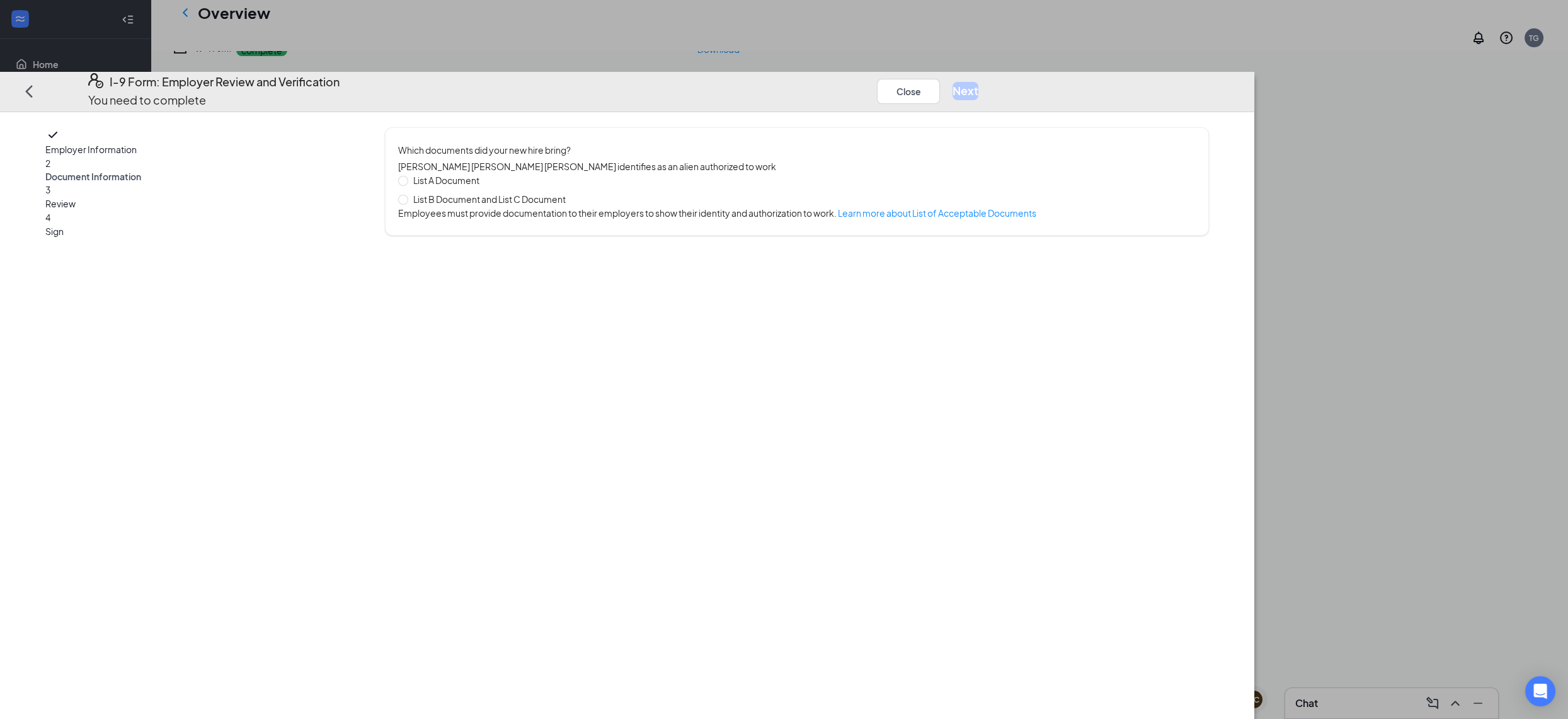
click at [484, 173] on span "List A Document" at bounding box center [446, 180] width 76 height 14
click at [407, 176] on input "List A Document" at bounding box center [403, 180] width 9 height 9
radio input "true"
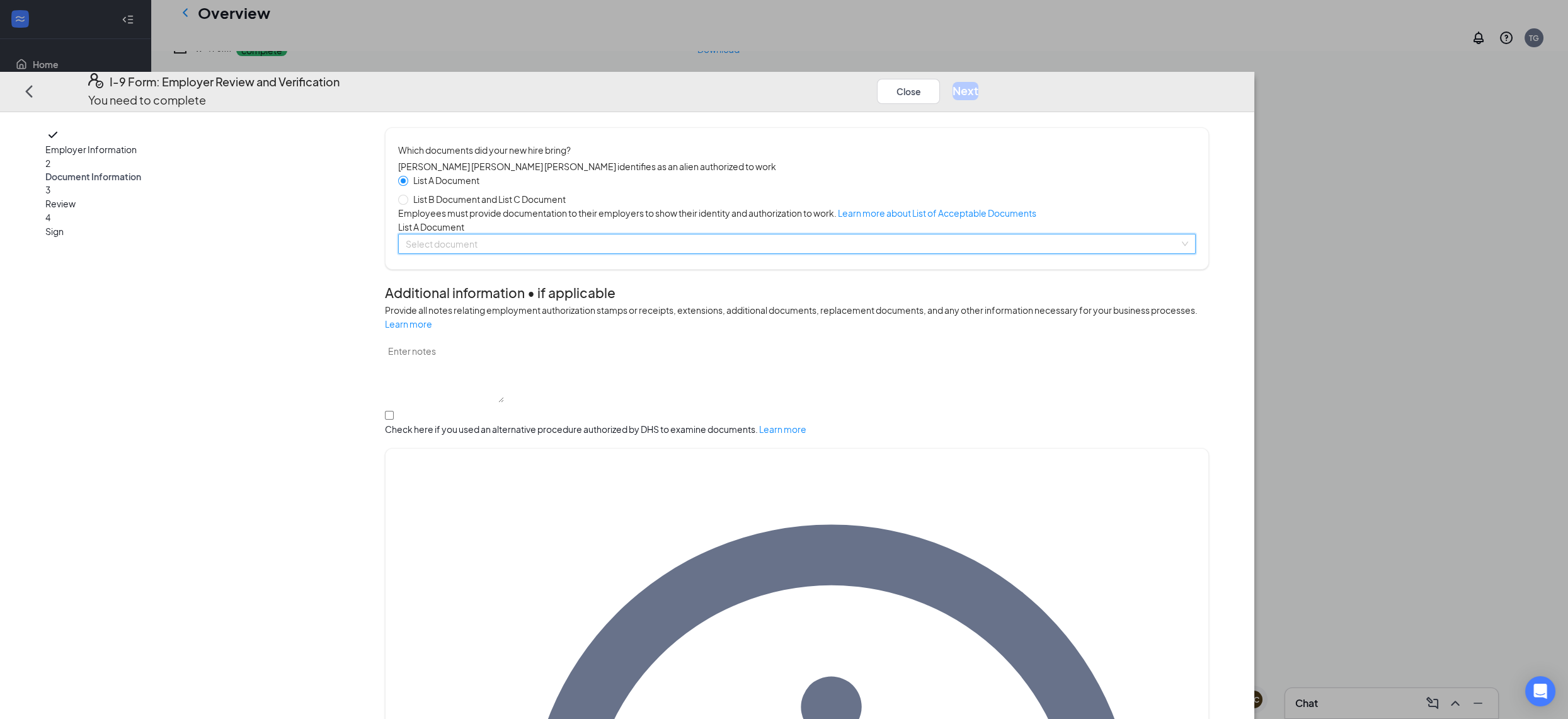
click at [708, 254] on input "search" at bounding box center [792, 244] width 773 height 19
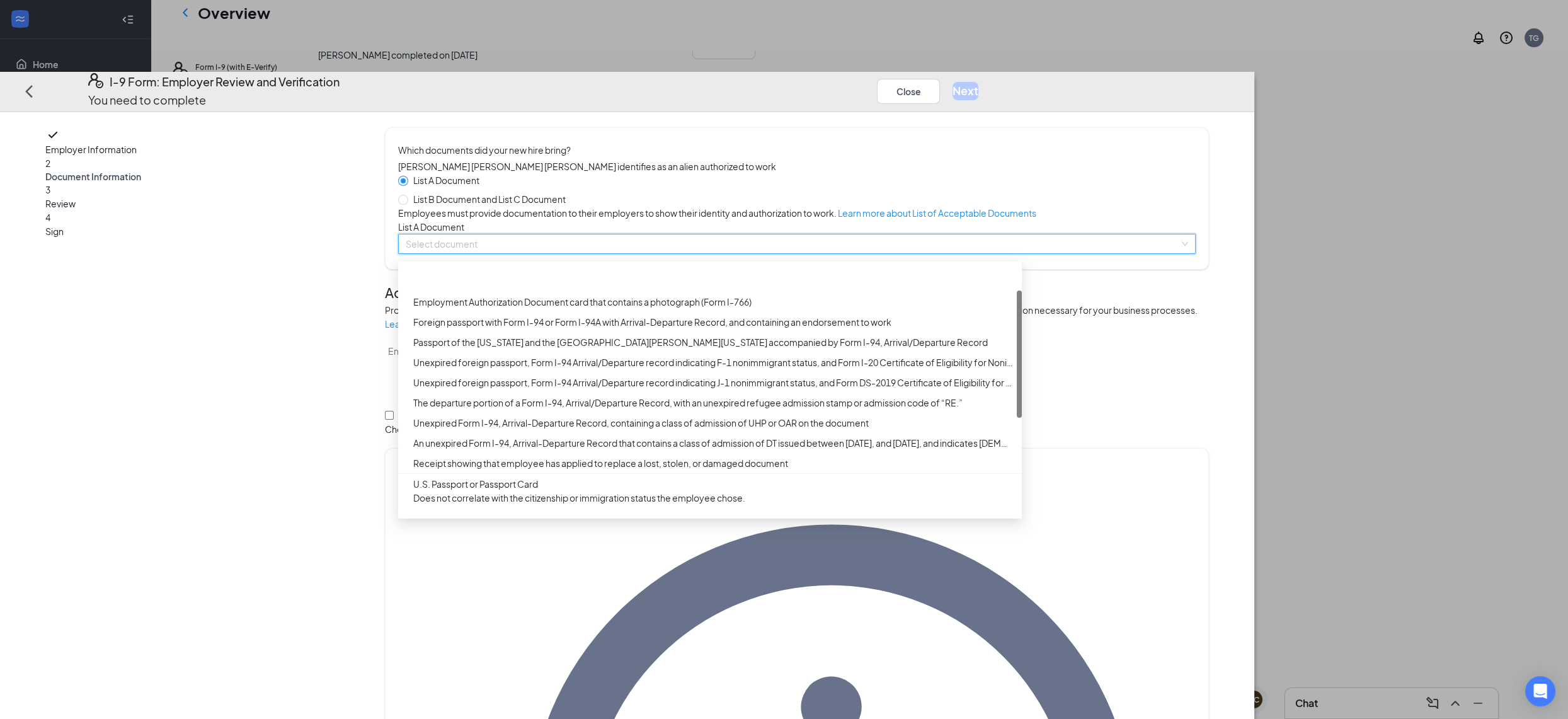
scroll to position [0, 0]
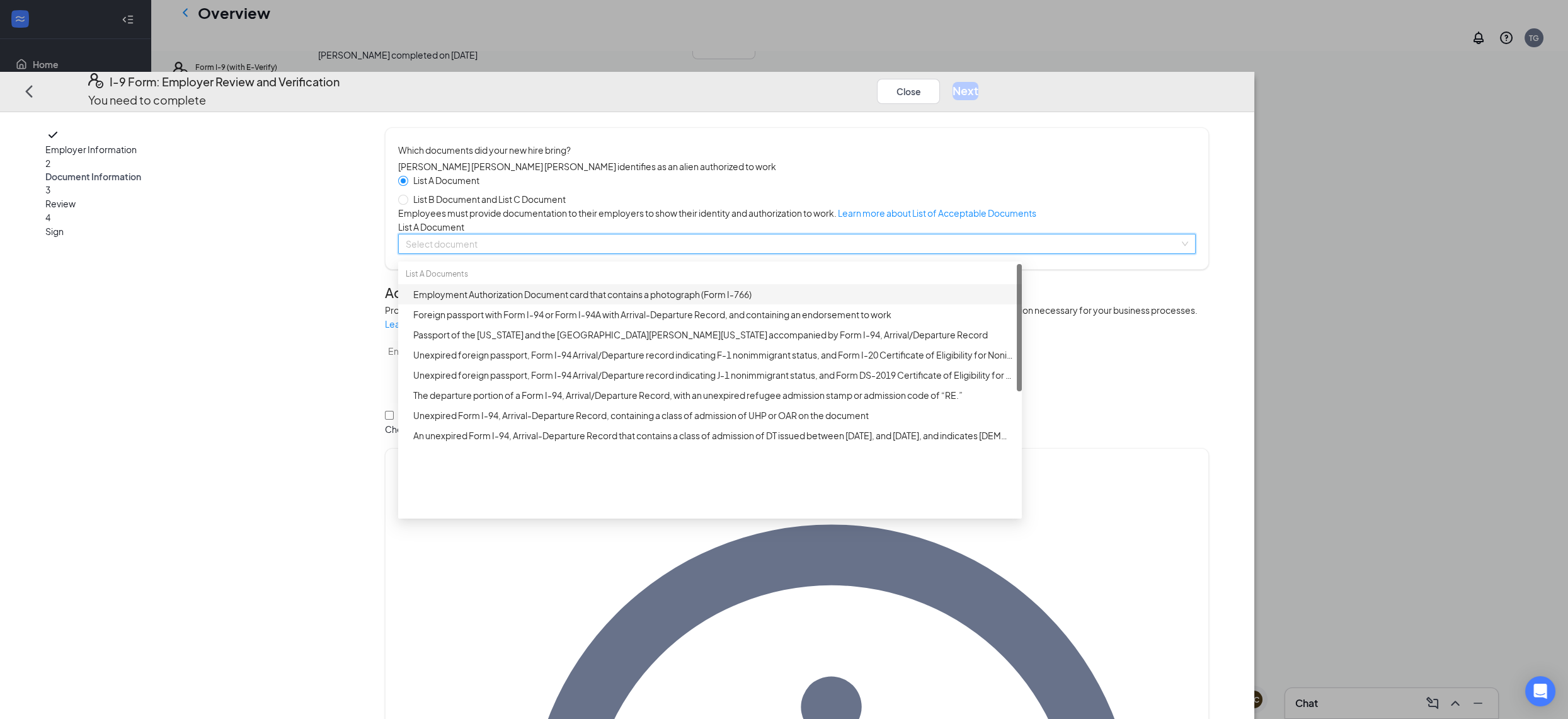
click at [667, 254] on input "search" at bounding box center [792, 244] width 773 height 19
